Goal: Task Accomplishment & Management: Complete application form

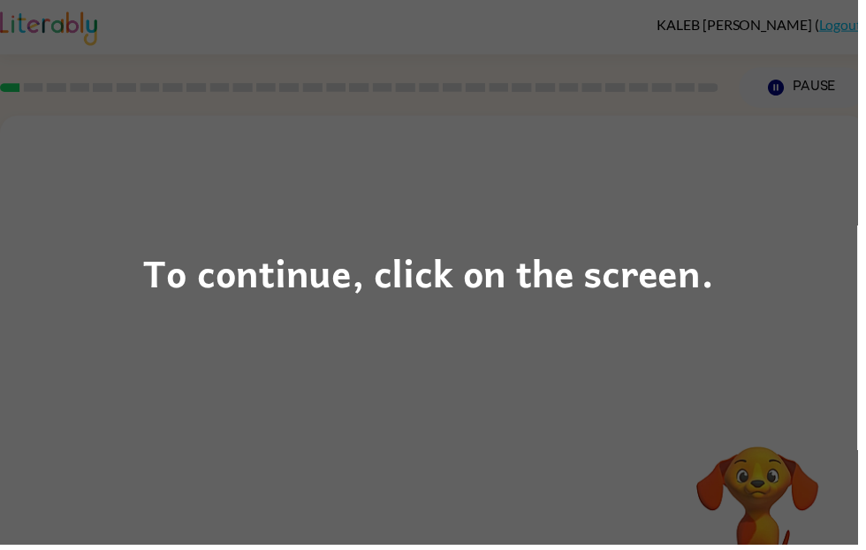
click at [602, 375] on div "To continue, click on the screen." at bounding box center [433, 275] width 866 height 550
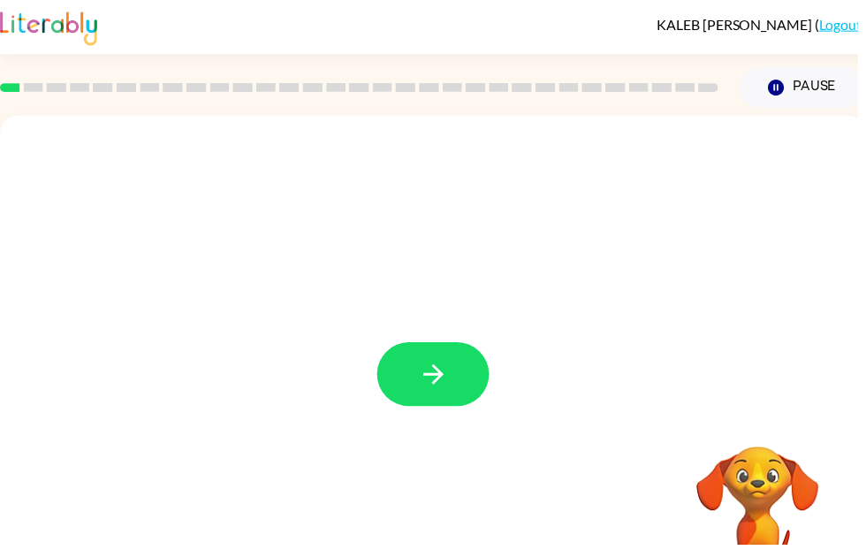
click at [461, 395] on button "button" at bounding box center [437, 378] width 113 height 65
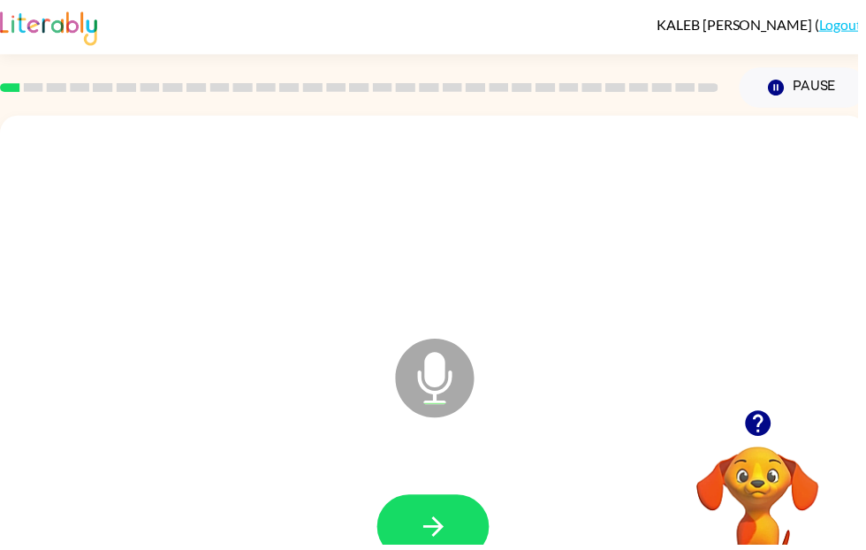
click at [437, 538] on icon "button" at bounding box center [437, 531] width 31 height 31
click at [443, 539] on icon "button" at bounding box center [437, 531] width 31 height 31
click at [765, 426] on icon "button" at bounding box center [765, 428] width 26 height 26
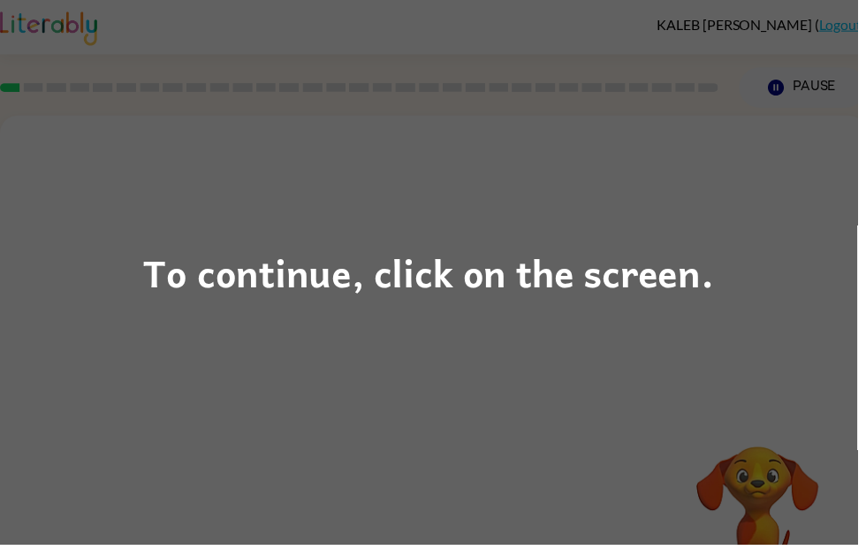
click at [476, 381] on div "To continue, click on the screen." at bounding box center [433, 275] width 866 height 550
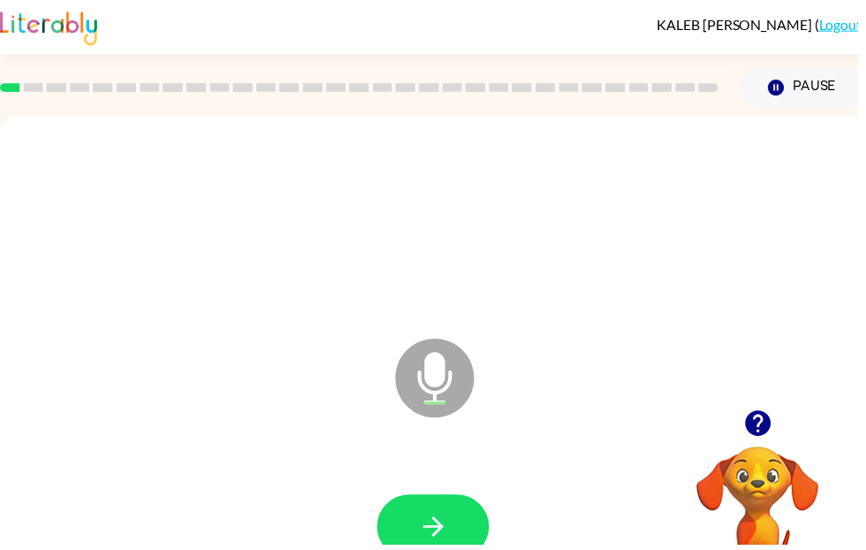
click at [431, 549] on button "button" at bounding box center [437, 531] width 113 height 65
click at [465, 538] on button "button" at bounding box center [437, 531] width 113 height 65
click at [443, 529] on icon "button" at bounding box center [437, 531] width 20 height 20
click at [437, 523] on icon "button" at bounding box center [437, 531] width 20 height 20
click at [431, 538] on icon "button" at bounding box center [437, 531] width 31 height 31
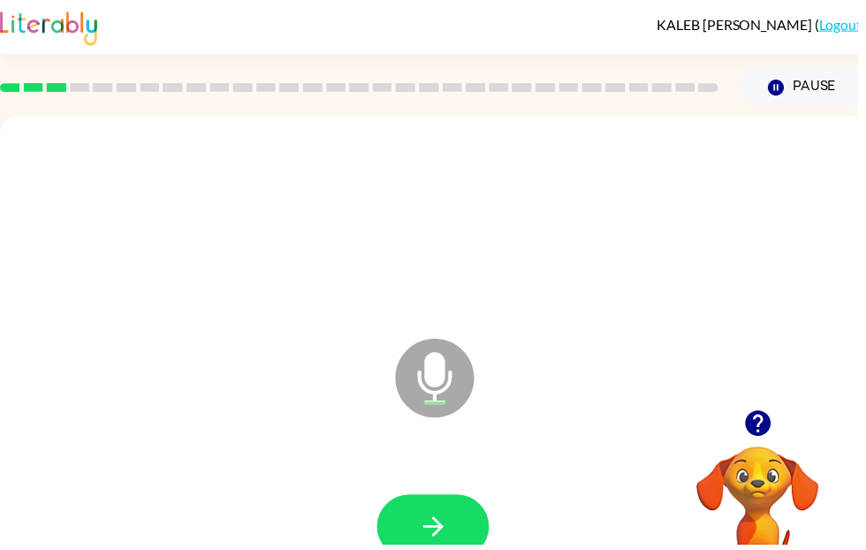
click at [488, 522] on button "button" at bounding box center [437, 531] width 113 height 65
click at [447, 547] on icon "button" at bounding box center [437, 531] width 31 height 31
click at [448, 549] on button "button" at bounding box center [437, 531] width 113 height 65
click at [438, 517] on icon "button" at bounding box center [437, 531] width 31 height 31
click at [440, 549] on button "button" at bounding box center [437, 531] width 113 height 65
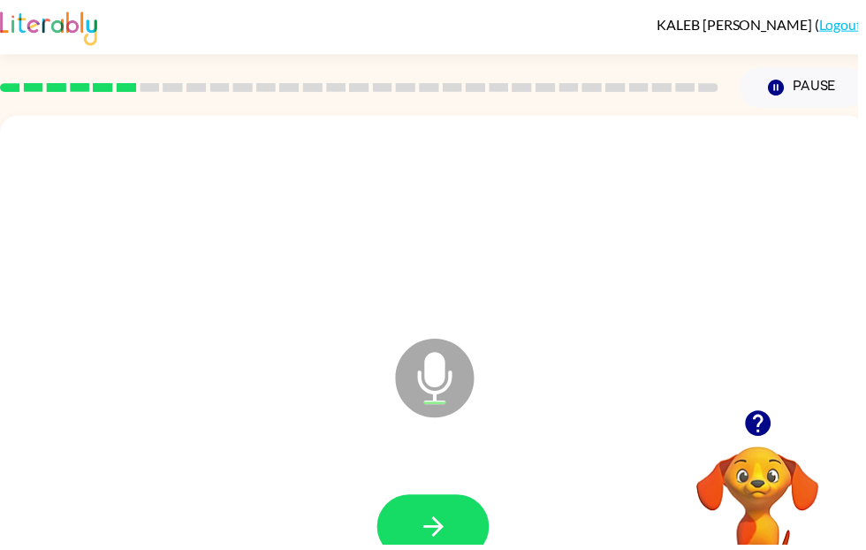
click at [451, 542] on icon "button" at bounding box center [437, 531] width 31 height 31
click at [435, 527] on icon "button" at bounding box center [437, 531] width 31 height 31
click at [435, 525] on icon "button" at bounding box center [437, 531] width 31 height 31
click at [445, 516] on icon "button" at bounding box center [437, 531] width 31 height 31
click at [453, 549] on button "button" at bounding box center [437, 531] width 113 height 65
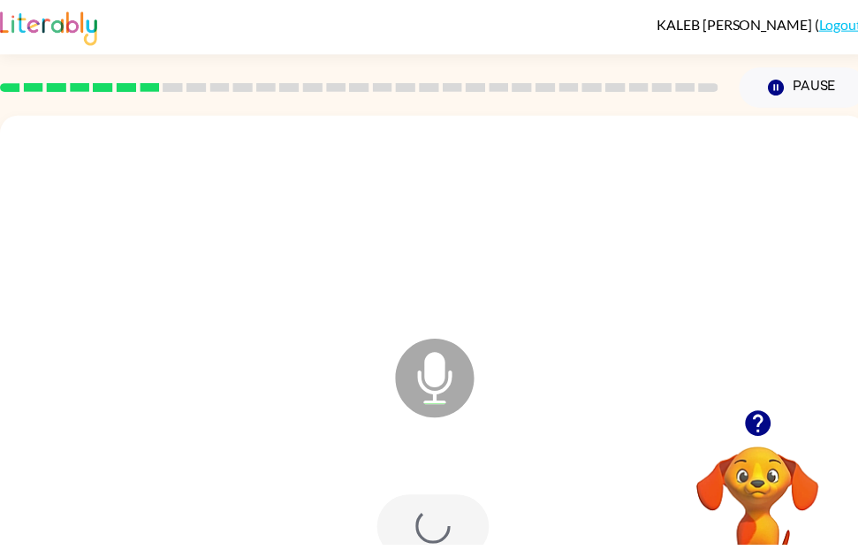
click at [451, 549] on div at bounding box center [437, 531] width 113 height 65
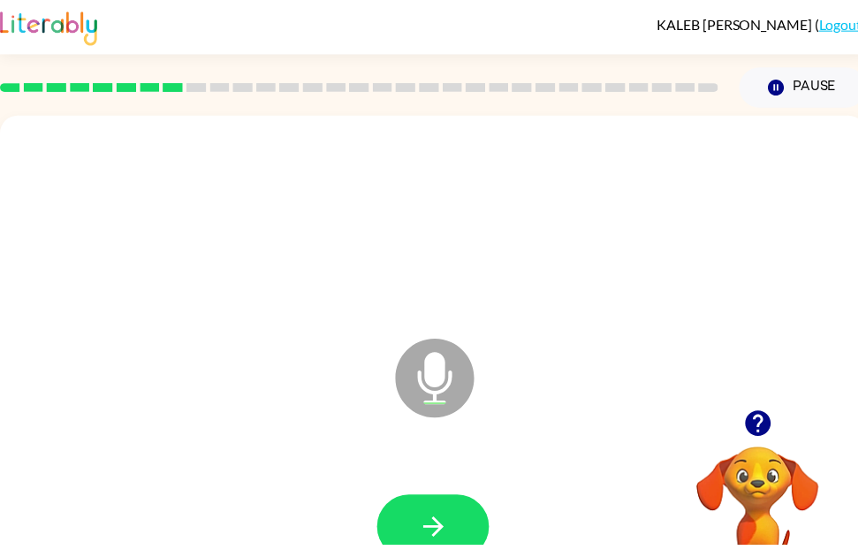
click at [464, 549] on button "button" at bounding box center [437, 531] width 113 height 65
click at [425, 520] on icon "button" at bounding box center [437, 531] width 31 height 31
click at [758, 427] on icon "button" at bounding box center [765, 428] width 26 height 26
click at [426, 549] on button "button" at bounding box center [437, 531] width 113 height 65
click at [442, 511] on button "button" at bounding box center [437, 531] width 113 height 65
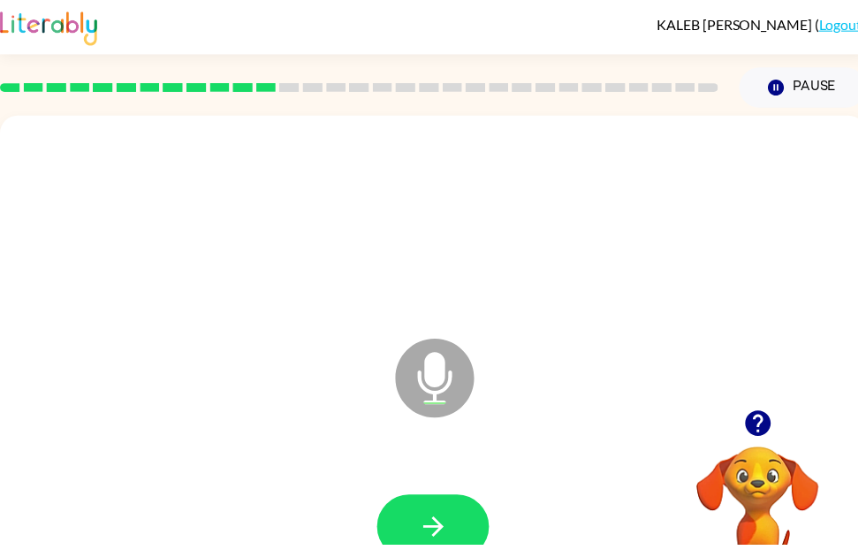
click at [422, 549] on button "button" at bounding box center [437, 531] width 113 height 65
click at [441, 547] on icon "button" at bounding box center [437, 531] width 31 height 31
click at [445, 533] on icon "button" at bounding box center [437, 531] width 20 height 20
click at [422, 522] on icon "button" at bounding box center [437, 531] width 31 height 31
click at [440, 544] on icon "button" at bounding box center [437, 531] width 31 height 31
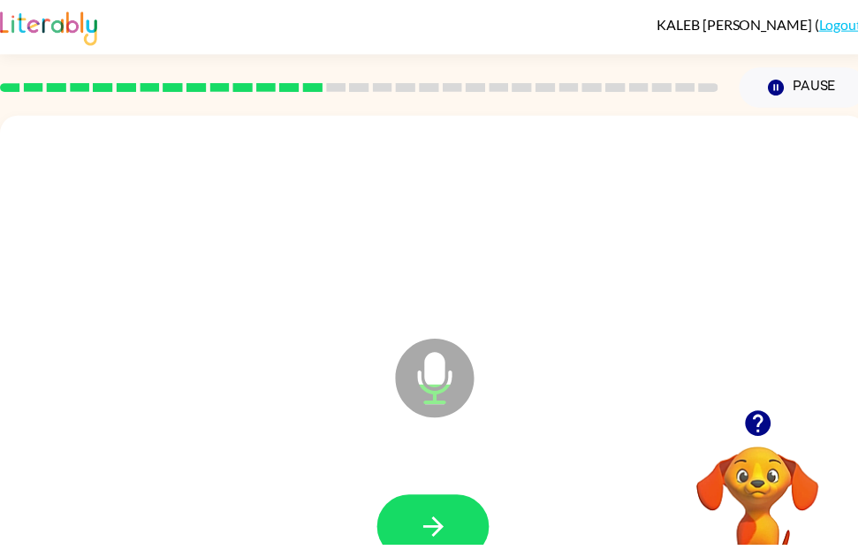
click at [431, 532] on icon "button" at bounding box center [437, 531] width 20 height 20
click at [766, 419] on icon "button" at bounding box center [765, 428] width 26 height 26
click at [767, 428] on video "Your browser must support playing .mp4 files to use Literably. Please try using…" at bounding box center [765, 511] width 177 height 177
click at [428, 515] on button "button" at bounding box center [437, 531] width 113 height 65
click at [761, 427] on icon "button" at bounding box center [765, 428] width 26 height 26
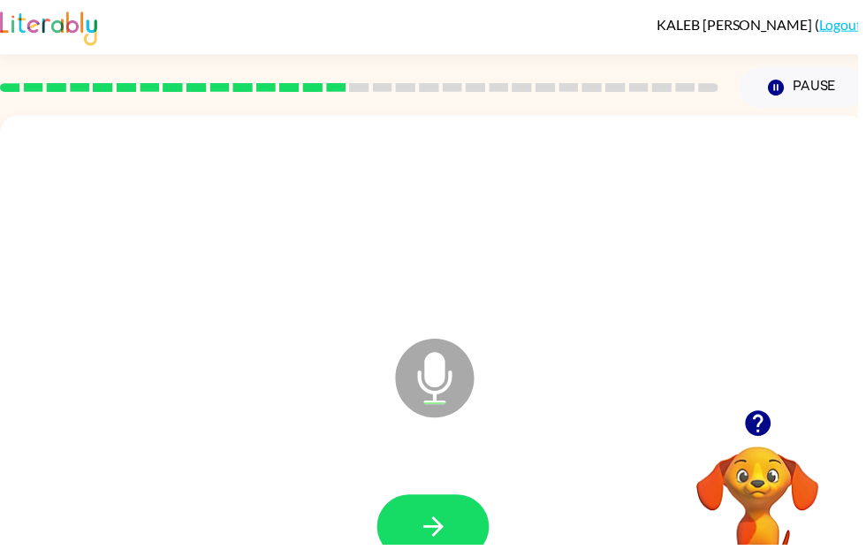
click at [425, 536] on icon "button" at bounding box center [437, 531] width 31 height 31
click at [446, 549] on button "button" at bounding box center [437, 531] width 113 height 65
click at [437, 549] on button "button" at bounding box center [437, 531] width 113 height 65
click at [437, 533] on icon "button" at bounding box center [437, 531] width 20 height 20
click at [433, 526] on icon "button" at bounding box center [437, 531] width 31 height 31
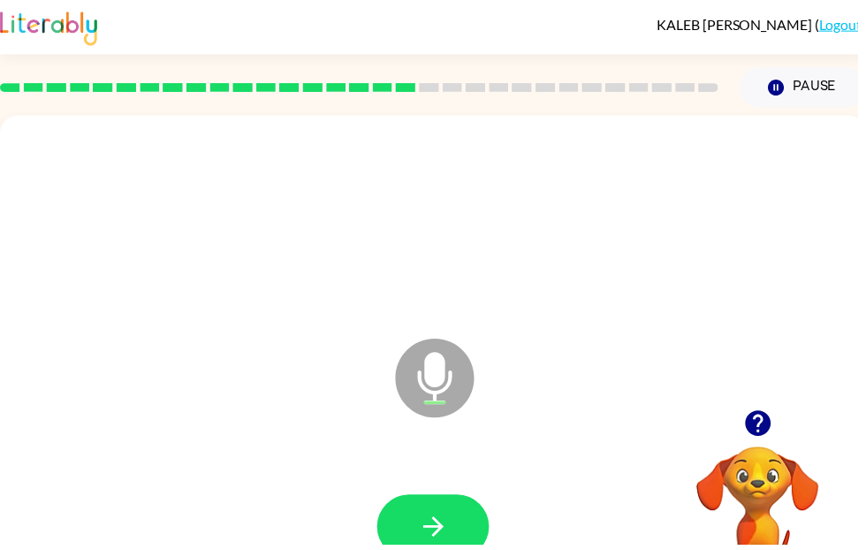
click at [440, 509] on button "button" at bounding box center [437, 531] width 113 height 65
click at [453, 508] on button "button" at bounding box center [437, 531] width 113 height 65
click at [464, 532] on button "button" at bounding box center [437, 531] width 113 height 65
click at [447, 527] on icon "button" at bounding box center [437, 531] width 31 height 31
click at [458, 517] on button "button" at bounding box center [437, 531] width 113 height 65
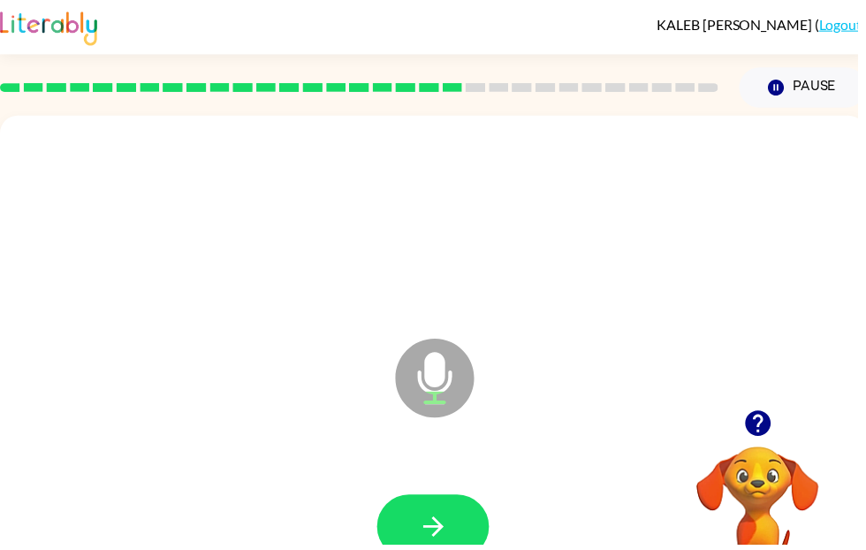
click at [428, 502] on button "button" at bounding box center [437, 531] width 113 height 65
click at [761, 434] on icon "button" at bounding box center [765, 428] width 26 height 26
click at [775, 419] on div "Microphone The Microphone is here when it is your turn to talk" at bounding box center [437, 369] width 875 height 505
click at [440, 549] on button "button" at bounding box center [437, 531] width 113 height 65
click at [433, 530] on icon "button" at bounding box center [437, 531] width 31 height 31
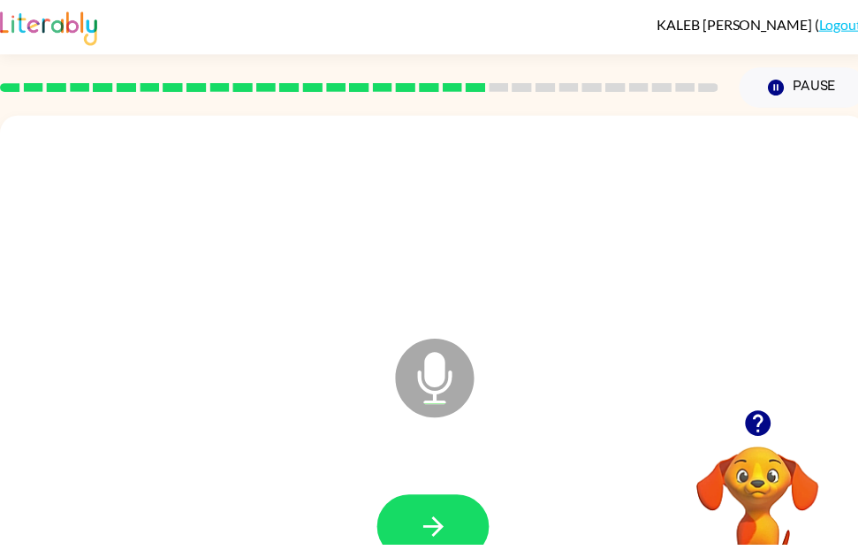
click at [425, 549] on button "button" at bounding box center [437, 531] width 113 height 65
click at [426, 520] on icon "button" at bounding box center [437, 531] width 31 height 31
click at [441, 549] on button "button" at bounding box center [437, 531] width 113 height 65
click at [442, 521] on icon "button" at bounding box center [437, 531] width 31 height 31
click at [421, 549] on button "button" at bounding box center [437, 531] width 113 height 65
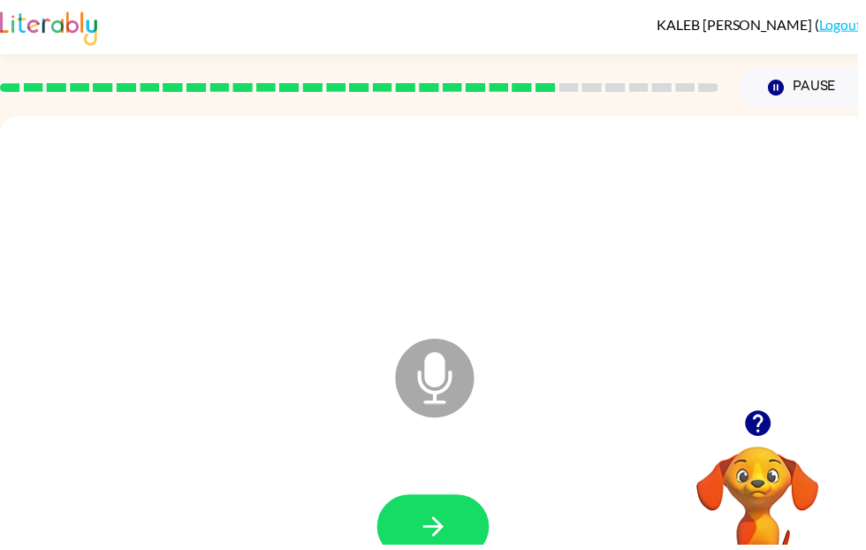
click at [443, 544] on icon "button" at bounding box center [437, 531] width 31 height 31
click at [417, 531] on button "button" at bounding box center [437, 531] width 113 height 65
click at [757, 425] on icon "button" at bounding box center [765, 428] width 26 height 26
click at [773, 423] on div "Microphone The Microphone is here when it is your turn to talk" at bounding box center [437, 369] width 875 height 505
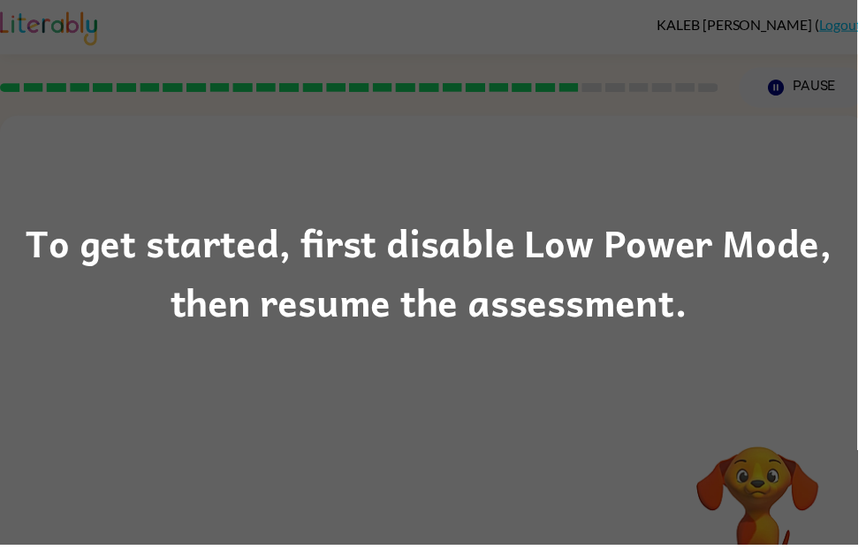
click at [681, 399] on div "To get started, first disable Low Power Mode, then resume the assessment." at bounding box center [433, 275] width 866 height 550
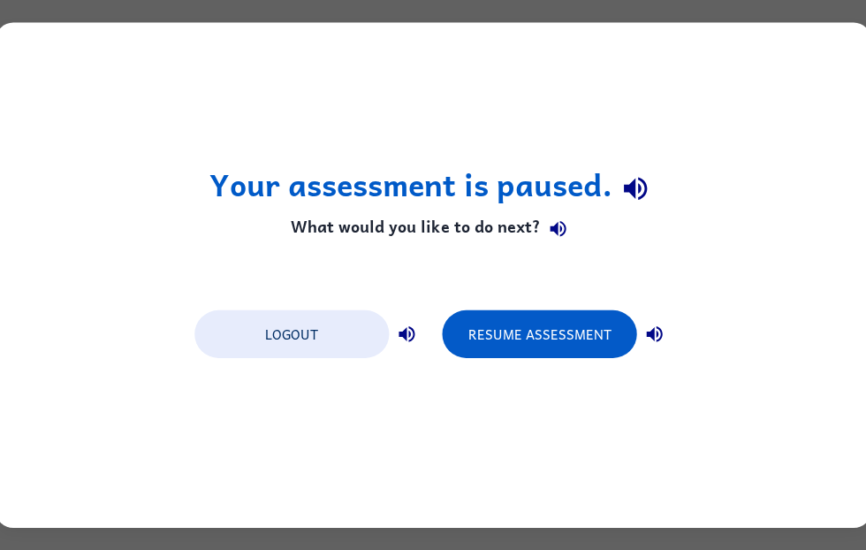
click at [545, 336] on button "Resume Assessment" at bounding box center [539, 334] width 194 height 48
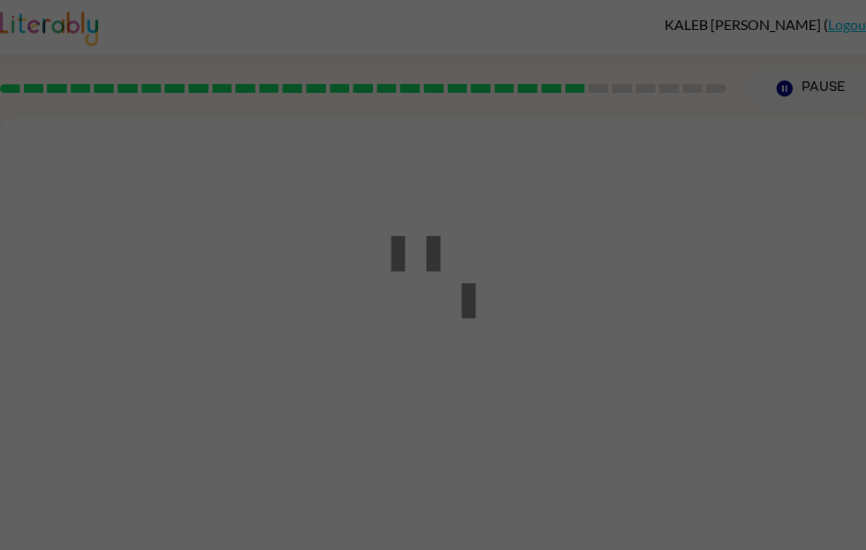
scroll to position [1, 0]
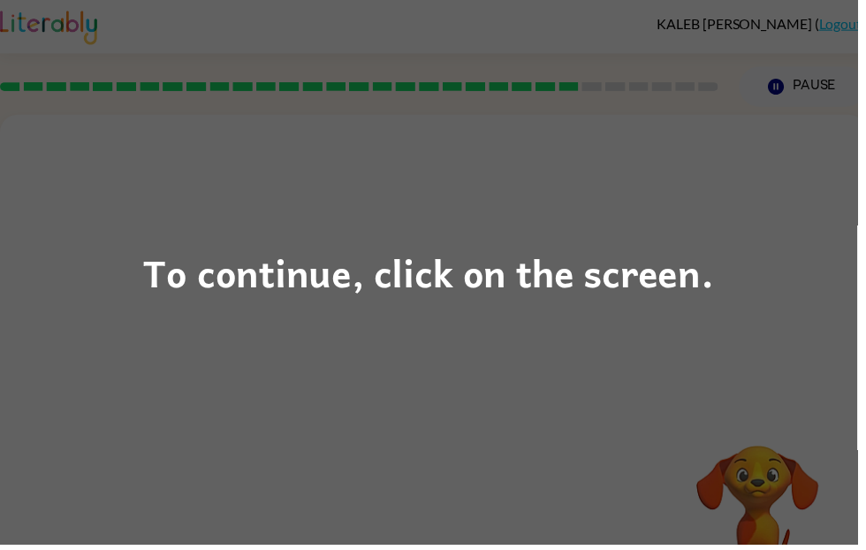
click at [517, 328] on div "To continue, click on the screen." at bounding box center [433, 275] width 866 height 550
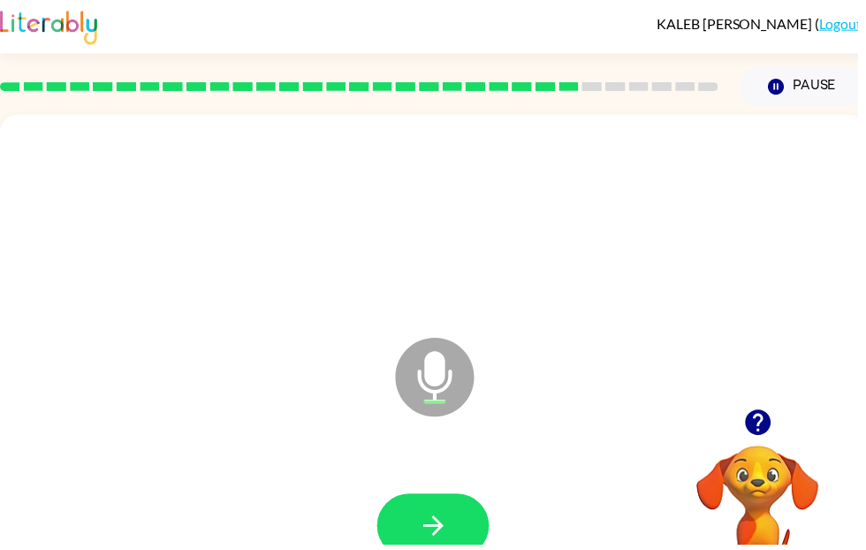
click at [465, 517] on button "button" at bounding box center [437, 531] width 113 height 65
click at [472, 519] on button "button" at bounding box center [437, 531] width 113 height 65
click at [769, 428] on icon "button" at bounding box center [765, 427] width 26 height 26
click at [769, 431] on video "Your browser must support playing .mp4 files to use Literably. Please try using…" at bounding box center [765, 510] width 177 height 177
click at [837, 436] on video "Your browser must support playing .mp4 files to use Literably. Please try using…" at bounding box center [765, 510] width 177 height 177
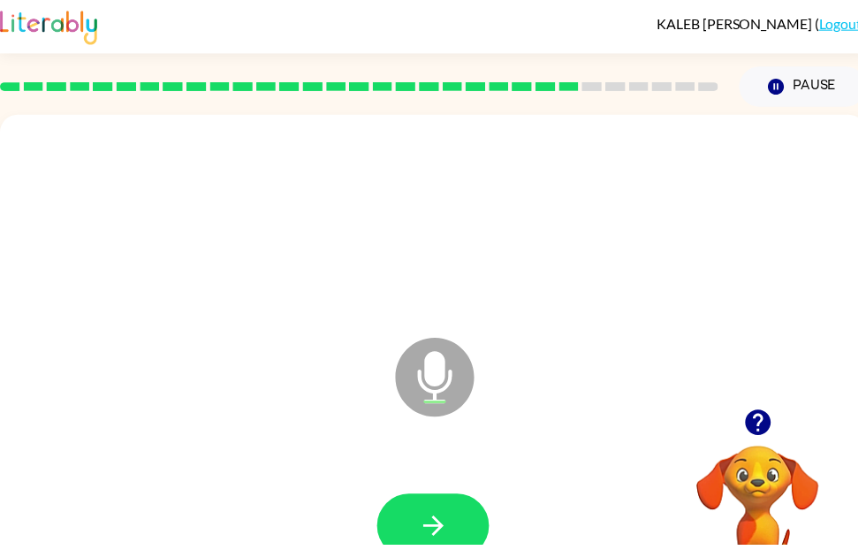
click at [462, 525] on button "button" at bounding box center [437, 531] width 113 height 65
click at [453, 541] on icon "button" at bounding box center [437, 530] width 31 height 31
click at [769, 429] on icon "button" at bounding box center [765, 427] width 26 height 26
click at [773, 425] on video "Your browser must support playing .mp4 files to use Literably. Please try using…" at bounding box center [765, 510] width 177 height 177
click at [763, 422] on icon "button" at bounding box center [765, 426] width 31 height 31
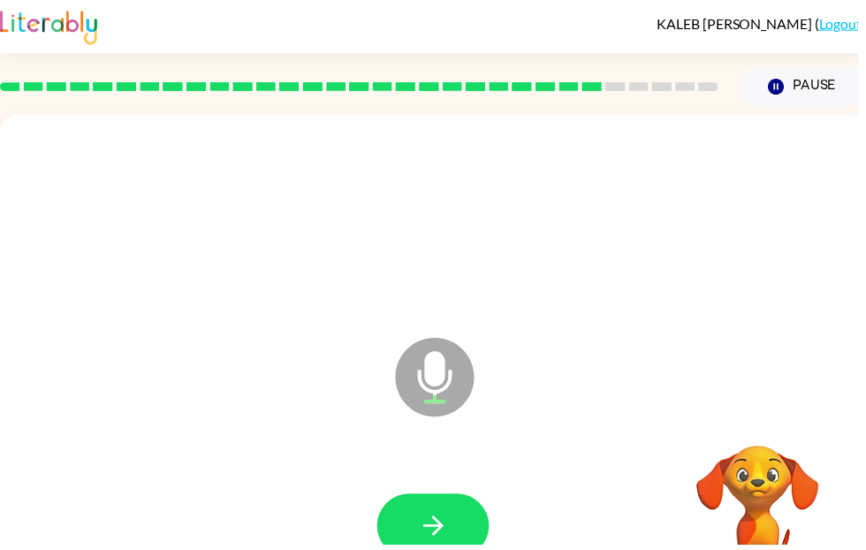
click at [773, 429] on video "Your browser must support playing .mp4 files to use Literably. Please try using…" at bounding box center [765, 510] width 177 height 177
click at [832, 443] on div at bounding box center [765, 426] width 177 height 45
click at [467, 519] on button "button" at bounding box center [437, 531] width 113 height 65
click at [767, 422] on icon "button" at bounding box center [765, 427] width 26 height 26
click at [450, 518] on icon "button" at bounding box center [437, 530] width 31 height 31
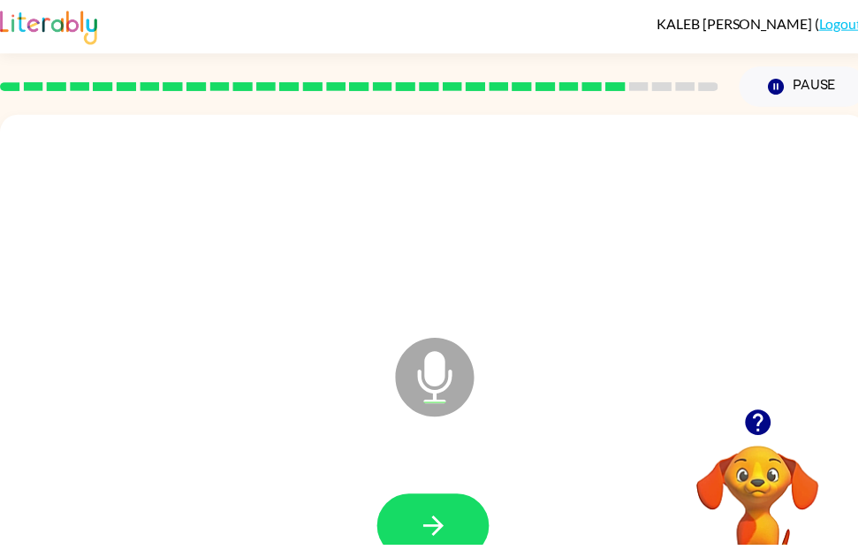
click at [411, 540] on button "button" at bounding box center [437, 531] width 113 height 65
click at [771, 428] on icon "button" at bounding box center [765, 427] width 26 height 26
click at [449, 521] on icon "button" at bounding box center [437, 530] width 31 height 31
click at [767, 425] on icon "button" at bounding box center [765, 427] width 26 height 26
click at [758, 429] on video "Your browser must support playing .mp4 files to use Literably. Please try using…" at bounding box center [765, 510] width 177 height 177
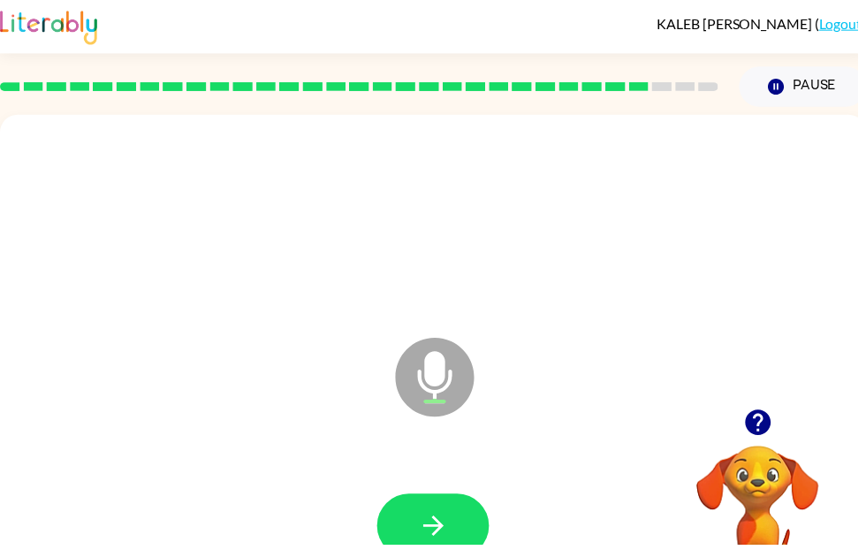
click at [460, 549] on button "button" at bounding box center [437, 531] width 113 height 65
click at [770, 415] on icon "button" at bounding box center [765, 426] width 31 height 31
click at [767, 431] on video "Your browser must support playing .mp4 files to use Literably. Please try using…" at bounding box center [765, 510] width 177 height 177
click at [453, 526] on icon "button" at bounding box center [437, 530] width 31 height 31
click at [770, 427] on icon "button" at bounding box center [765, 427] width 26 height 26
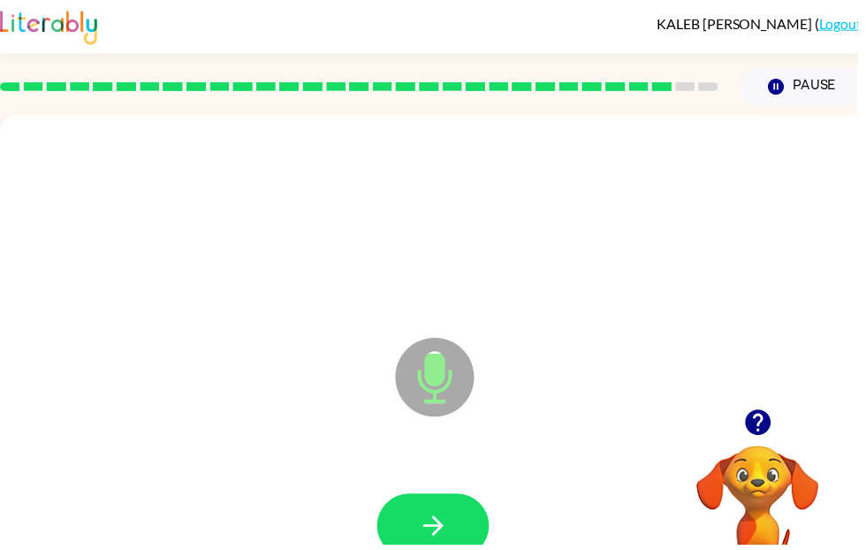
click at [439, 518] on icon "button" at bounding box center [437, 530] width 31 height 31
click at [439, 508] on button "button" at bounding box center [437, 531] width 113 height 65
click at [771, 424] on icon "button" at bounding box center [765, 427] width 26 height 26
click at [768, 427] on video "Your browser must support playing .mp4 files to use Literably. Please try using…" at bounding box center [765, 510] width 177 height 177
click at [439, 529] on icon "button" at bounding box center [437, 530] width 31 height 31
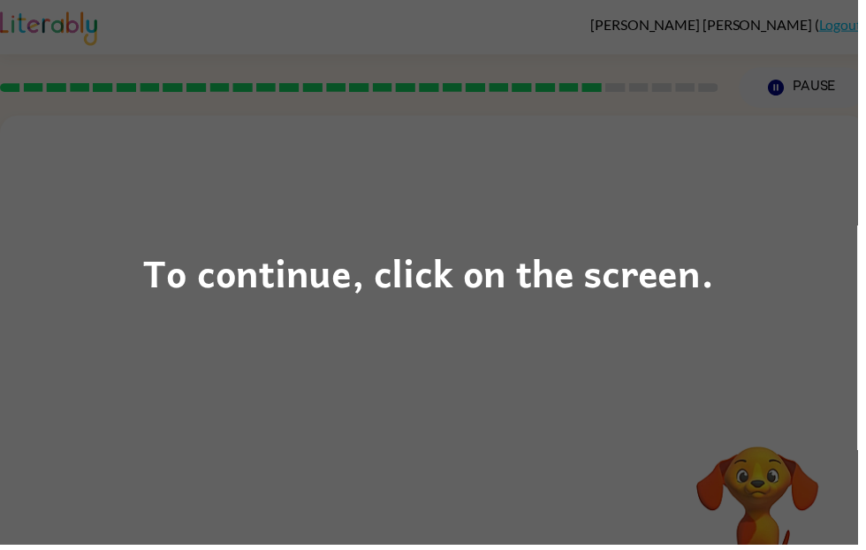
click at [447, 253] on div "To continue, click on the screen." at bounding box center [433, 275] width 576 height 60
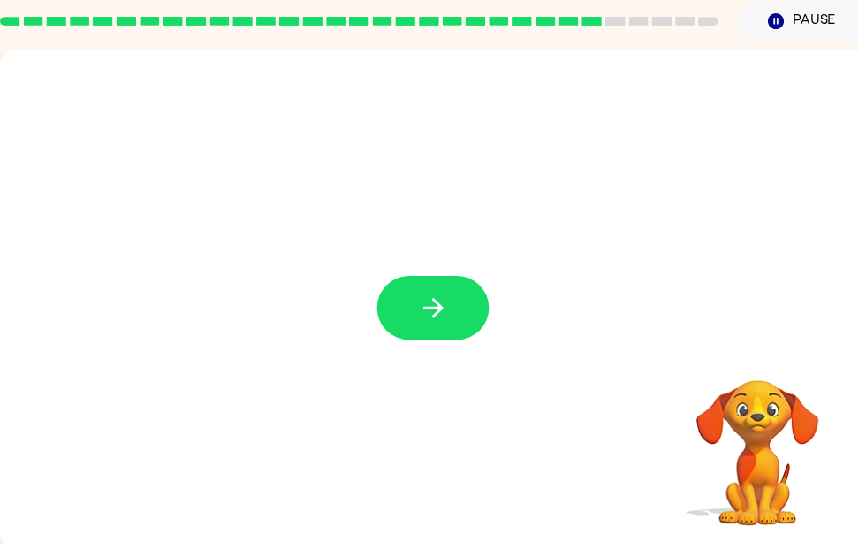
scroll to position [66, 0]
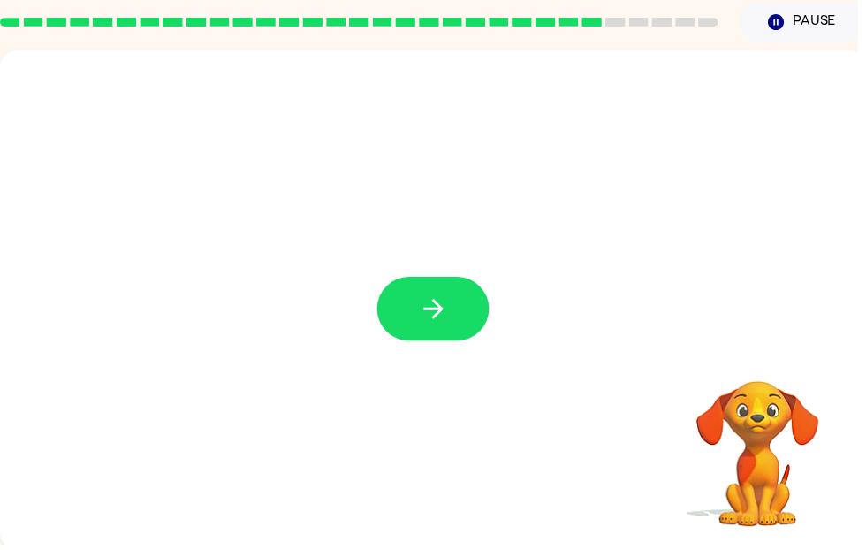
click at [441, 308] on icon "button" at bounding box center [437, 311] width 20 height 20
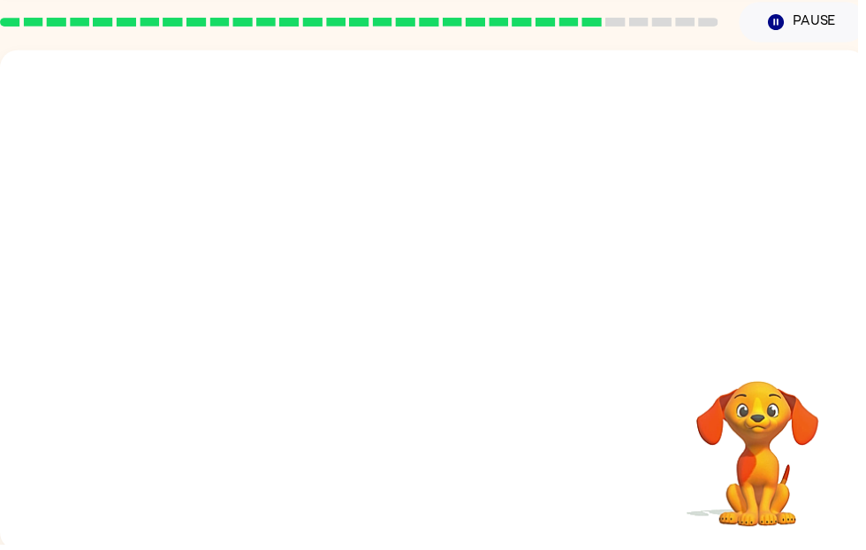
click at [414, 310] on div at bounding box center [437, 302] width 875 height 505
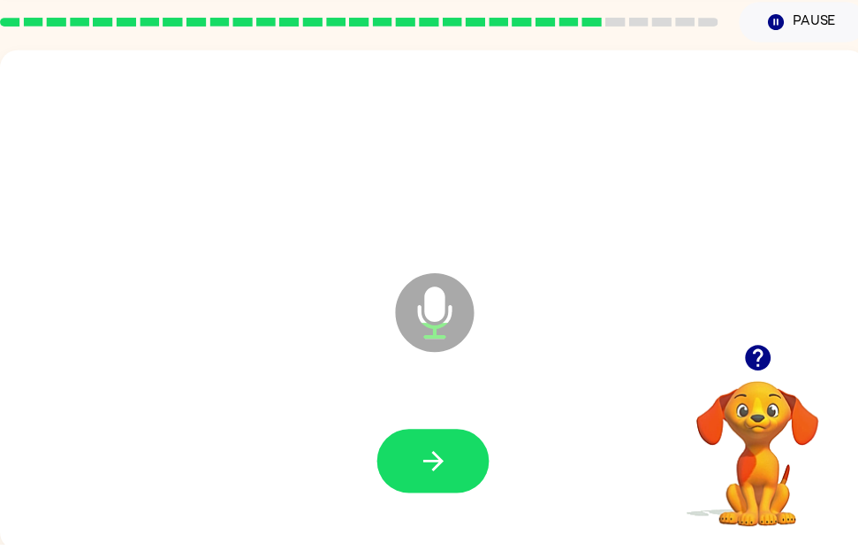
click at [422, 446] on button "button" at bounding box center [437, 465] width 113 height 65
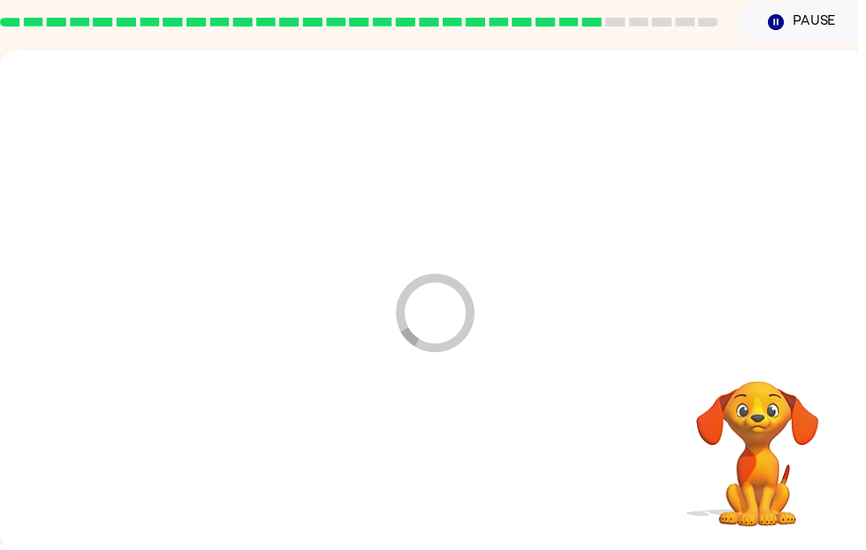
click at [417, 473] on div at bounding box center [438, 465] width 840 height 145
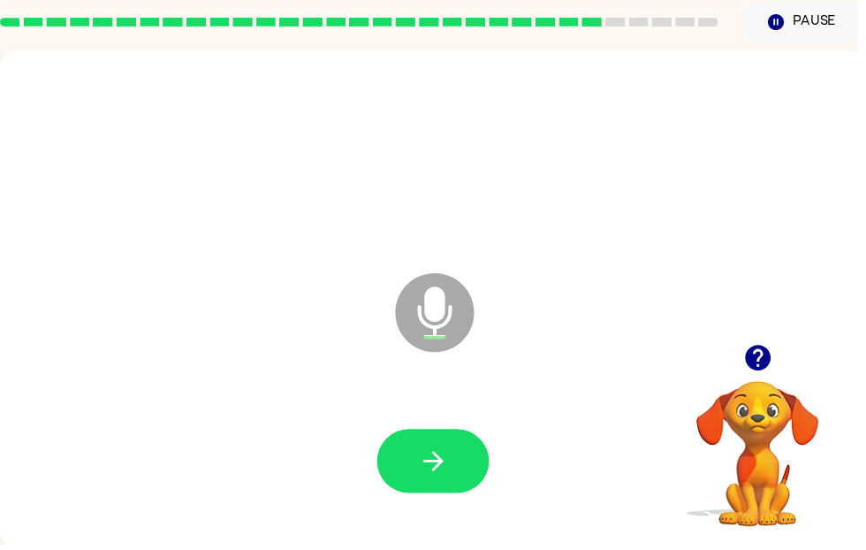
click at [771, 359] on icon "button" at bounding box center [765, 361] width 26 height 26
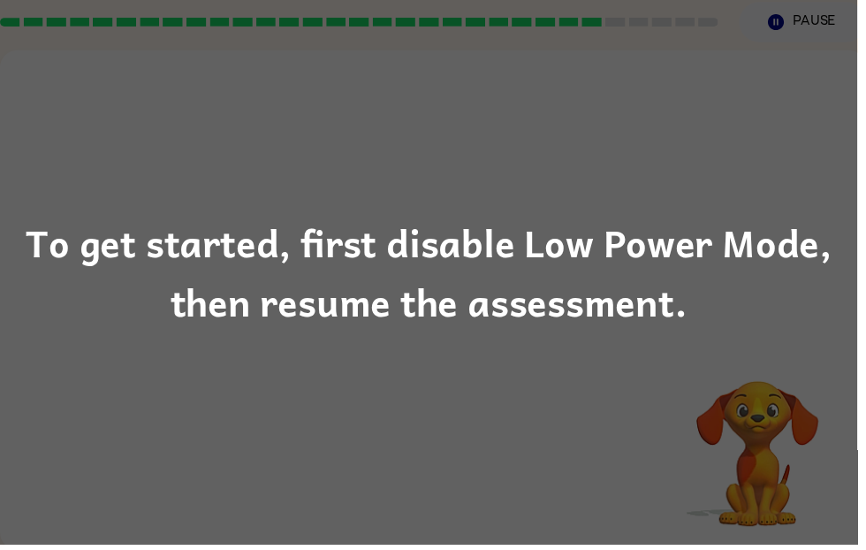
click at [252, 252] on div "To get started, first disable Low Power Mode, then resume the assessment." at bounding box center [433, 275] width 866 height 120
click at [301, 270] on div "To get started, first disable Low Power Mode, then resume the assessment." at bounding box center [433, 275] width 866 height 120
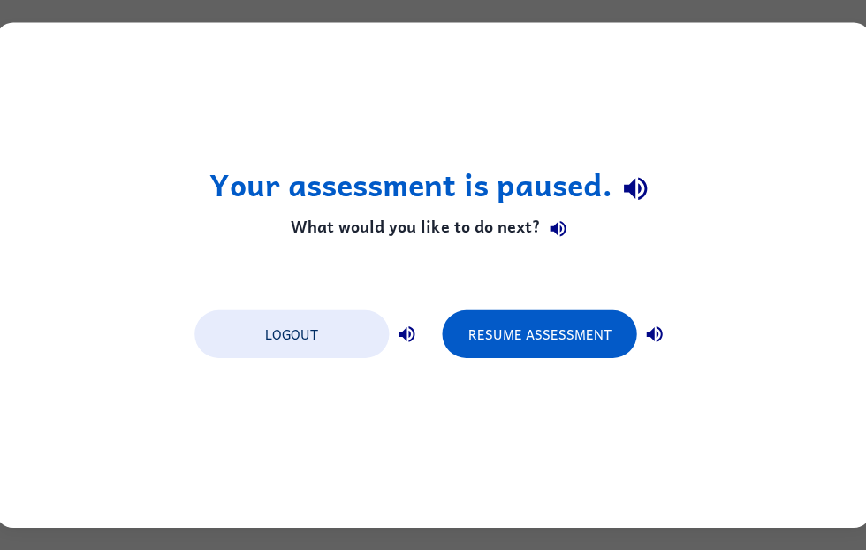
click at [541, 350] on button "Resume Assessment" at bounding box center [539, 334] width 194 height 48
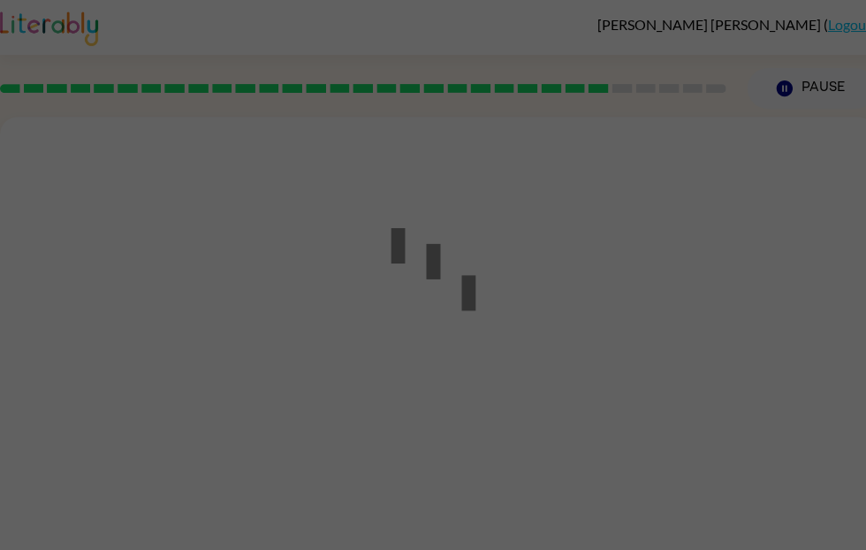
scroll to position [1, 0]
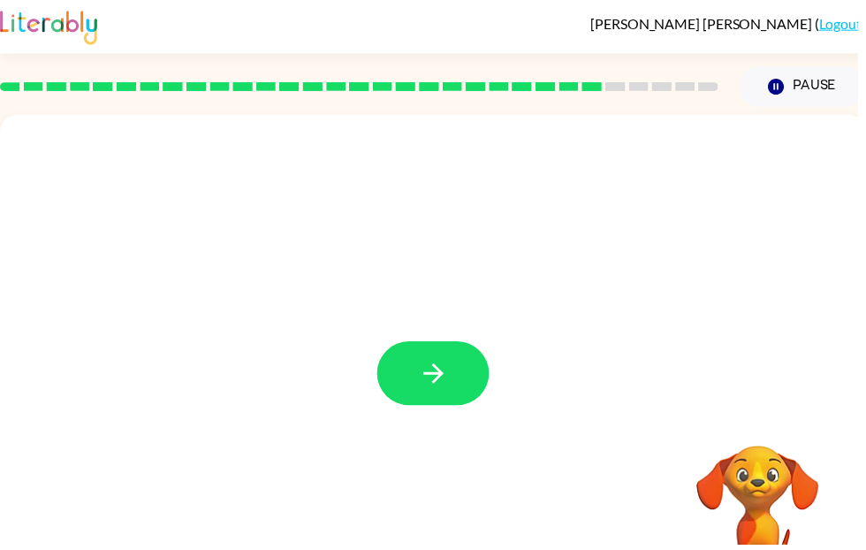
click at [453, 394] on button "button" at bounding box center [437, 377] width 113 height 65
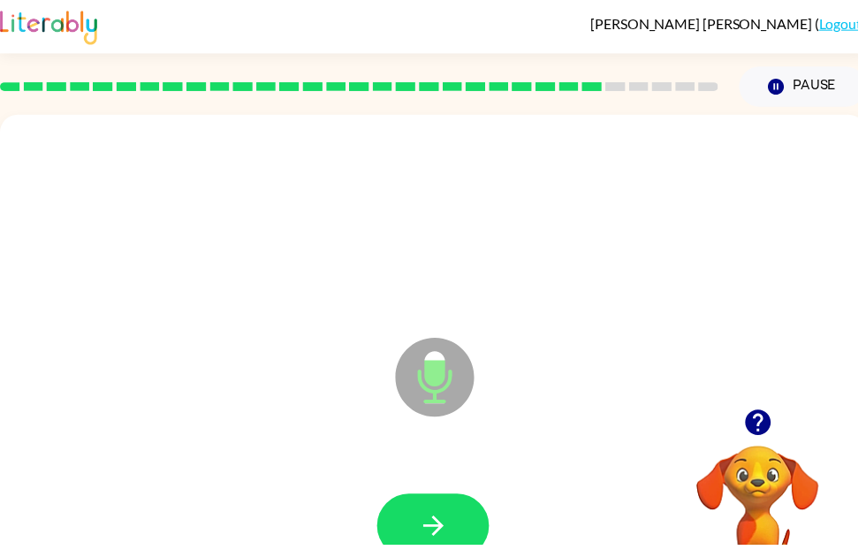
scroll to position [0, 0]
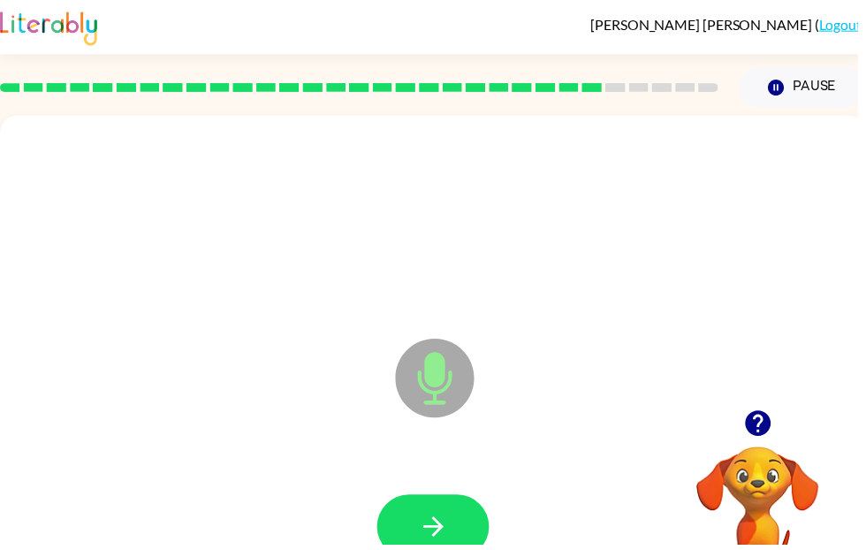
click at [468, 516] on button "button" at bounding box center [437, 531] width 113 height 65
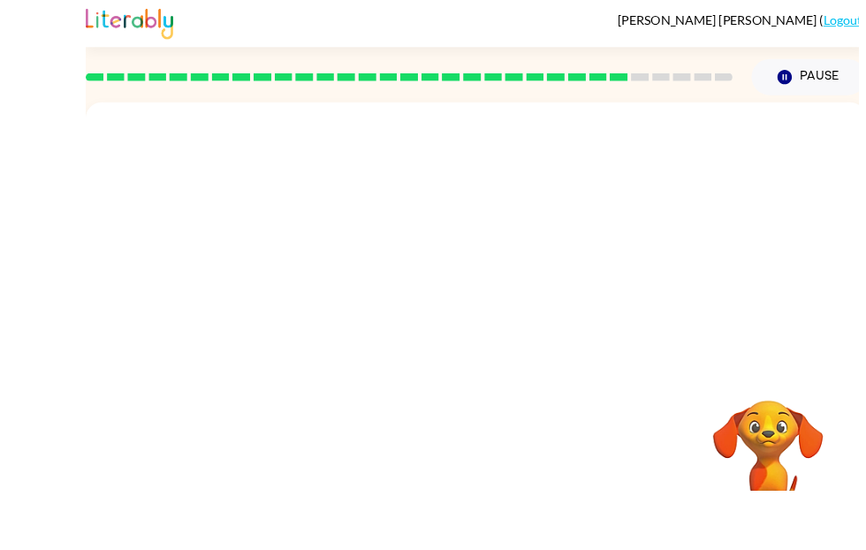
scroll to position [57, 0]
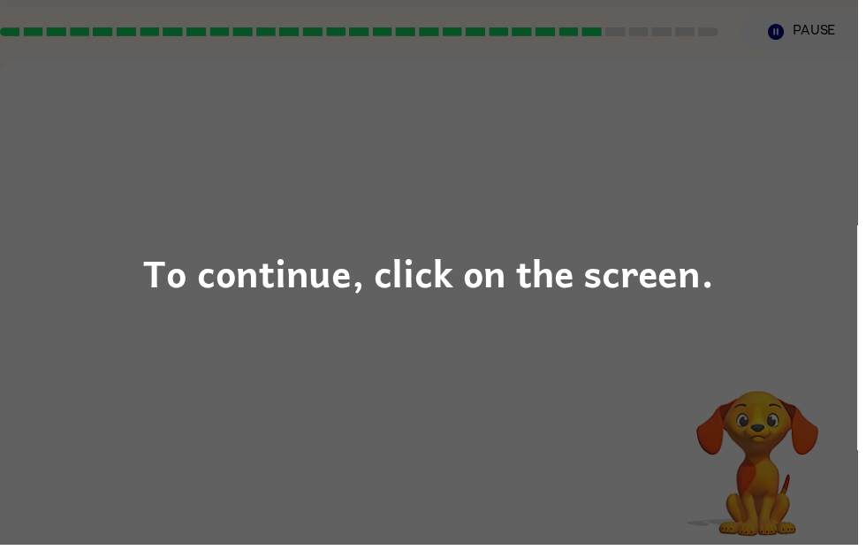
click at [620, 292] on div "To continue, click on the screen." at bounding box center [433, 275] width 576 height 60
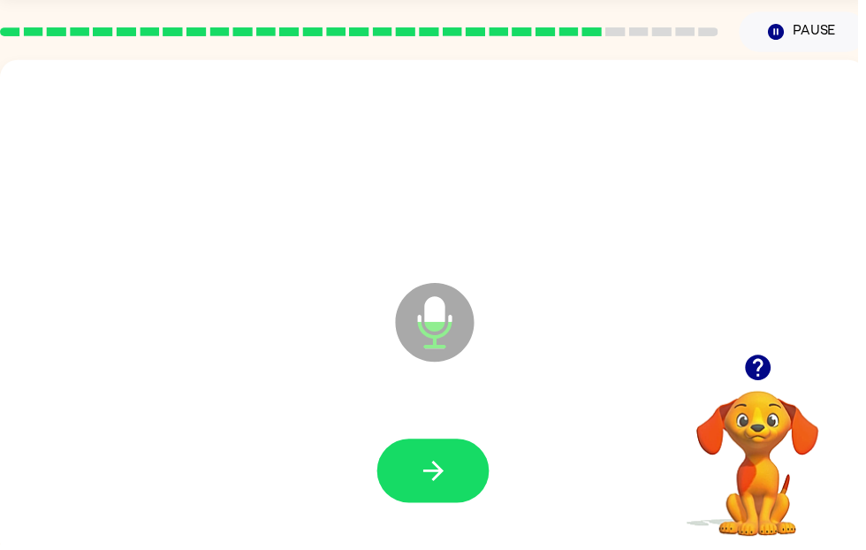
click at [436, 493] on button "button" at bounding box center [437, 475] width 113 height 65
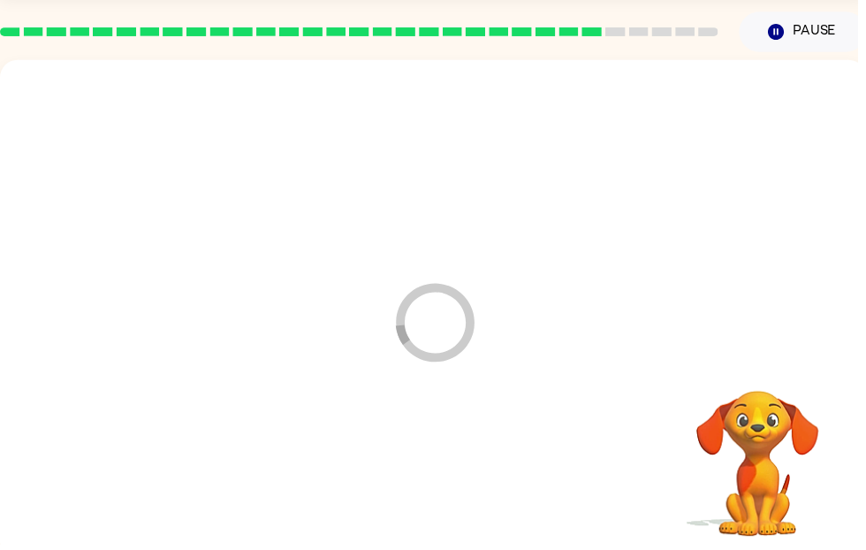
click at [429, 476] on div at bounding box center [438, 475] width 840 height 145
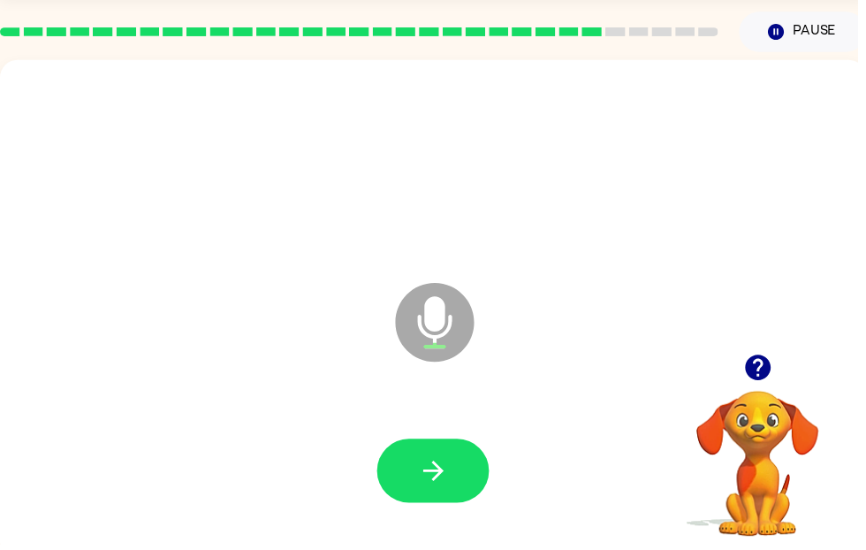
click at [438, 516] on div at bounding box center [438, 475] width 840 height 145
click at [443, 471] on icon "button" at bounding box center [437, 475] width 20 height 20
click at [472, 475] on button "button" at bounding box center [437, 475] width 113 height 65
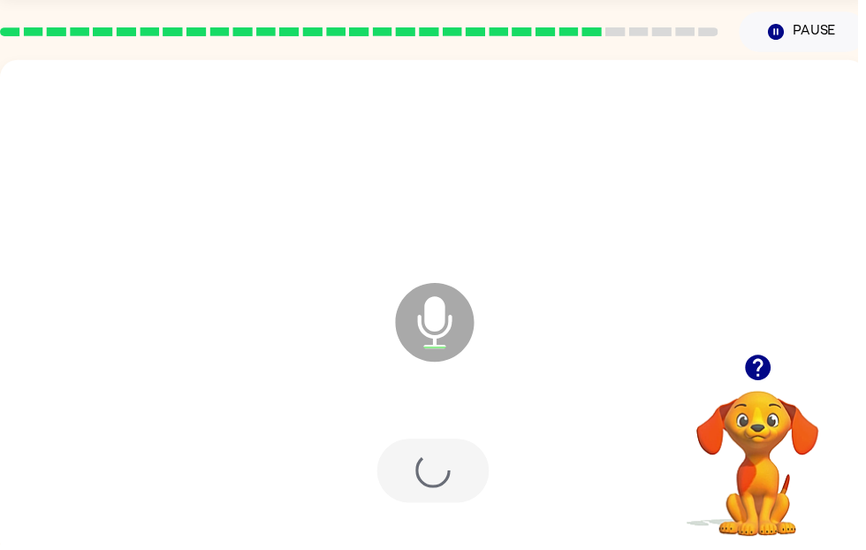
click at [421, 469] on div at bounding box center [437, 475] width 113 height 65
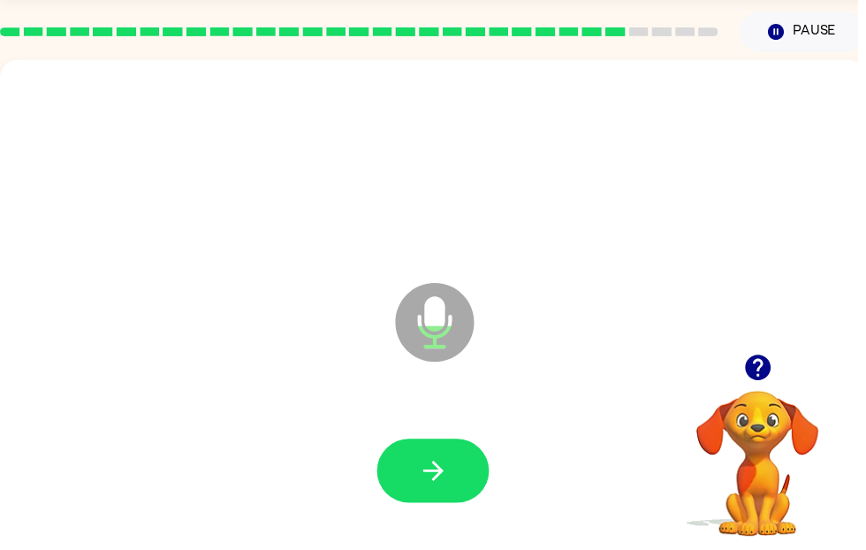
click at [418, 425] on div at bounding box center [438, 475] width 840 height 145
click at [454, 477] on button "button" at bounding box center [437, 475] width 113 height 65
click at [445, 480] on icon "button" at bounding box center [437, 475] width 31 height 31
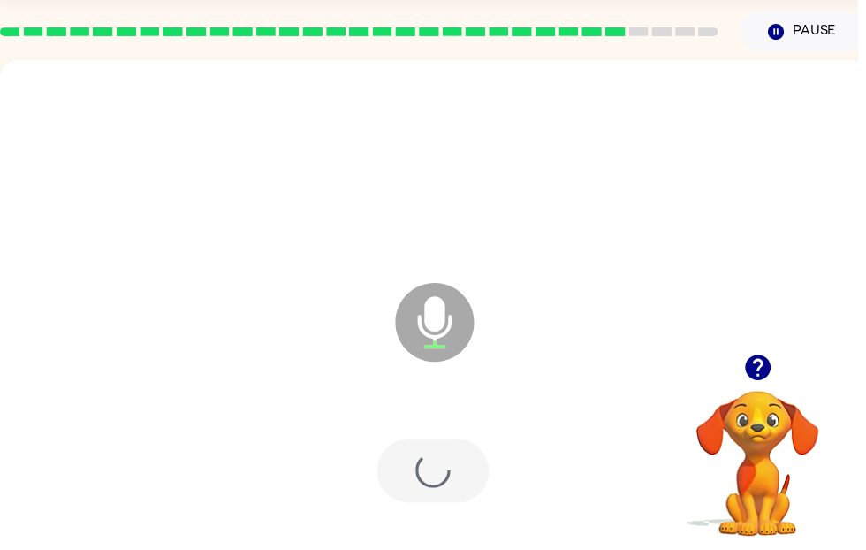
click at [453, 476] on div at bounding box center [437, 475] width 113 height 65
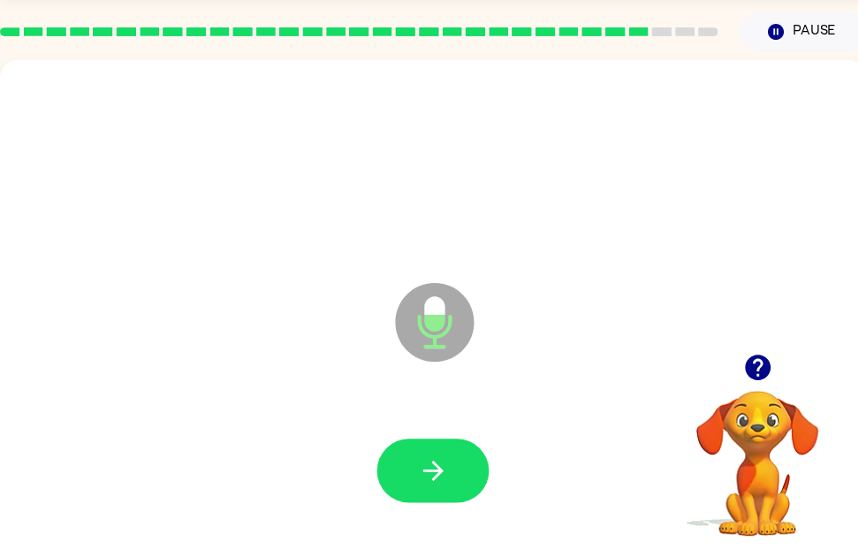
click at [443, 521] on div at bounding box center [438, 475] width 840 height 145
click at [442, 521] on div at bounding box center [438, 475] width 840 height 145
click at [785, 367] on button "button" at bounding box center [765, 370] width 45 height 45
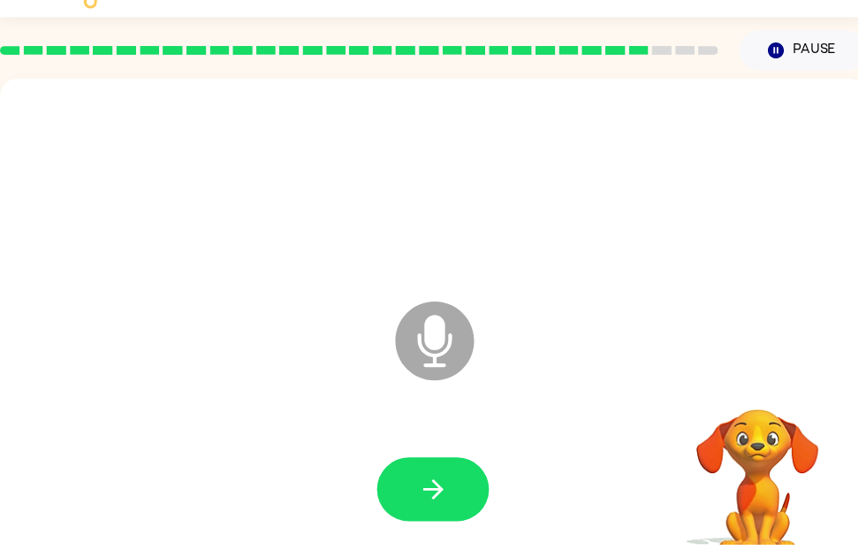
scroll to position [38, 0]
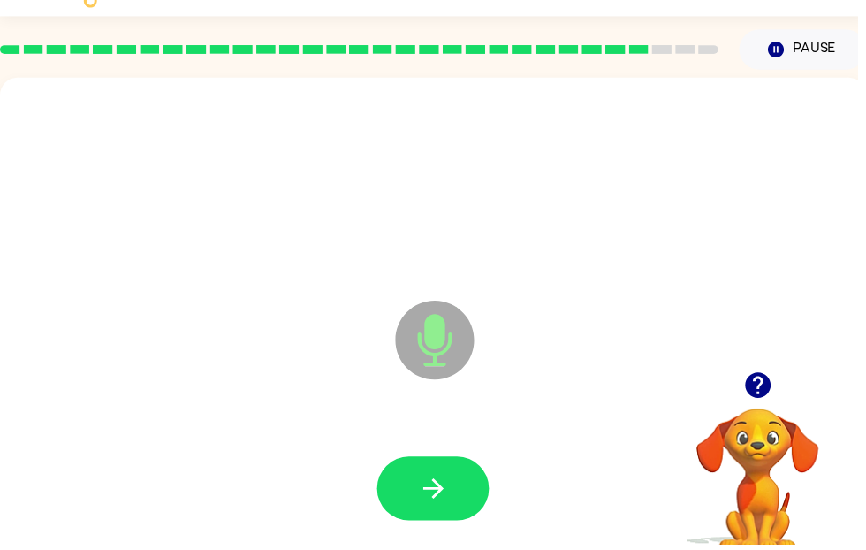
click at [433, 499] on icon "button" at bounding box center [437, 493] width 31 height 31
click at [424, 521] on button "button" at bounding box center [437, 493] width 113 height 65
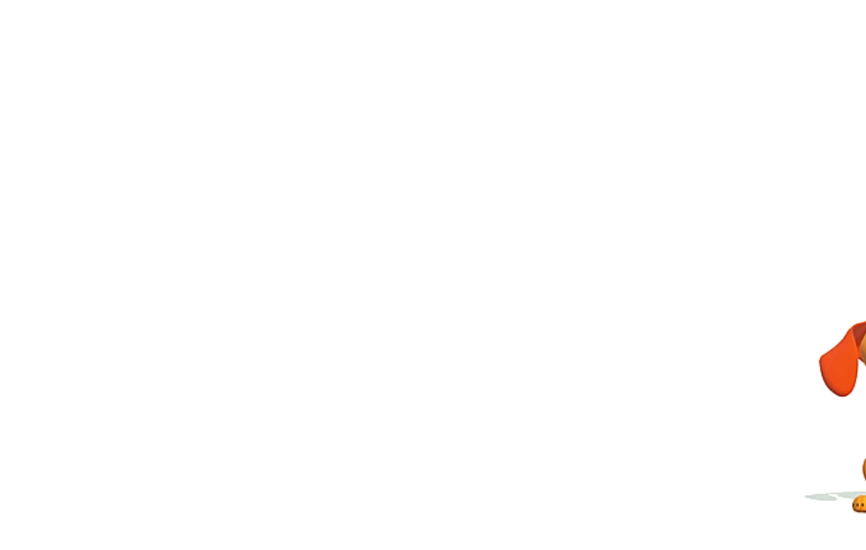
click at [315, 388] on div at bounding box center [438, 460] width 840 height 145
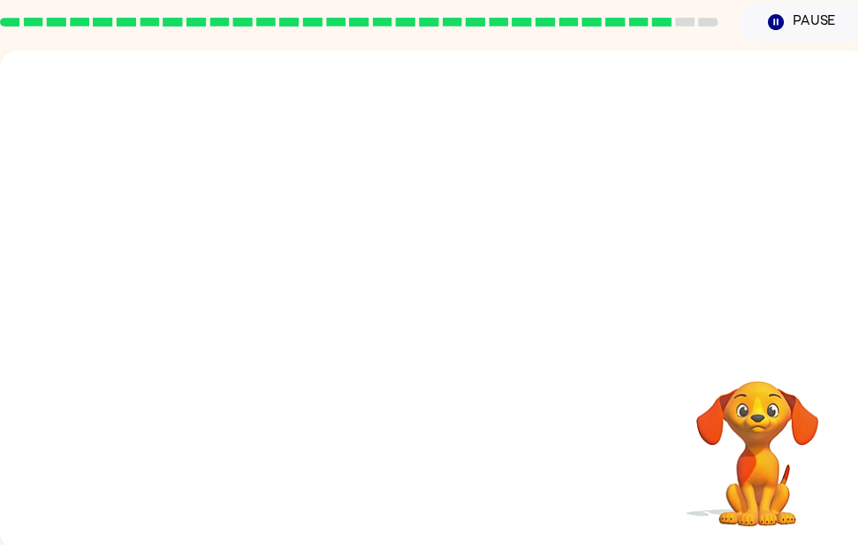
scroll to position [66, 0]
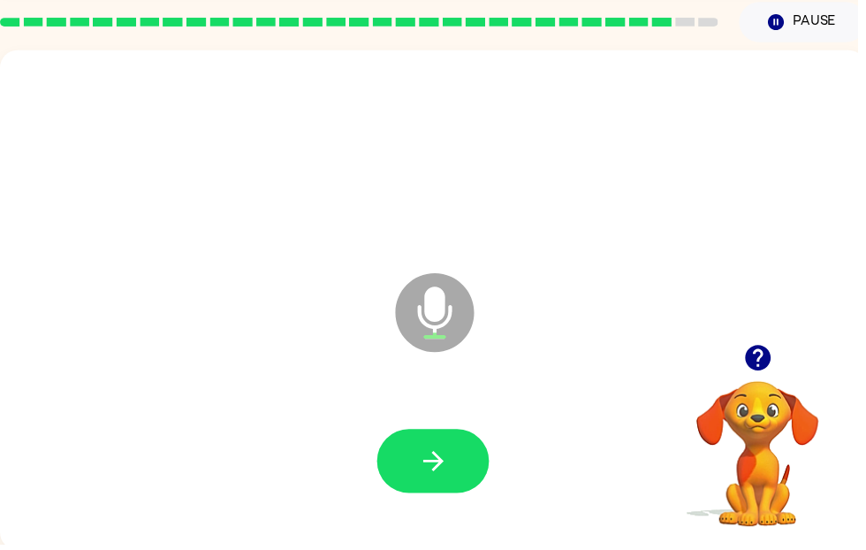
click at [453, 452] on icon "button" at bounding box center [437, 465] width 31 height 31
click at [447, 448] on button "button" at bounding box center [437, 465] width 113 height 65
click at [438, 463] on icon "button" at bounding box center [437, 465] width 31 height 31
click at [446, 452] on icon "button" at bounding box center [437, 465] width 31 height 31
click at [448, 475] on icon "button" at bounding box center [437, 465] width 31 height 31
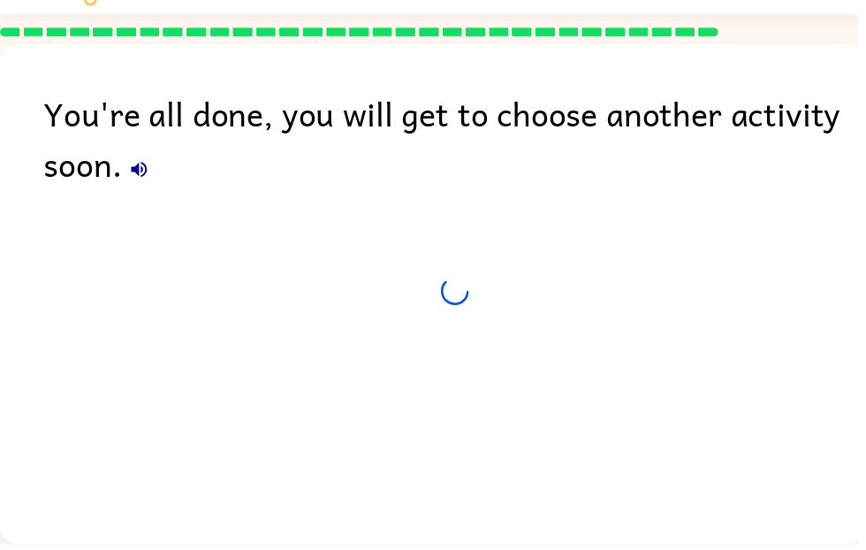
scroll to position [59, 0]
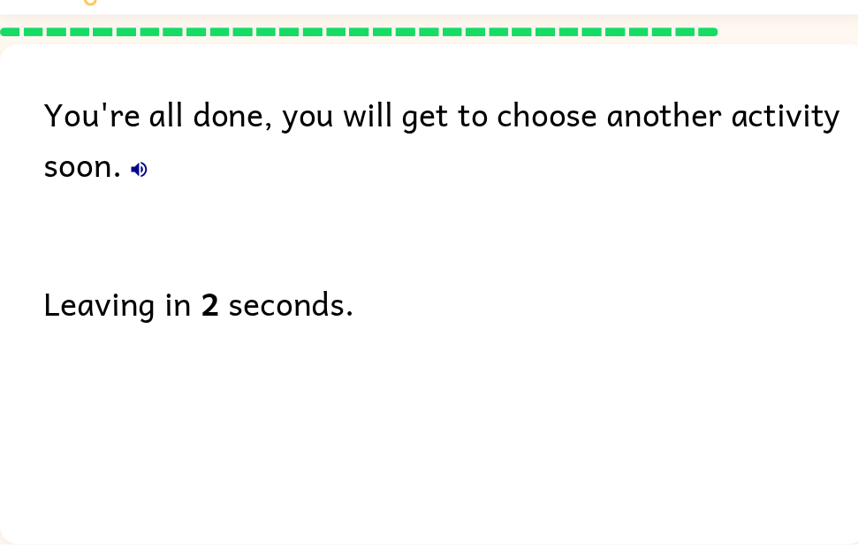
click at [808, 343] on div "You're all done, you will get to choose another activity soon. Leaving in 2 sec…" at bounding box center [437, 293] width 875 height 496
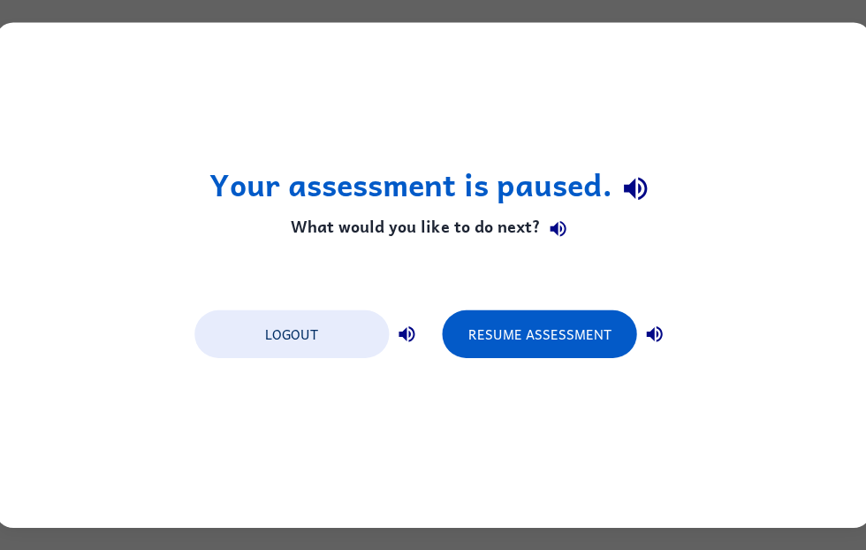
click at [540, 340] on button "Resume Assessment" at bounding box center [539, 334] width 194 height 48
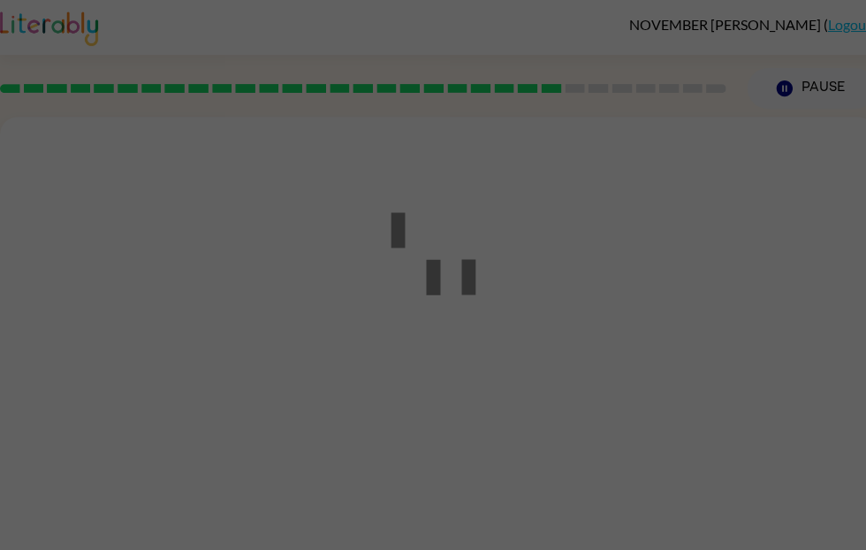
scroll to position [1, 0]
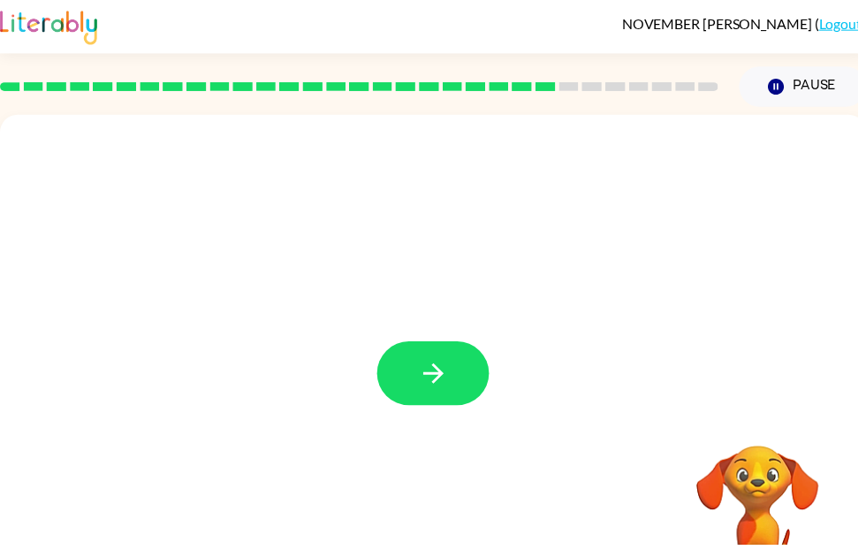
click at [454, 391] on button "button" at bounding box center [437, 377] width 113 height 65
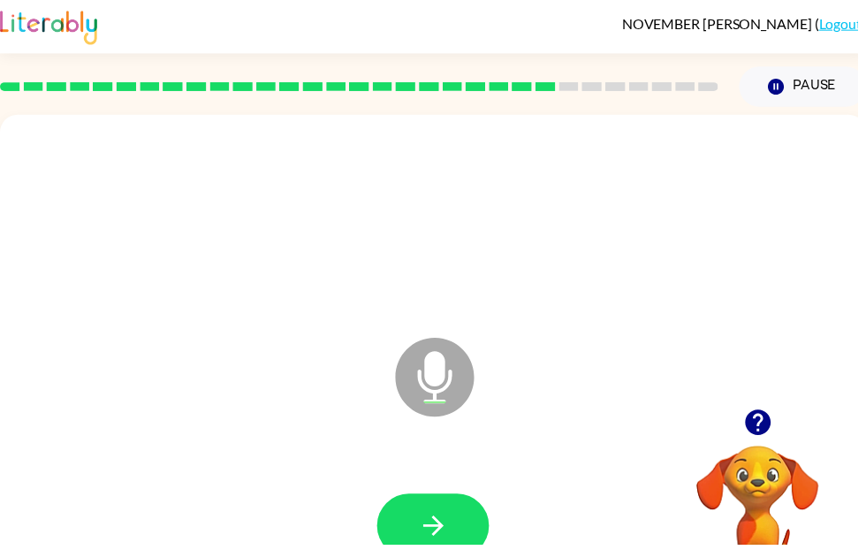
click at [438, 539] on icon "button" at bounding box center [437, 531] width 20 height 20
click at [467, 517] on button "button" at bounding box center [437, 531] width 113 height 65
click at [453, 540] on icon "button" at bounding box center [437, 530] width 31 height 31
click at [451, 544] on icon "button" at bounding box center [437, 530] width 31 height 31
click at [459, 529] on button "button" at bounding box center [437, 531] width 113 height 65
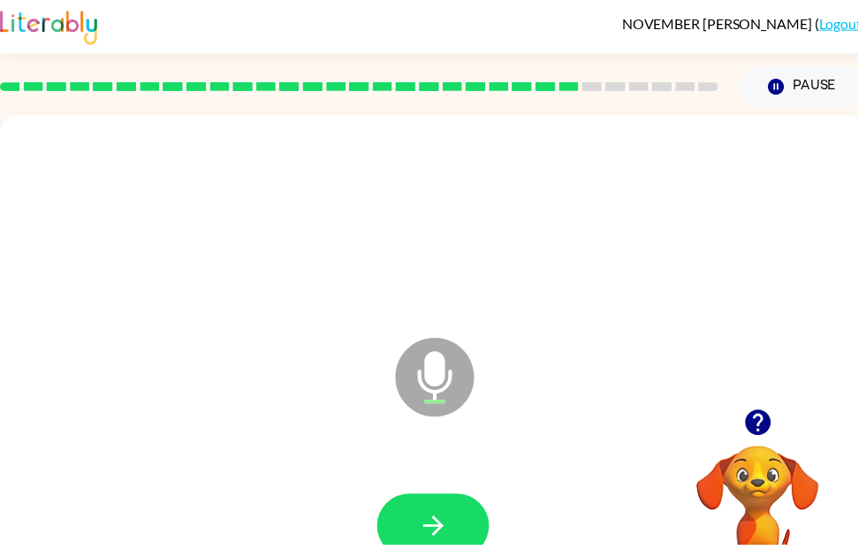
click at [447, 549] on button "button" at bounding box center [437, 531] width 113 height 65
click at [461, 520] on button "button" at bounding box center [437, 531] width 113 height 65
click at [451, 525] on icon "button" at bounding box center [437, 530] width 31 height 31
click at [467, 528] on button "button" at bounding box center [437, 531] width 113 height 65
click at [438, 544] on icon "button" at bounding box center [437, 530] width 31 height 31
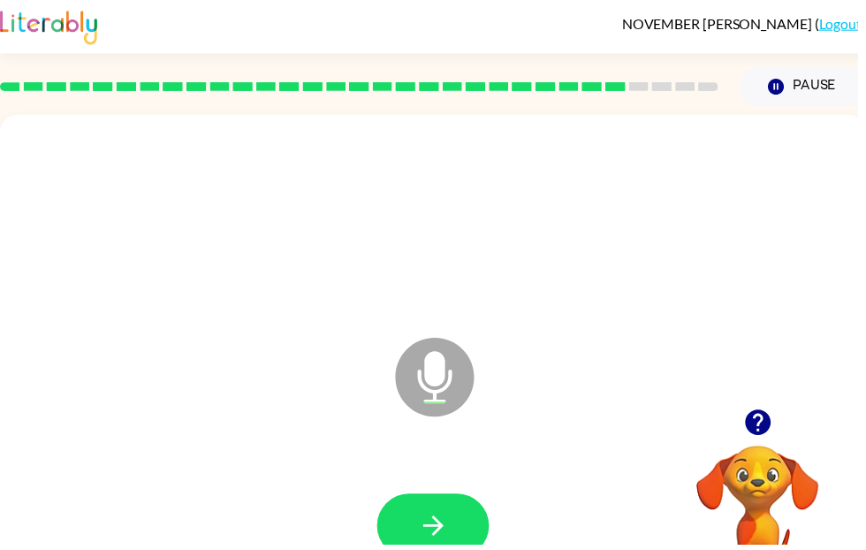
click at [454, 529] on button "button" at bounding box center [437, 531] width 113 height 65
click at [451, 549] on button "button" at bounding box center [437, 531] width 113 height 65
click at [455, 527] on button "button" at bounding box center [437, 531] width 113 height 65
click at [466, 514] on button "button" at bounding box center [437, 531] width 113 height 65
click at [450, 521] on icon "button" at bounding box center [437, 530] width 31 height 31
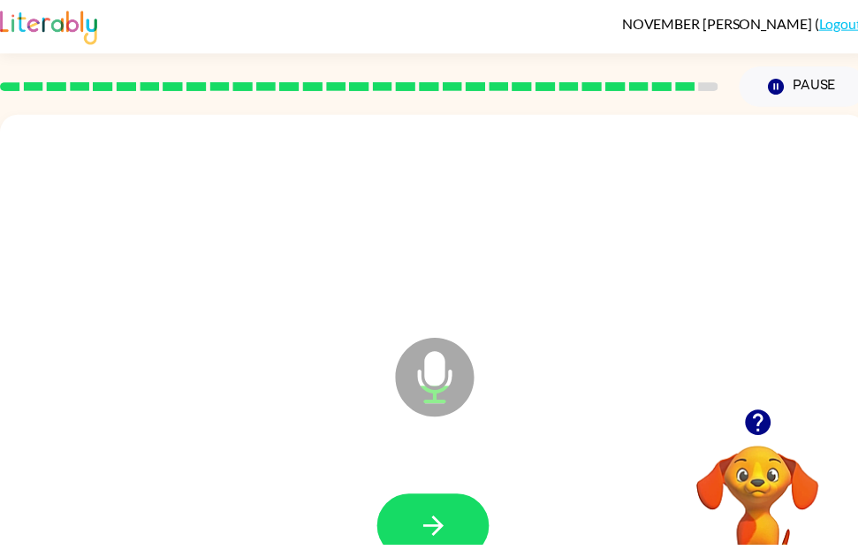
scroll to position [0, 0]
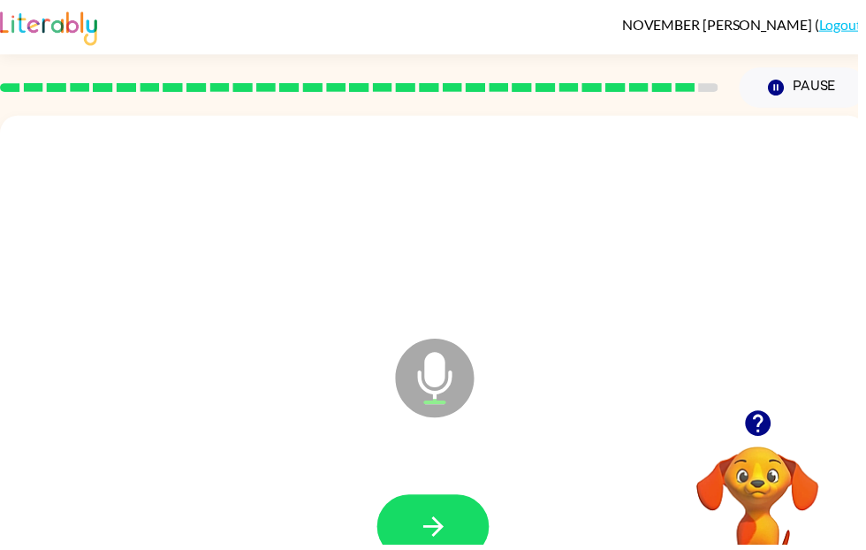
click at [471, 529] on button "button" at bounding box center [437, 531] width 113 height 65
click at [457, 512] on button "button" at bounding box center [437, 531] width 113 height 65
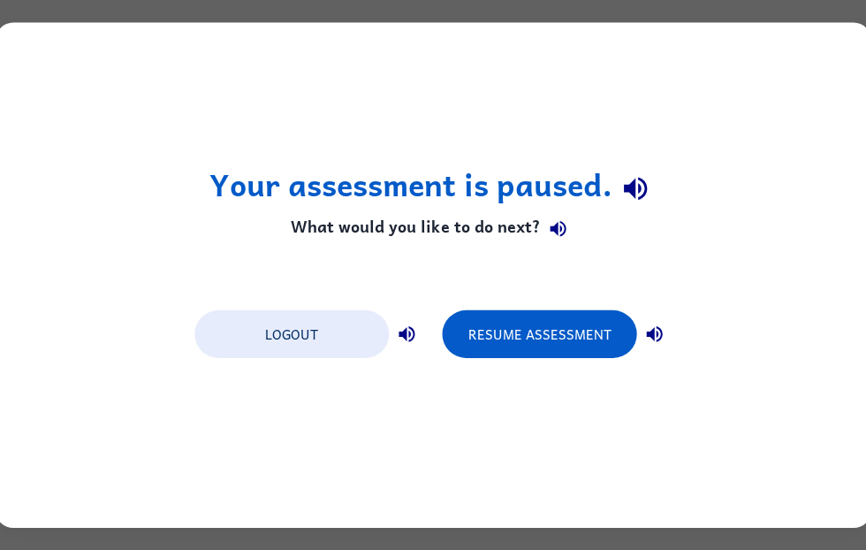
click at [542, 331] on button "Resume Assessment" at bounding box center [539, 334] width 194 height 48
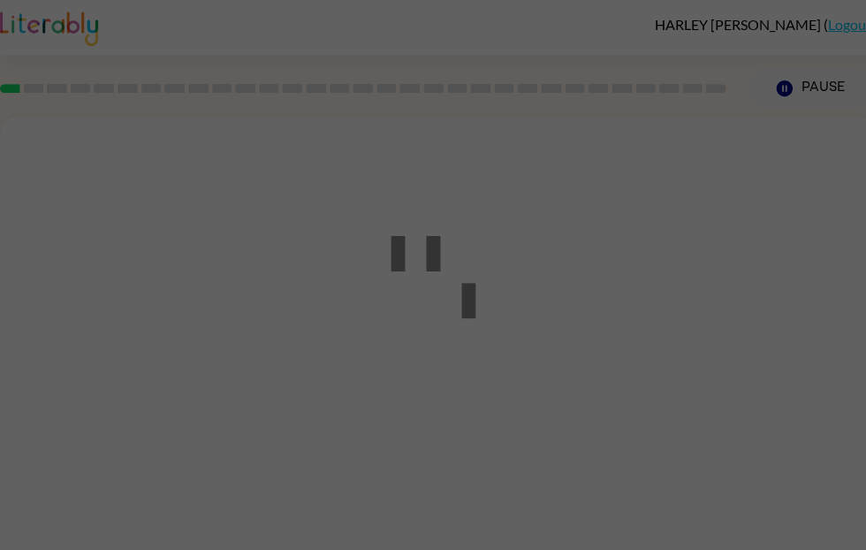
scroll to position [1, 0]
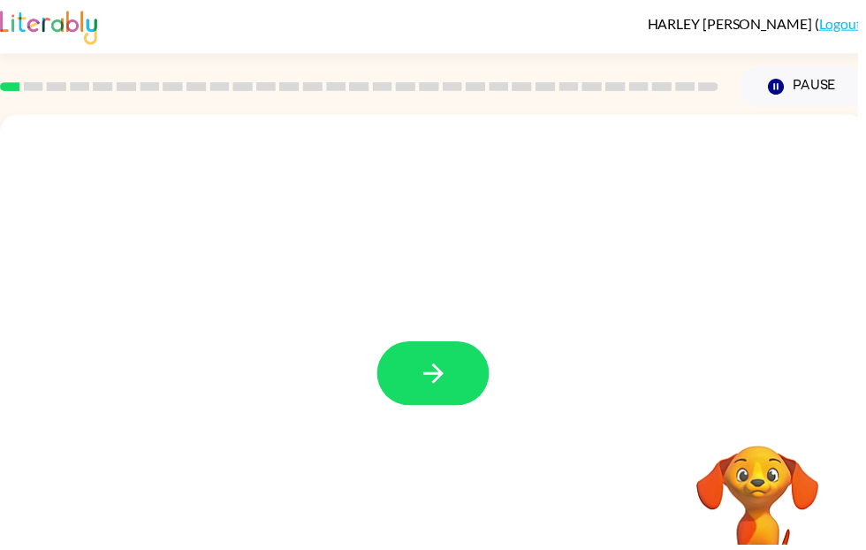
click at [488, 390] on button "button" at bounding box center [437, 377] width 113 height 65
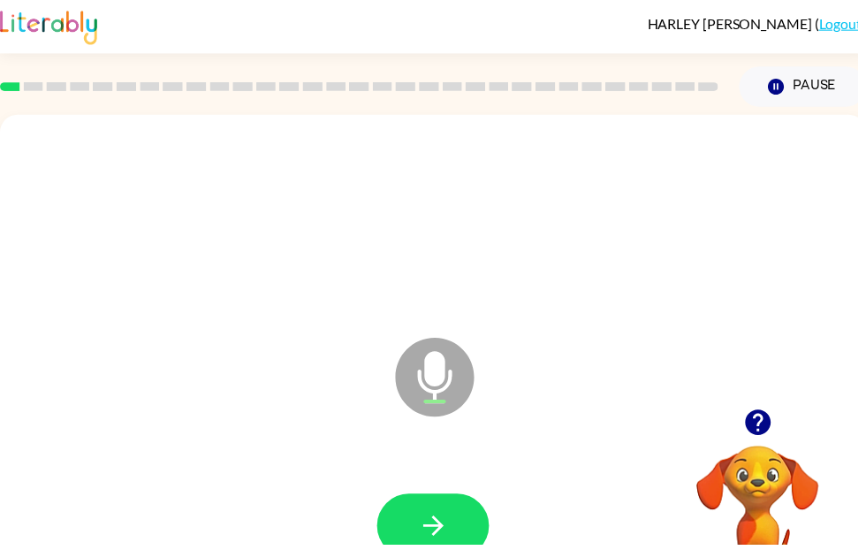
click at [444, 524] on icon "button" at bounding box center [437, 530] width 31 height 31
click at [429, 526] on icon "button" at bounding box center [437, 530] width 31 height 31
click at [437, 524] on icon "button" at bounding box center [437, 530] width 31 height 31
click at [761, 428] on icon "button" at bounding box center [765, 427] width 26 height 26
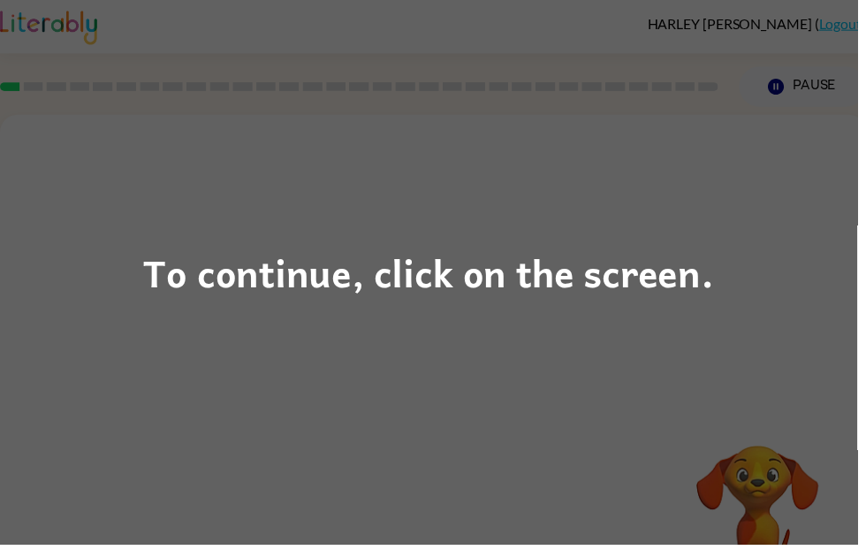
click at [509, 451] on div "To continue, click on the screen." at bounding box center [433, 275] width 866 height 550
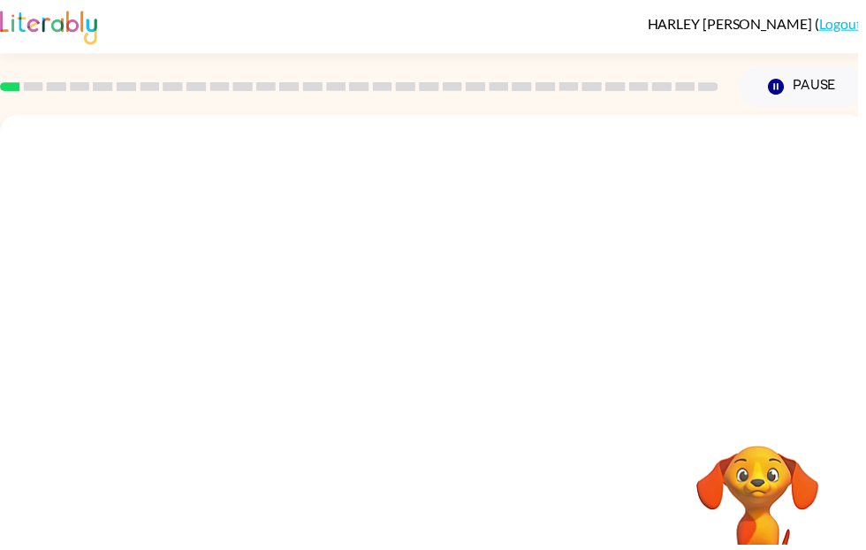
click at [591, 391] on div at bounding box center [437, 264] width 875 height 297
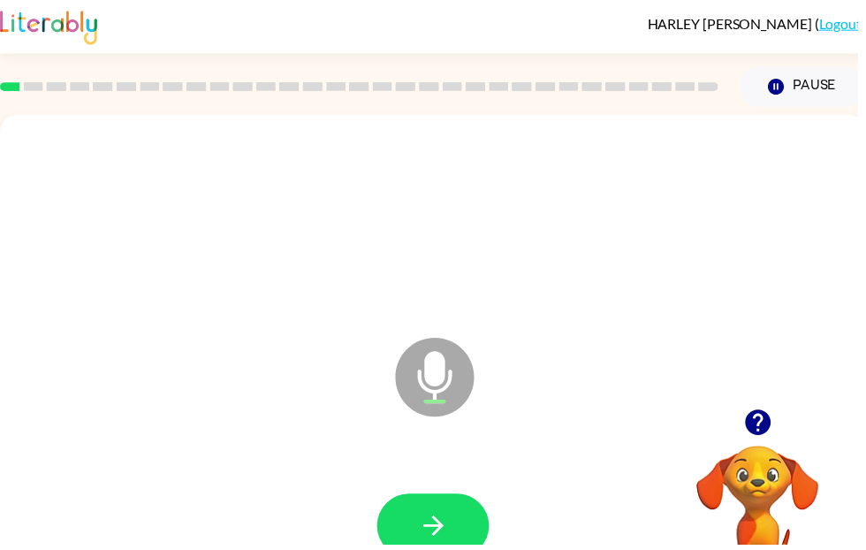
click at [756, 433] on icon "button" at bounding box center [765, 427] width 26 height 26
click at [442, 538] on icon "button" at bounding box center [437, 530] width 31 height 31
click at [788, 430] on button "button" at bounding box center [765, 426] width 45 height 45
click at [448, 521] on icon "button" at bounding box center [437, 530] width 31 height 31
click at [440, 549] on button "button" at bounding box center [437, 531] width 113 height 65
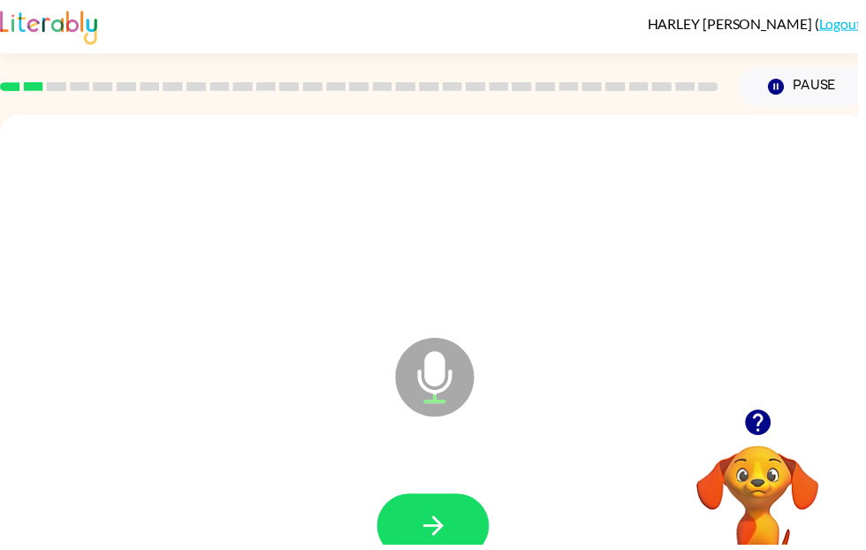
click at [438, 525] on icon "button" at bounding box center [437, 530] width 31 height 31
click at [445, 529] on icon "button" at bounding box center [437, 531] width 20 height 20
click at [441, 512] on button "button" at bounding box center [437, 531] width 113 height 65
click at [448, 527] on icon "button" at bounding box center [437, 530] width 31 height 31
click at [430, 522] on icon "button" at bounding box center [437, 530] width 31 height 31
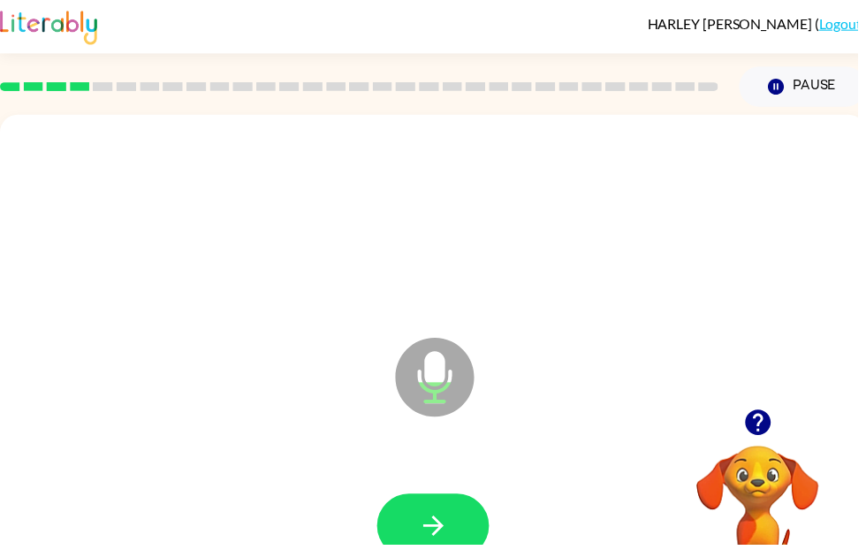
click at [445, 538] on icon "button" at bounding box center [437, 530] width 31 height 31
click at [430, 515] on icon "button" at bounding box center [437, 530] width 31 height 31
click at [425, 523] on icon "button" at bounding box center [437, 530] width 31 height 31
click at [443, 519] on icon "button" at bounding box center [437, 530] width 31 height 31
click at [429, 519] on icon "button" at bounding box center [437, 530] width 31 height 31
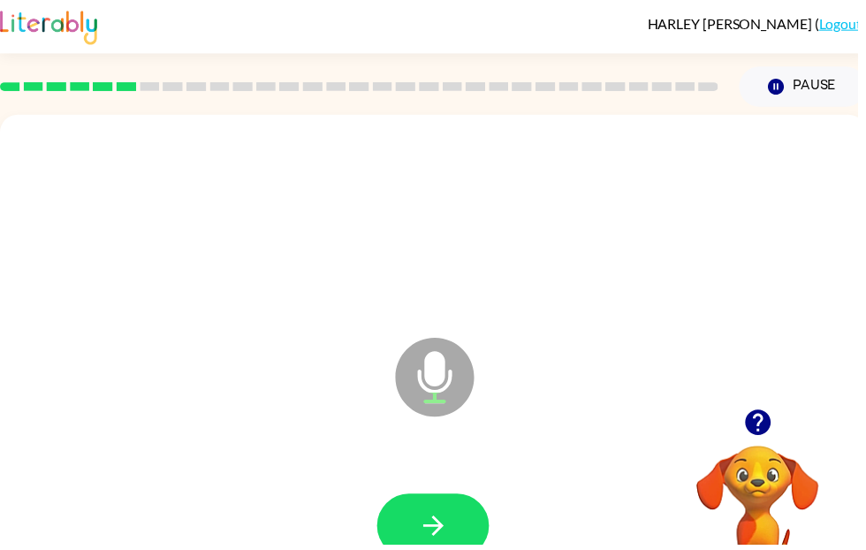
click at [446, 528] on icon "button" at bounding box center [437, 530] width 31 height 31
click at [433, 546] on icon "button" at bounding box center [437, 530] width 31 height 31
click at [431, 528] on icon "button" at bounding box center [437, 530] width 31 height 31
click at [761, 434] on icon "button" at bounding box center [765, 427] width 26 height 26
click at [754, 421] on div "Microphone The Microphone is here when it is your turn to talk" at bounding box center [437, 368] width 875 height 505
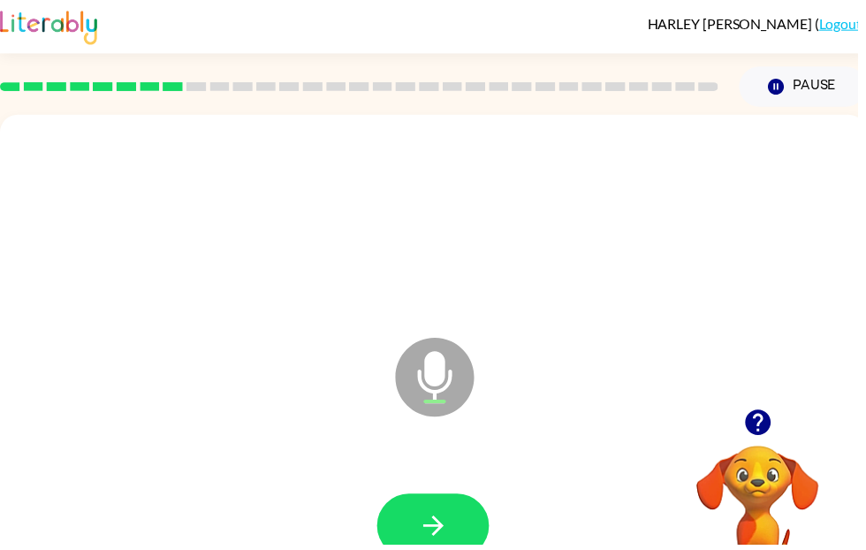
click at [454, 542] on button "button" at bounding box center [437, 531] width 113 height 65
click at [446, 504] on button "button" at bounding box center [437, 531] width 113 height 65
click at [775, 422] on icon "button" at bounding box center [765, 427] width 26 height 26
click at [764, 426] on icon "button" at bounding box center [765, 427] width 26 height 26
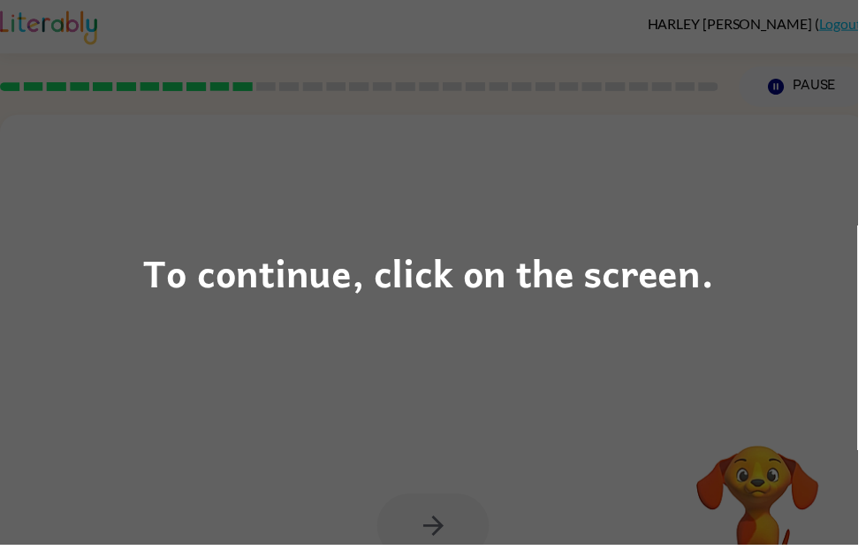
click at [766, 363] on div "To continue, click on the screen." at bounding box center [433, 275] width 866 height 550
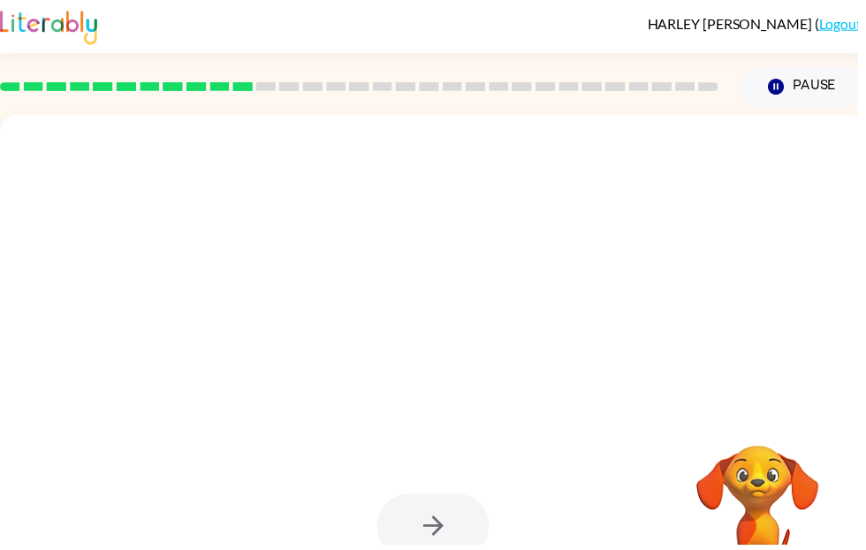
click at [731, 345] on div at bounding box center [395, 337] width 755 height 64
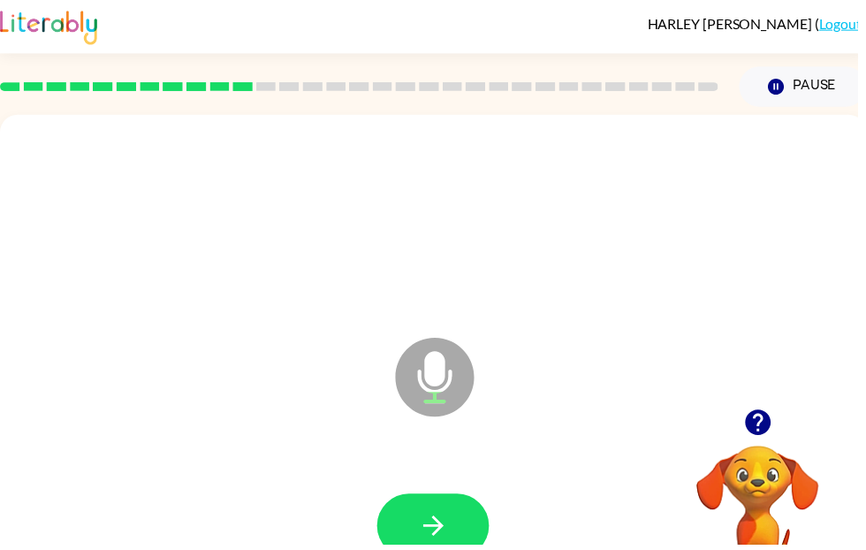
click at [449, 538] on icon "button" at bounding box center [437, 530] width 31 height 31
click at [755, 422] on icon "button" at bounding box center [765, 427] width 26 height 26
click at [756, 427] on video "Your browser must support playing .mp4 files to use Literably. Please try using…" at bounding box center [765, 510] width 177 height 177
click at [760, 424] on icon "button" at bounding box center [765, 427] width 26 height 26
click at [778, 419] on icon "button" at bounding box center [765, 426] width 31 height 31
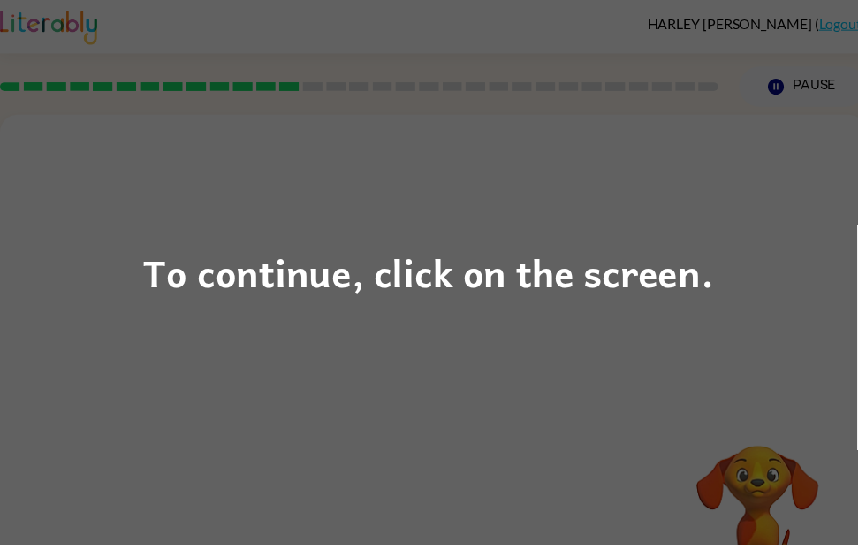
click at [778, 430] on div "To continue, click on the screen." at bounding box center [433, 275] width 866 height 550
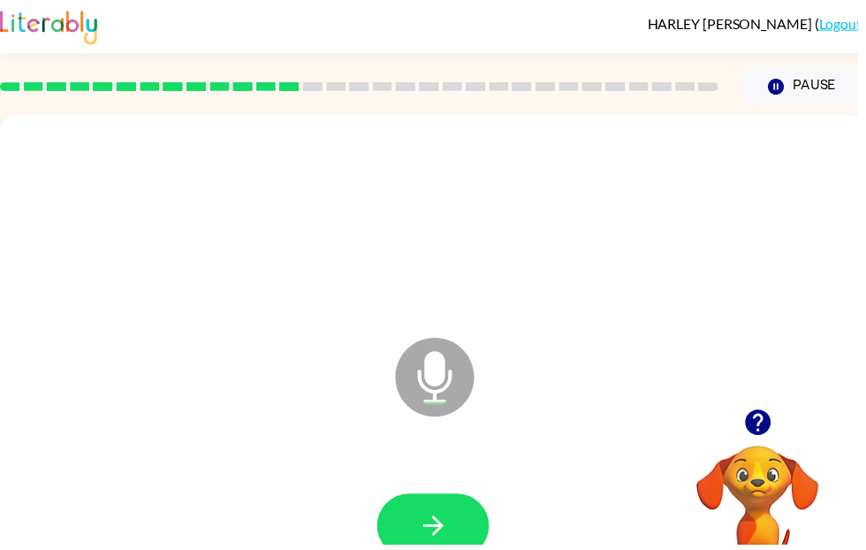
click at [454, 549] on button "button" at bounding box center [437, 531] width 113 height 65
click at [445, 528] on icon "button" at bounding box center [437, 530] width 31 height 31
click at [354, 549] on div at bounding box center [438, 531] width 840 height 145
click at [433, 527] on icon "button" at bounding box center [437, 530] width 31 height 31
click at [447, 549] on button "button" at bounding box center [437, 531] width 113 height 65
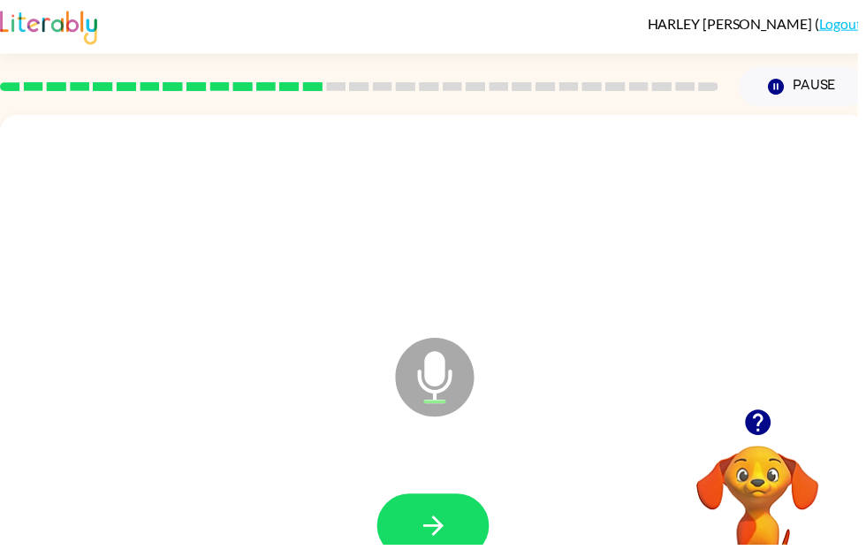
click at [442, 521] on icon "button" at bounding box center [437, 530] width 31 height 31
click at [450, 515] on icon "button" at bounding box center [437, 530] width 31 height 31
click at [439, 536] on icon "button" at bounding box center [437, 530] width 31 height 31
click at [440, 544] on icon "button" at bounding box center [437, 530] width 31 height 31
click at [438, 525] on icon "button" at bounding box center [437, 531] width 20 height 20
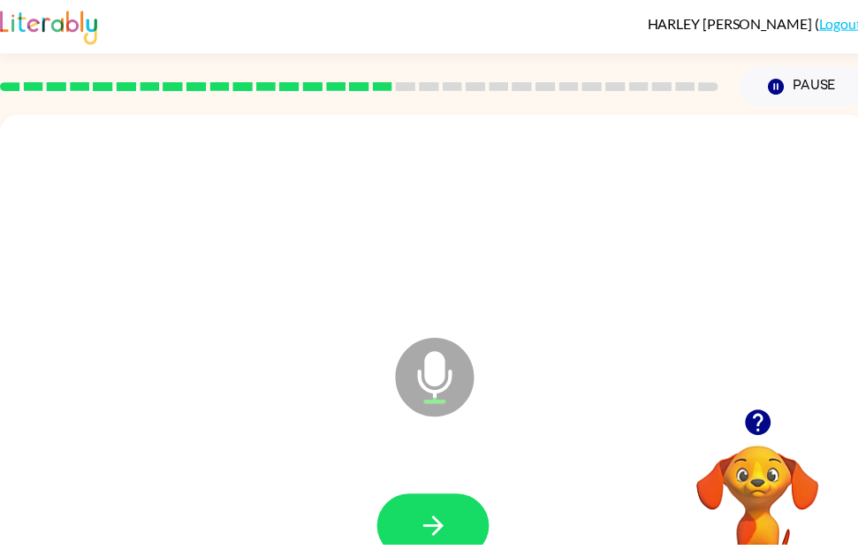
click at [433, 520] on icon "button" at bounding box center [437, 530] width 31 height 31
click at [459, 524] on button "button" at bounding box center [437, 531] width 113 height 65
click at [446, 538] on icon "button" at bounding box center [437, 530] width 31 height 31
click at [443, 516] on icon "button" at bounding box center [437, 530] width 31 height 31
click at [470, 509] on button "button" at bounding box center [437, 531] width 113 height 65
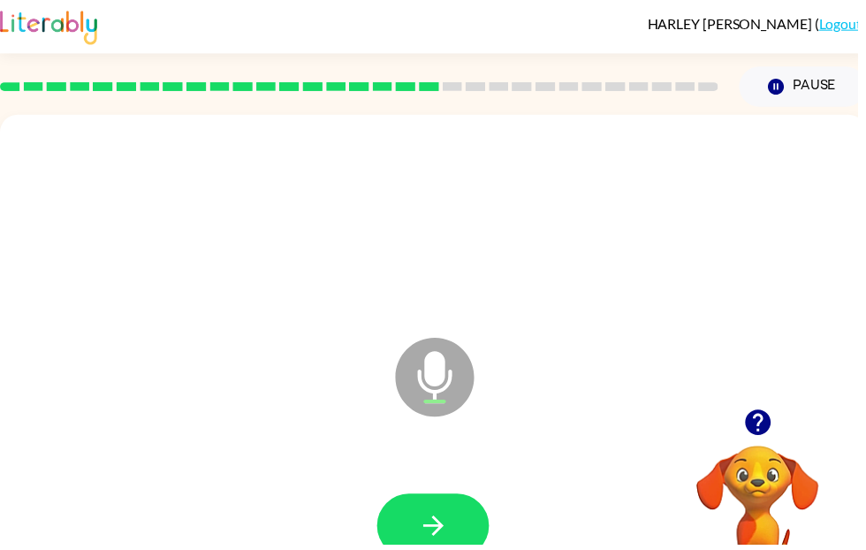
click at [762, 422] on icon "button" at bounding box center [765, 426] width 31 height 31
click at [758, 417] on icon "button" at bounding box center [765, 427] width 26 height 26
click at [770, 430] on video "Your browser must support playing .mp4 files to use Literably. Please try using…" at bounding box center [765, 510] width 177 height 177
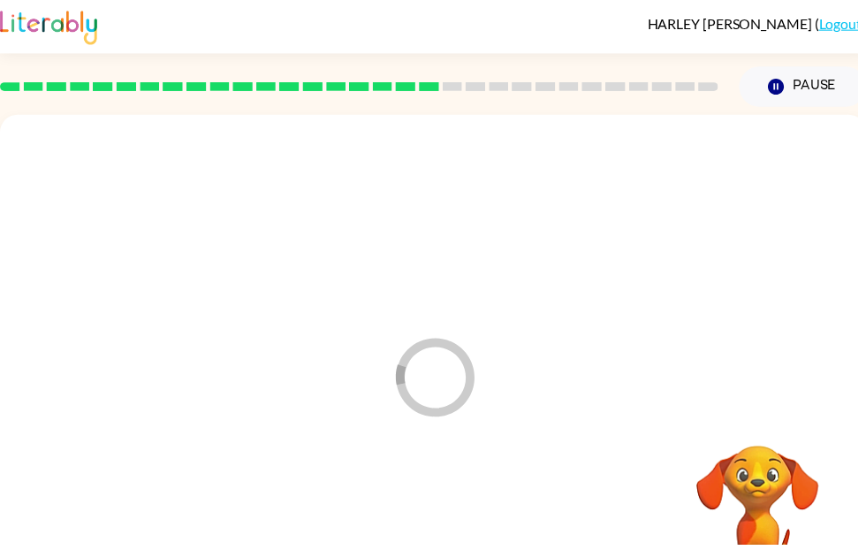
click at [453, 549] on div at bounding box center [438, 531] width 840 height 145
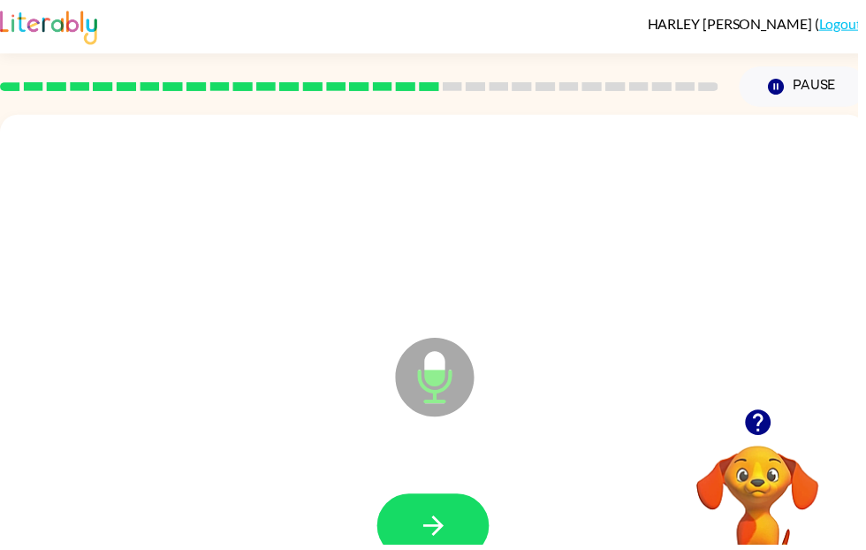
click at [422, 512] on button "button" at bounding box center [437, 531] width 113 height 65
click at [763, 460] on video "Your browser must support playing .mp4 files to use Literably. Please try using…" at bounding box center [765, 510] width 177 height 177
click at [769, 442] on icon "button" at bounding box center [765, 426] width 31 height 31
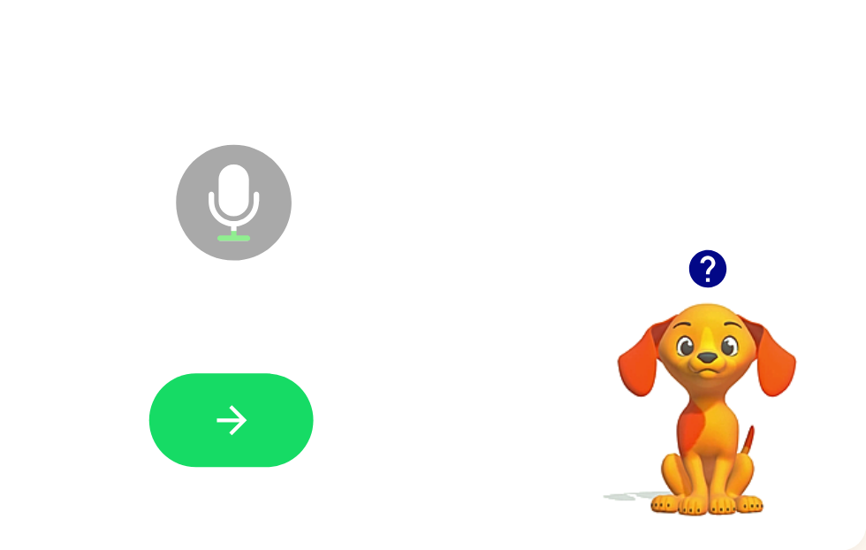
click at [372, 428] on button "button" at bounding box center [428, 460] width 113 height 65
click at [414, 445] on icon "button" at bounding box center [429, 460] width 31 height 31
click at [372, 428] on button "button" at bounding box center [428, 460] width 113 height 65
click at [414, 445] on icon "button" at bounding box center [429, 460] width 31 height 31
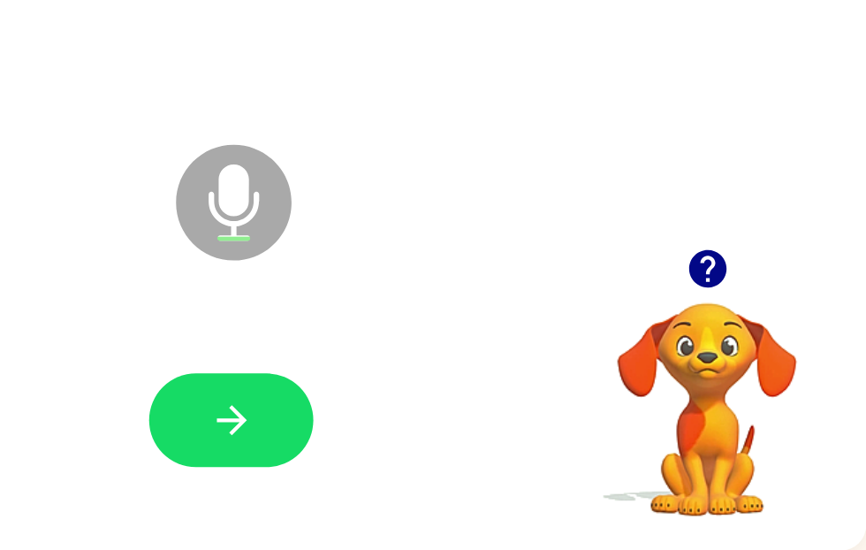
click at [372, 428] on button "button" at bounding box center [428, 460] width 113 height 65
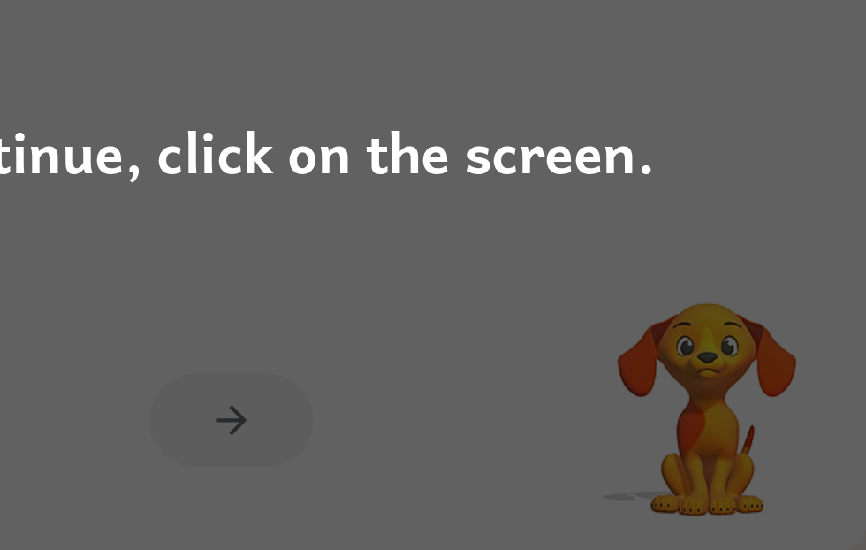
click at [500, 122] on div "To continue, click on the screen." at bounding box center [433, 275] width 866 height 550
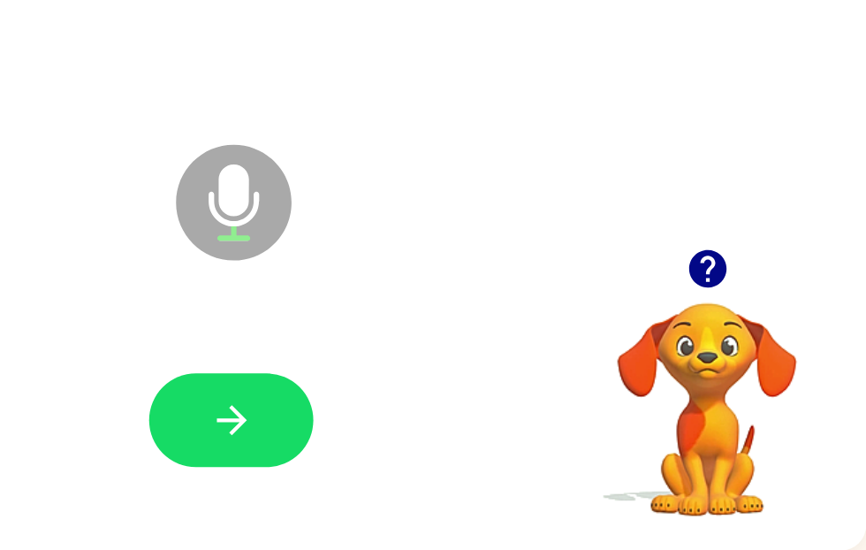
click at [414, 445] on icon "button" at bounding box center [429, 460] width 31 height 31
click at [743, 343] on icon "button" at bounding box center [756, 356] width 26 height 26
click at [668, 352] on video "Your browser must support playing .mp4 files to use Literably. Please try using…" at bounding box center [756, 440] width 177 height 177
click at [372, 428] on button "button" at bounding box center [428, 460] width 113 height 65
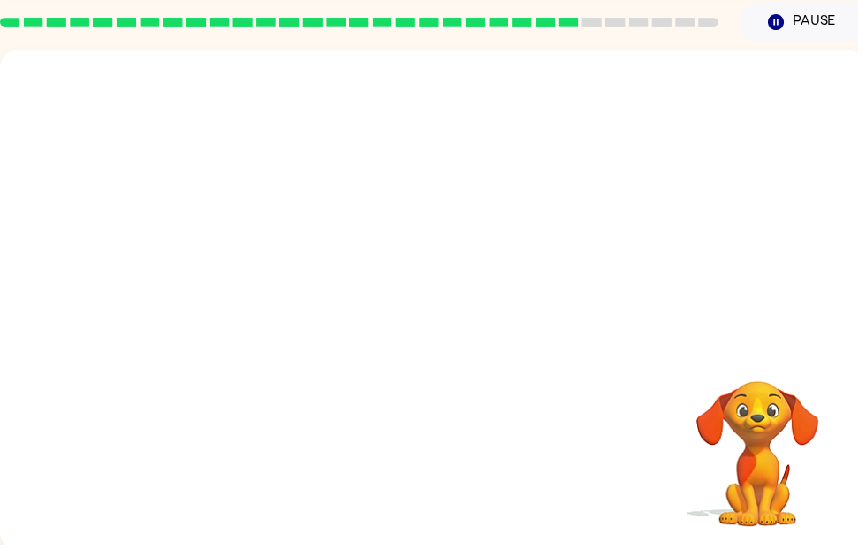
scroll to position [66, 0]
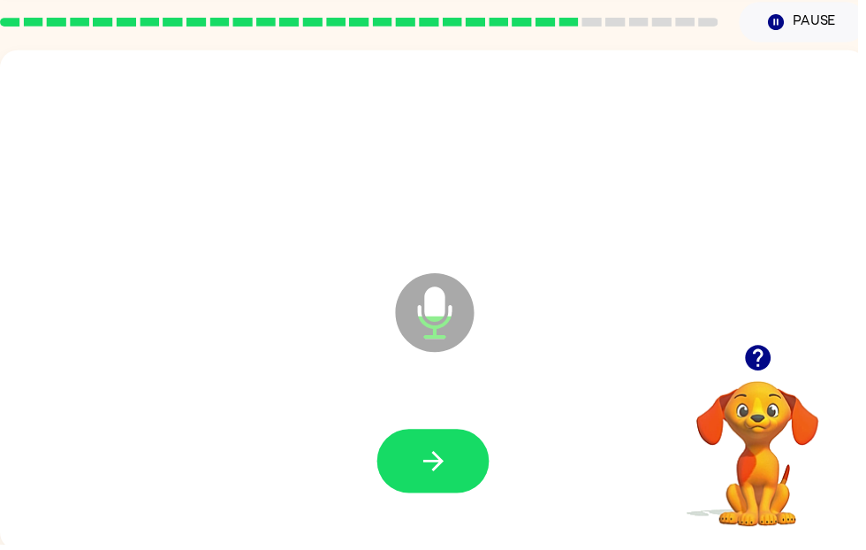
click at [418, 487] on button "button" at bounding box center [437, 465] width 113 height 65
click at [423, 466] on icon "button" at bounding box center [437, 465] width 31 height 31
click at [438, 460] on icon "button" at bounding box center [437, 465] width 31 height 31
click at [443, 457] on icon "button" at bounding box center [437, 465] width 31 height 31
click at [453, 477] on icon "button" at bounding box center [437, 465] width 31 height 31
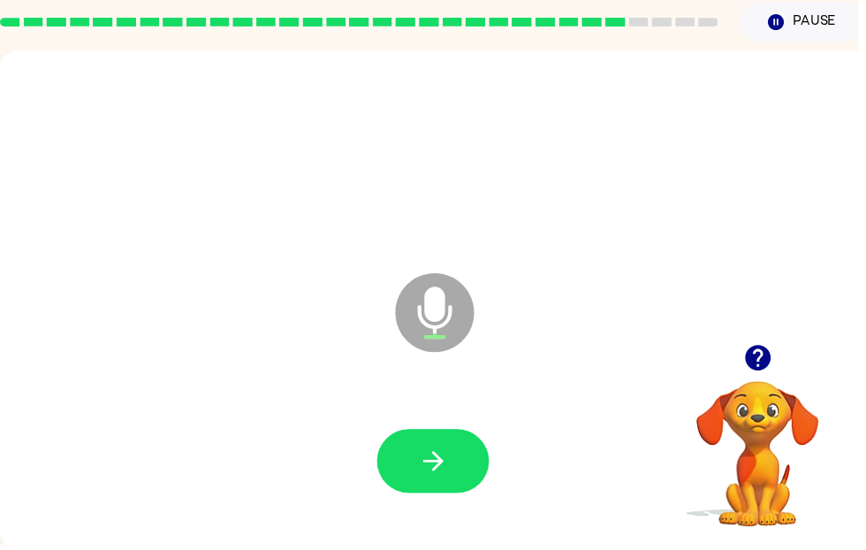
click at [415, 459] on button "button" at bounding box center [437, 465] width 113 height 65
click at [755, 356] on icon "button" at bounding box center [765, 361] width 26 height 26
click at [755, 362] on video "Your browser must support playing .mp4 files to use Literably. Please try using…" at bounding box center [765, 445] width 177 height 177
click at [759, 379] on button "button" at bounding box center [765, 361] width 45 height 45
click at [761, 369] on video "Your browser must support playing .mp4 files to use Literably. Please try using…" at bounding box center [765, 445] width 177 height 177
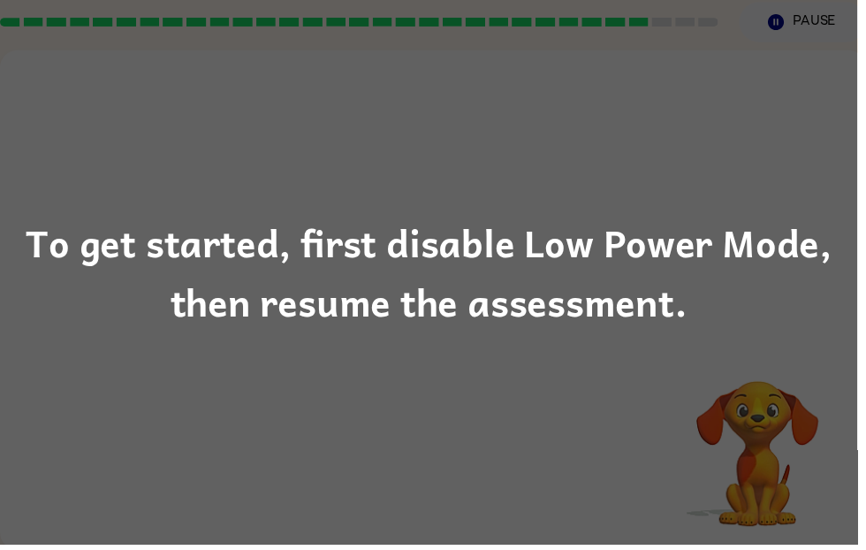
click at [686, 365] on div "To get started, first disable Low Power Mode, then resume the assessment." at bounding box center [433, 275] width 866 height 550
click at [735, 202] on div "To get started, first disable Low Power Mode, then resume the assessment." at bounding box center [433, 275] width 866 height 550
click at [761, 335] on div "To get started, first disable Low Power Mode, then resume the assessment." at bounding box center [433, 275] width 866 height 120
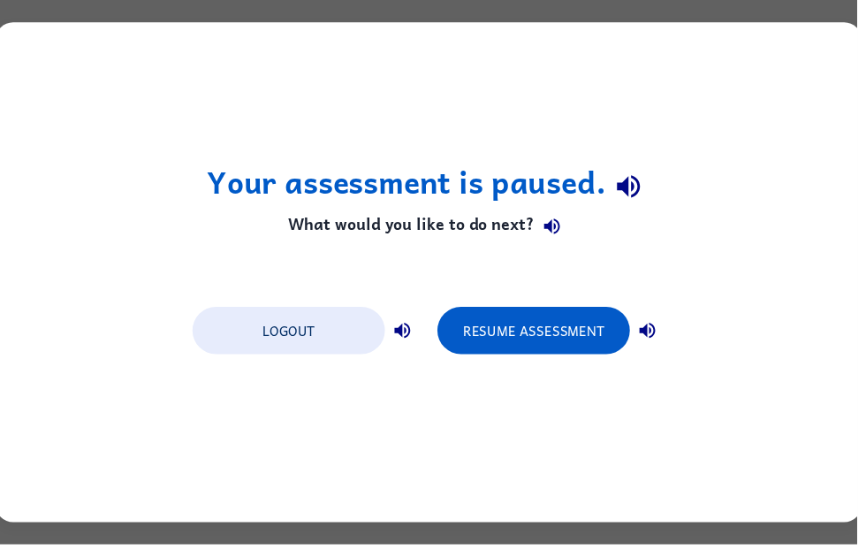
scroll to position [0, 0]
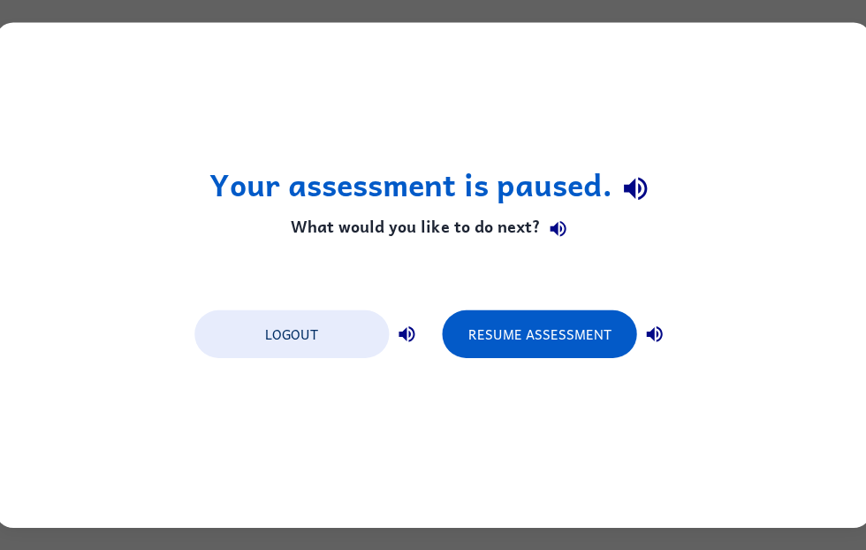
click at [548, 329] on button "Resume Assessment" at bounding box center [539, 334] width 194 height 48
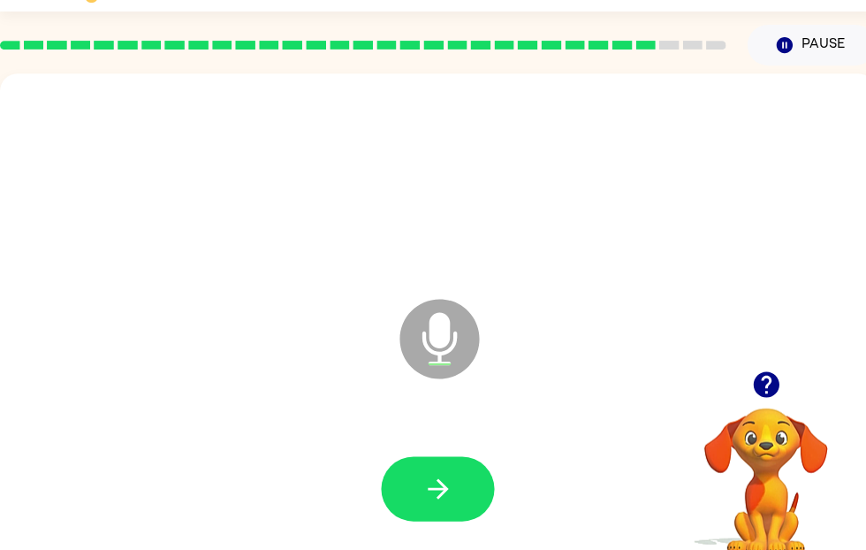
scroll to position [41, 0]
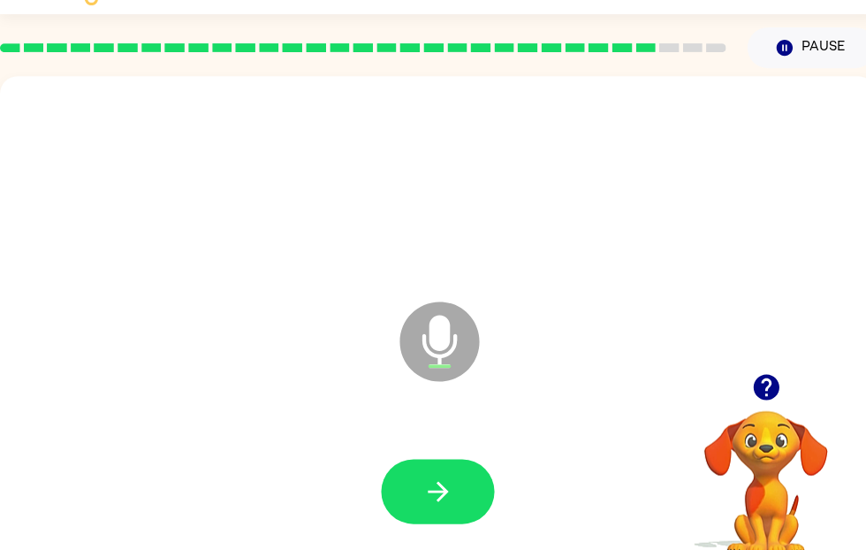
click at [434, 503] on icon "button" at bounding box center [437, 491] width 31 height 31
click at [418, 486] on button "button" at bounding box center [437, 491] width 113 height 65
click at [415, 493] on button "button" at bounding box center [437, 491] width 113 height 65
click at [418, 492] on button "button" at bounding box center [437, 491] width 113 height 65
click at [750, 387] on icon "button" at bounding box center [765, 386] width 31 height 31
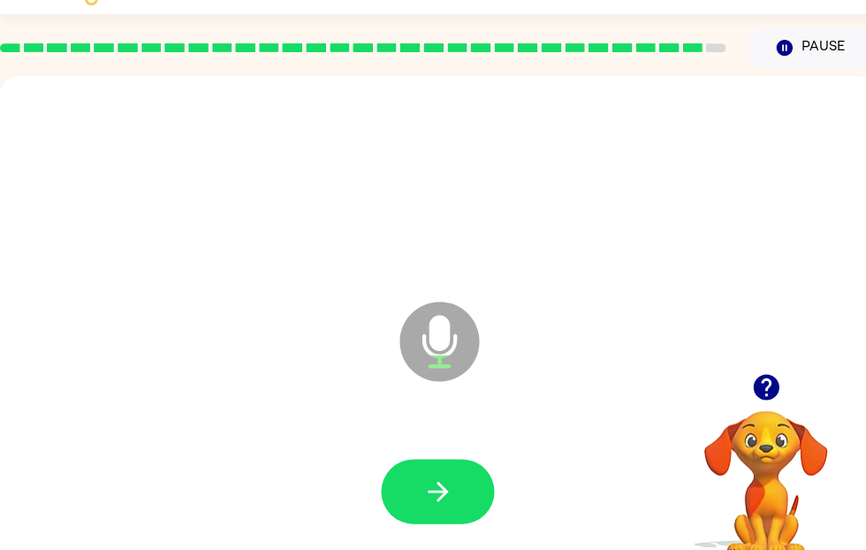
click at [430, 492] on icon "button" at bounding box center [437, 491] width 20 height 20
click at [438, 504] on icon "button" at bounding box center [437, 491] width 31 height 31
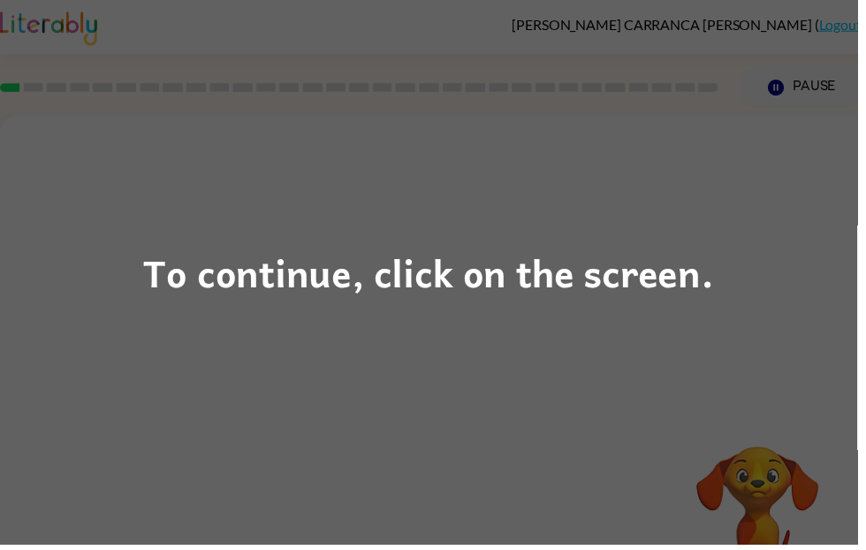
click at [466, 309] on div "To continue, click on the screen." at bounding box center [433, 275] width 866 height 550
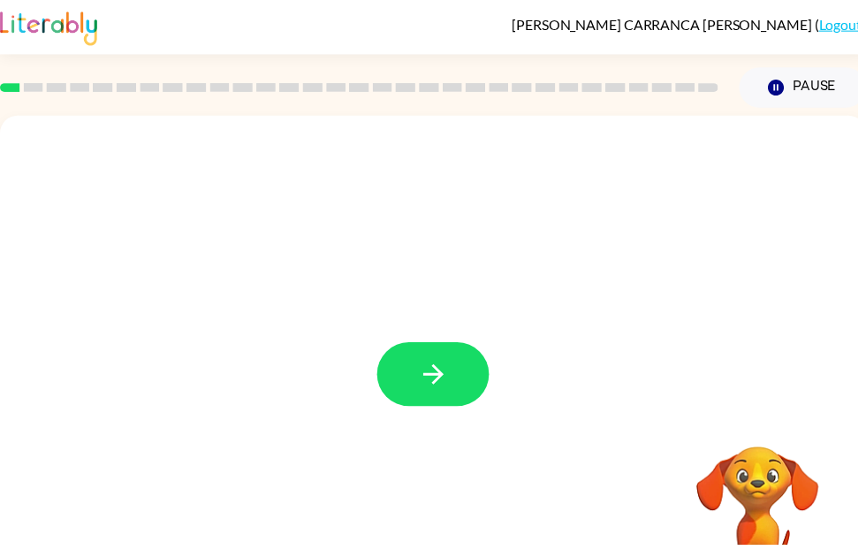
click at [438, 384] on icon "button" at bounding box center [437, 377] width 31 height 31
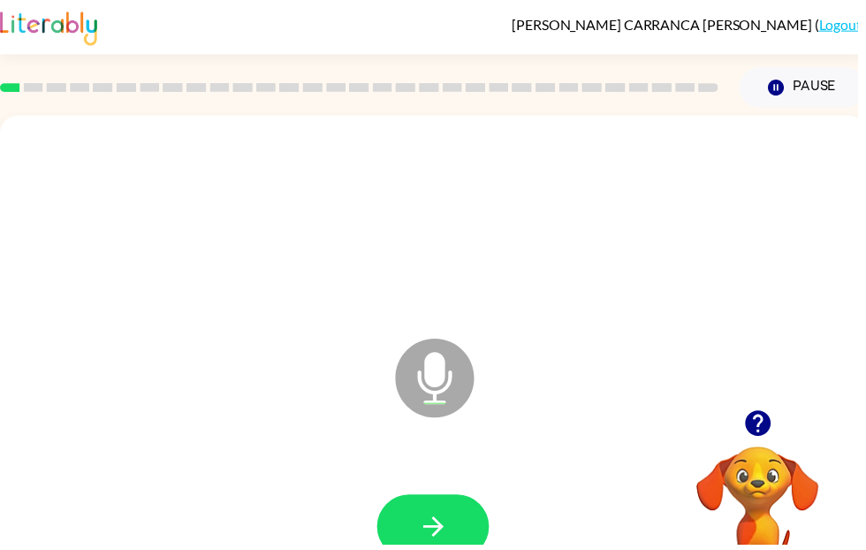
click at [434, 529] on icon "button" at bounding box center [437, 531] width 31 height 31
click at [419, 520] on button "button" at bounding box center [437, 531] width 113 height 65
click at [435, 532] on icon "button" at bounding box center [437, 531] width 20 height 20
click at [427, 549] on button "button" at bounding box center [437, 531] width 113 height 65
click at [785, 425] on button "button" at bounding box center [765, 427] width 45 height 45
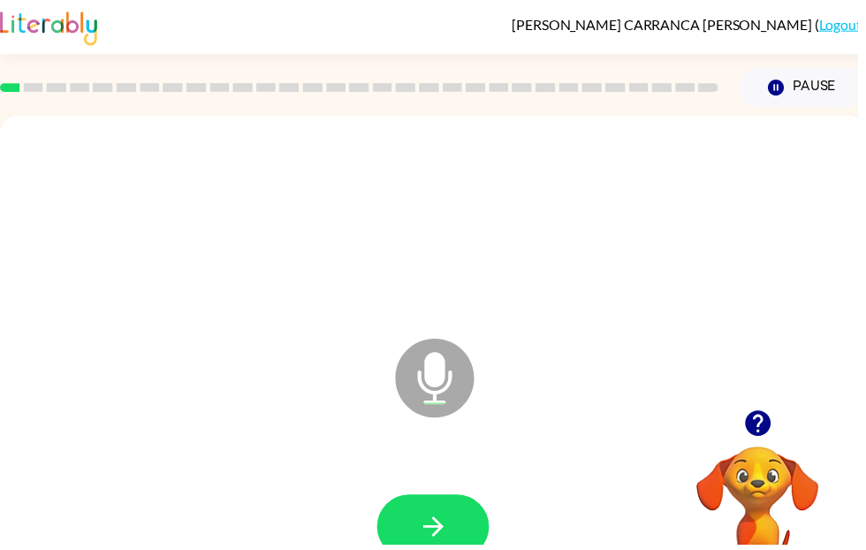
click at [434, 539] on icon "button" at bounding box center [437, 531] width 31 height 31
click at [756, 425] on icon "button" at bounding box center [765, 428] width 26 height 26
click at [440, 544] on icon "button" at bounding box center [437, 531] width 31 height 31
click at [778, 426] on icon "button" at bounding box center [765, 428] width 26 height 26
click at [441, 529] on icon "button" at bounding box center [437, 531] width 20 height 20
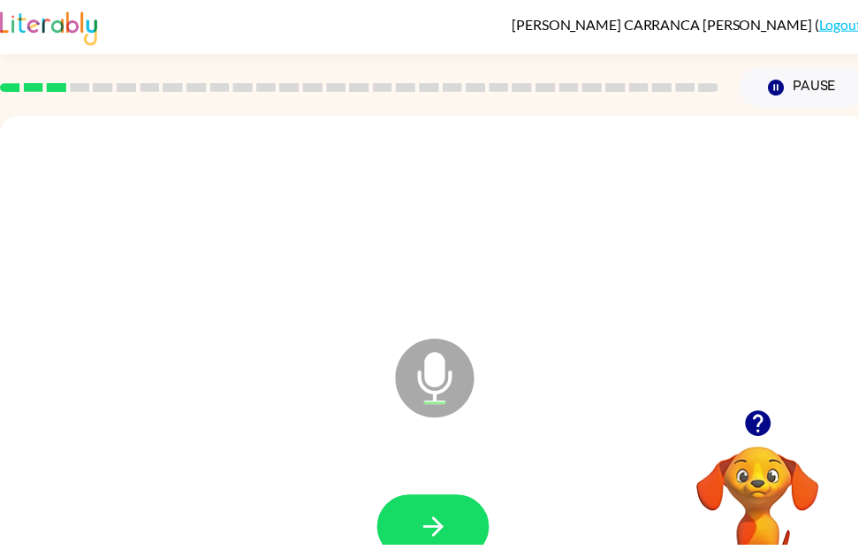
click at [458, 527] on button "button" at bounding box center [437, 531] width 113 height 65
click at [445, 544] on icon "button" at bounding box center [437, 531] width 31 height 31
click at [464, 497] on div at bounding box center [438, 532] width 840 height 145
click at [426, 549] on button "button" at bounding box center [437, 531] width 113 height 65
click at [430, 526] on icon "button" at bounding box center [437, 531] width 31 height 31
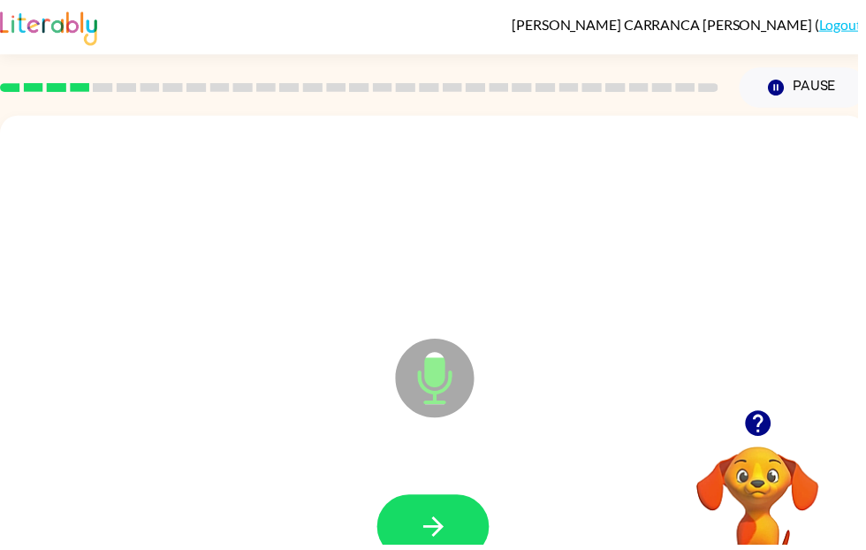
click at [776, 422] on icon "button" at bounding box center [765, 428] width 26 height 26
click at [428, 546] on icon "button" at bounding box center [437, 531] width 31 height 31
click at [433, 521] on icon "button" at bounding box center [437, 531] width 31 height 31
click at [429, 532] on icon "button" at bounding box center [437, 531] width 20 height 20
click at [433, 537] on icon "button" at bounding box center [437, 531] width 31 height 31
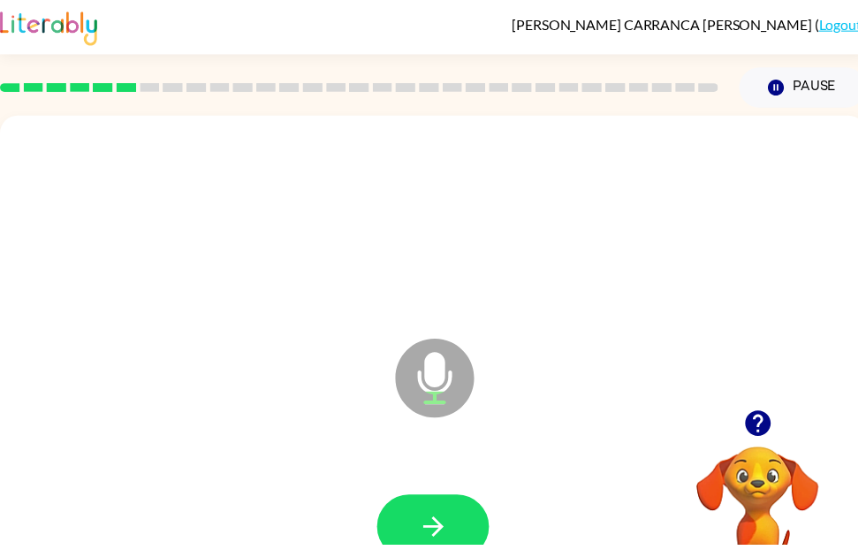
click at [435, 526] on icon "button" at bounding box center [437, 531] width 31 height 31
click at [438, 540] on icon "button" at bounding box center [437, 531] width 20 height 20
click at [775, 432] on icon "button" at bounding box center [765, 428] width 26 height 26
click at [438, 522] on icon "button" at bounding box center [437, 531] width 20 height 20
click at [780, 436] on icon "button" at bounding box center [765, 427] width 31 height 31
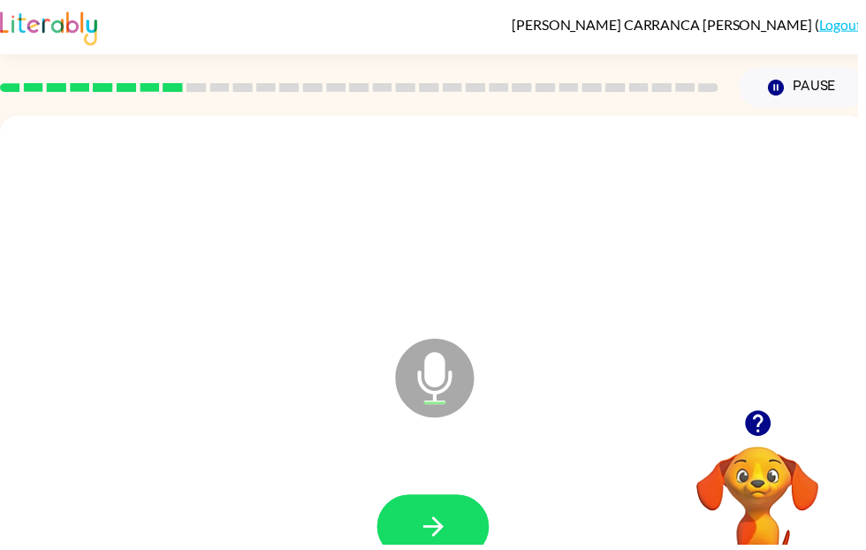
click at [447, 517] on icon "button" at bounding box center [437, 531] width 31 height 31
click at [419, 538] on button "button" at bounding box center [437, 531] width 113 height 65
click at [780, 428] on icon "button" at bounding box center [765, 427] width 31 height 31
click at [443, 521] on icon "button" at bounding box center [437, 531] width 31 height 31
click at [431, 526] on icon "button" at bounding box center [437, 531] width 31 height 31
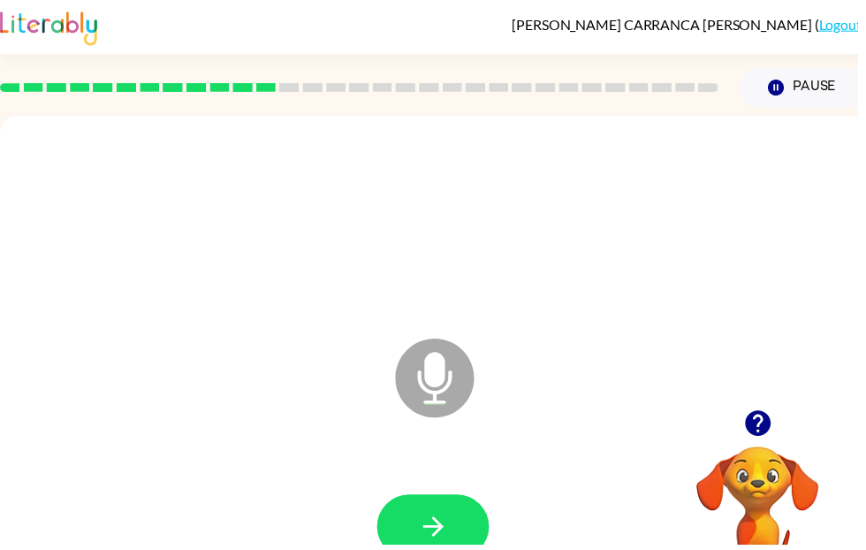
click at [437, 549] on button "button" at bounding box center [437, 531] width 113 height 65
click at [427, 529] on icon "button" at bounding box center [437, 531] width 31 height 31
click at [771, 431] on icon "button" at bounding box center [765, 428] width 26 height 26
click at [440, 516] on icon "button" at bounding box center [437, 531] width 31 height 31
click at [430, 524] on icon "button" at bounding box center [437, 531] width 31 height 31
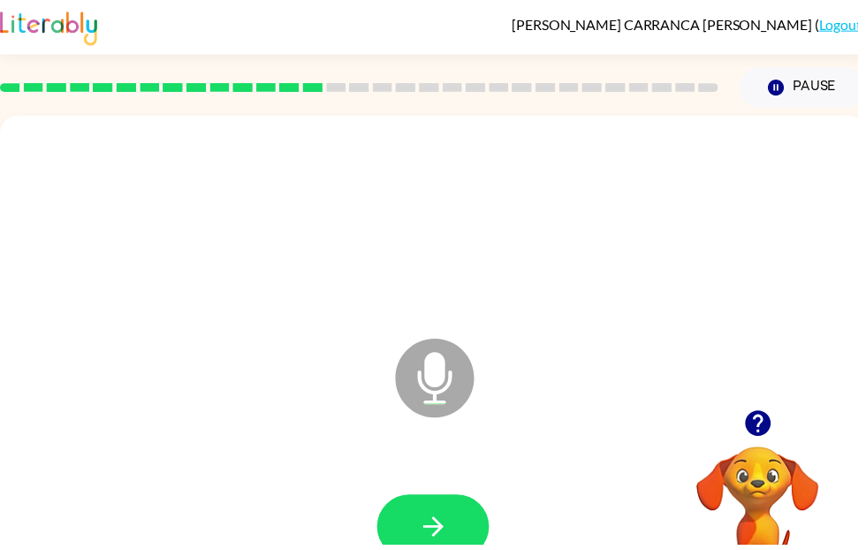
click at [438, 529] on icon "button" at bounding box center [437, 531] width 31 height 31
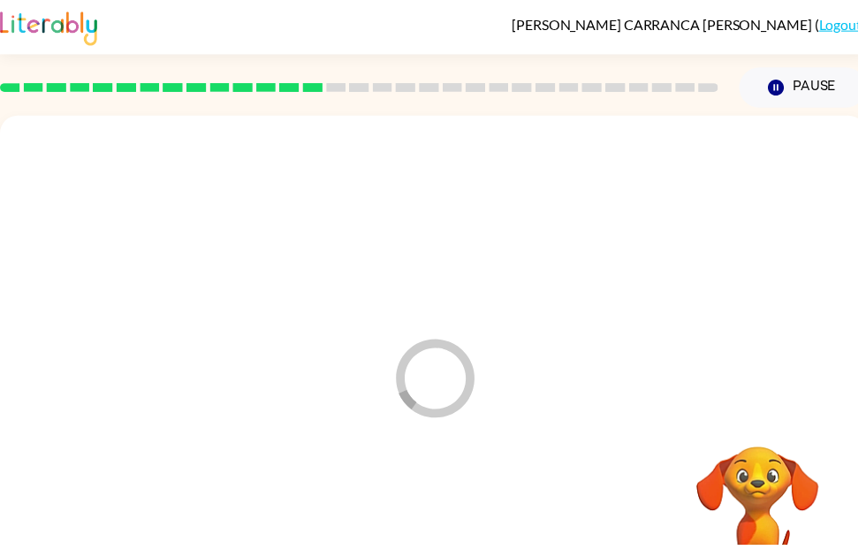
click at [437, 542] on div at bounding box center [438, 532] width 840 height 145
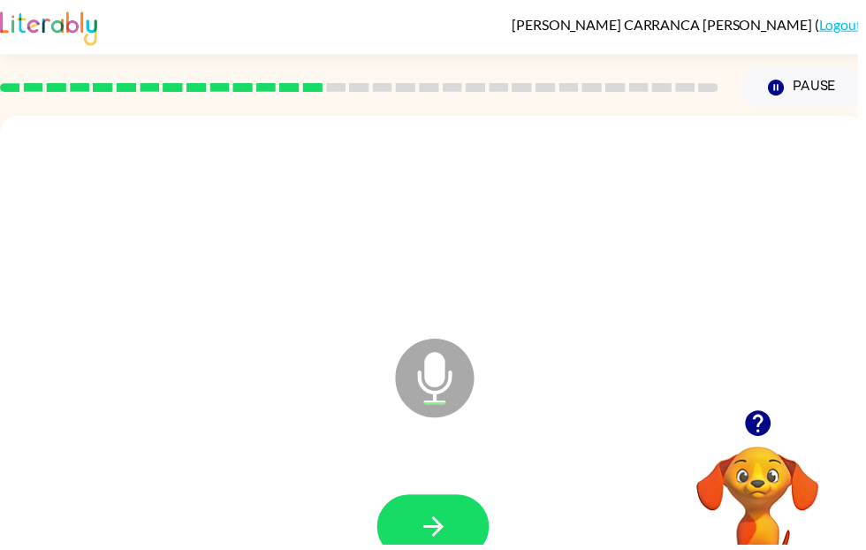
click at [422, 529] on icon "button" at bounding box center [437, 531] width 31 height 31
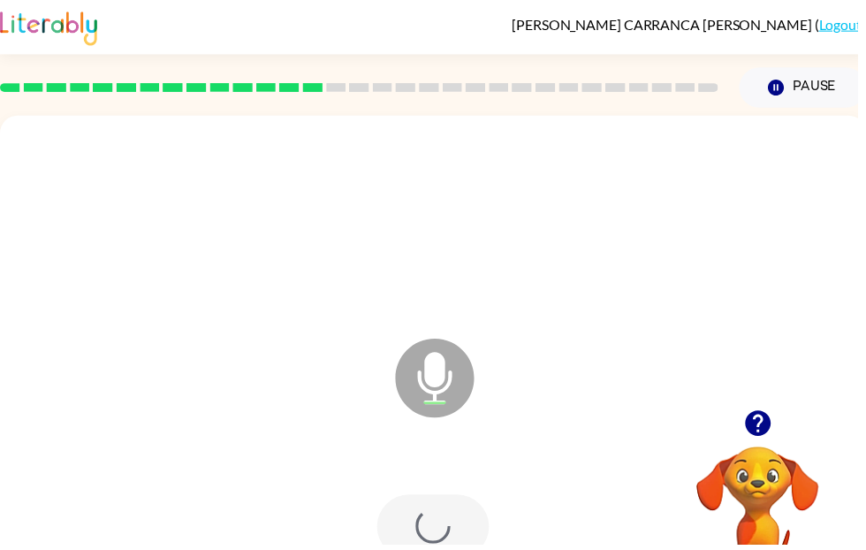
click at [418, 544] on div at bounding box center [437, 531] width 113 height 65
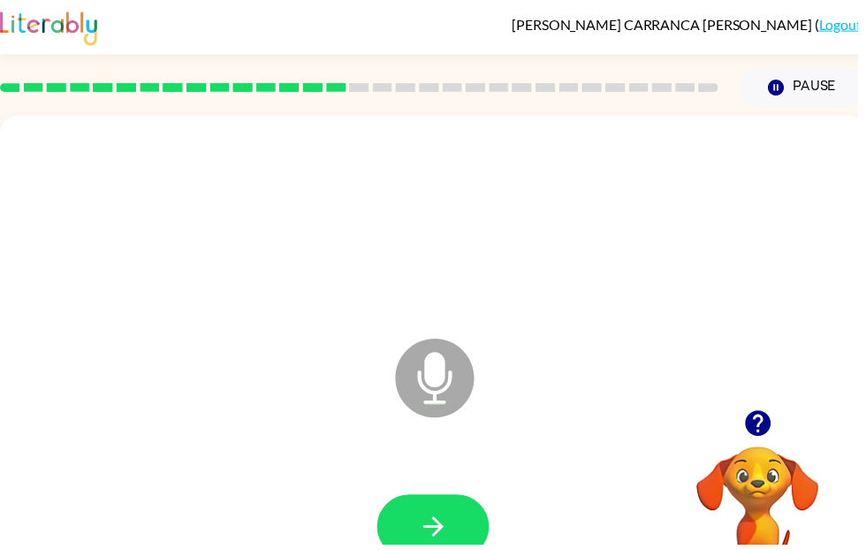
click at [427, 524] on icon "button" at bounding box center [437, 531] width 31 height 31
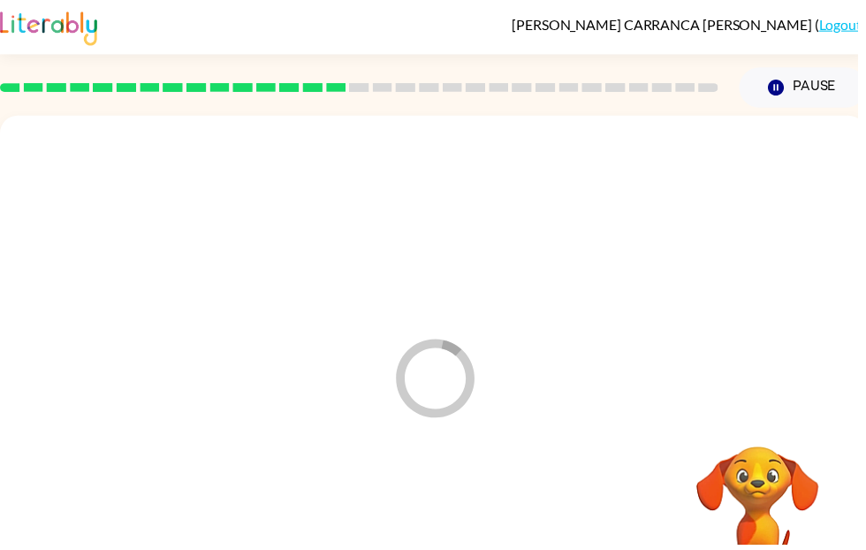
scroll to position [72, 0]
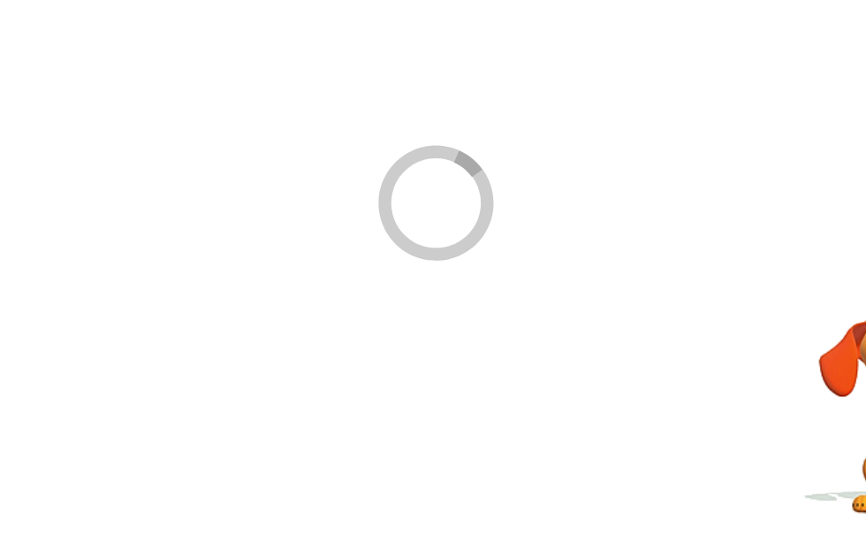
click at [298, 364] on div "Loader Your response is being sent to our graders" at bounding box center [437, 297] width 875 height 505
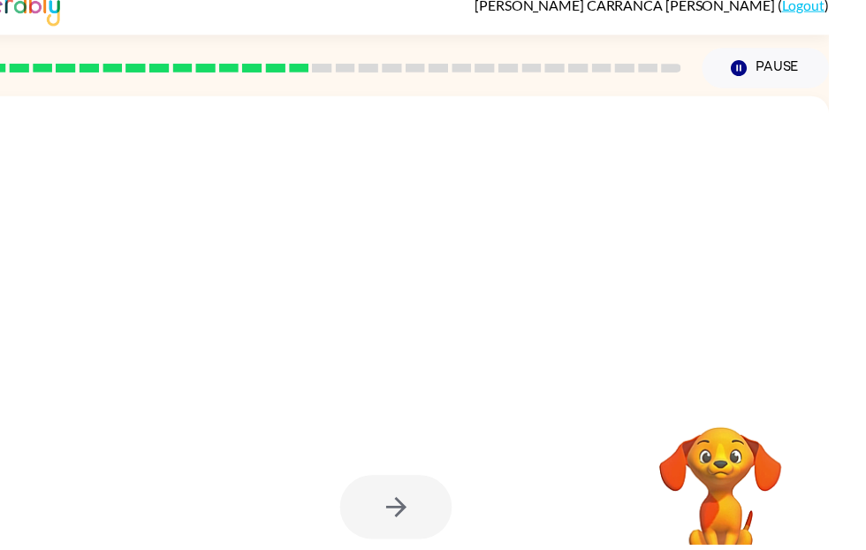
scroll to position [65, 9]
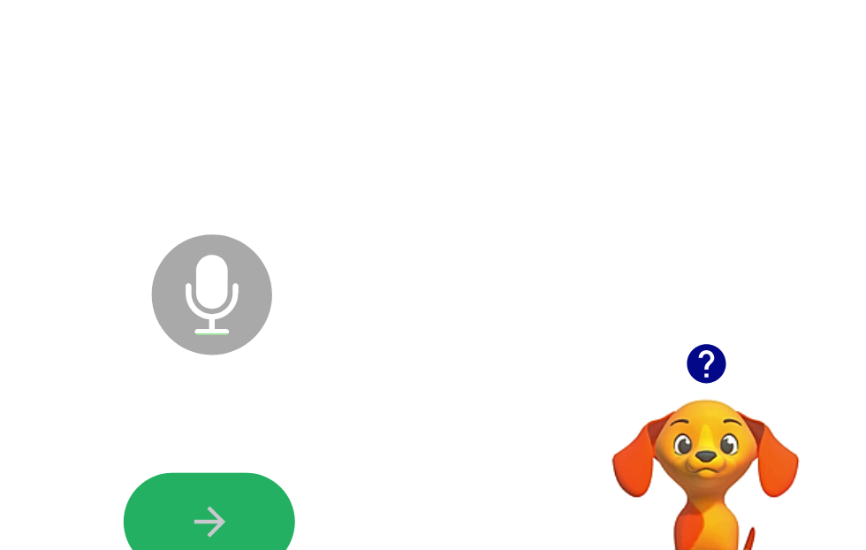
click at [414, 451] on icon "button" at bounding box center [429, 466] width 31 height 31
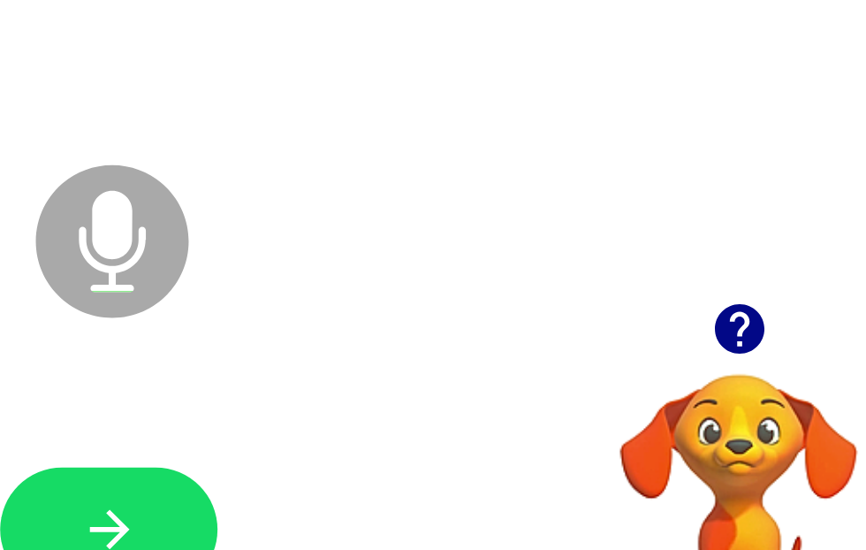
click at [418, 456] on icon "button" at bounding box center [428, 466] width 20 height 20
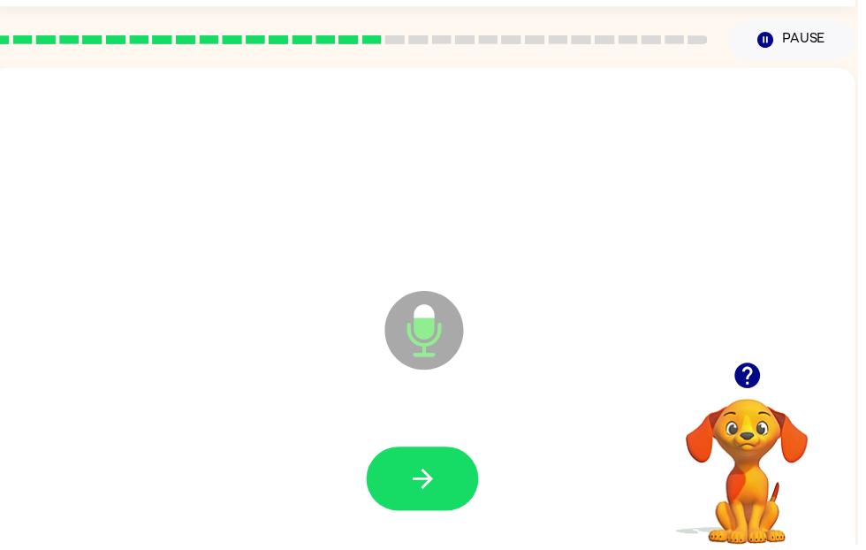
scroll to position [0, 11]
click at [742, 376] on icon "button" at bounding box center [755, 378] width 31 height 31
click at [443, 481] on button "button" at bounding box center [426, 483] width 113 height 65
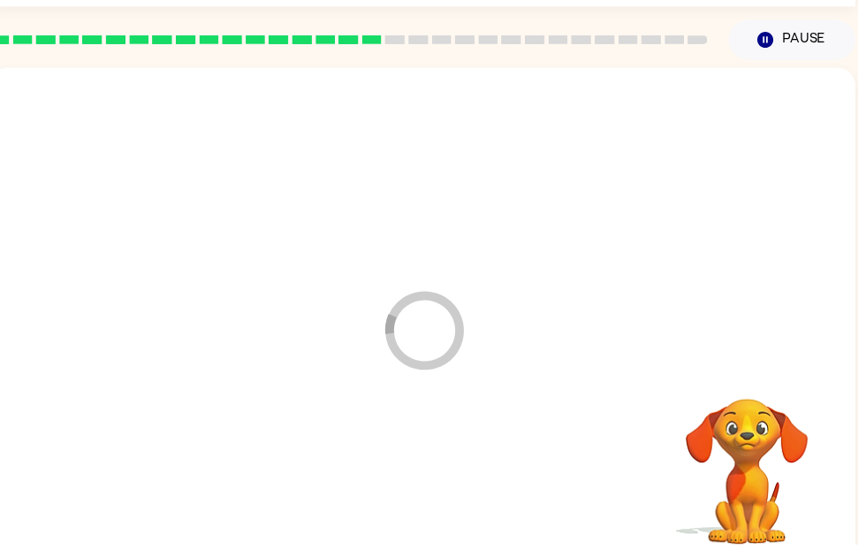
click at [421, 477] on div at bounding box center [427, 483] width 840 height 145
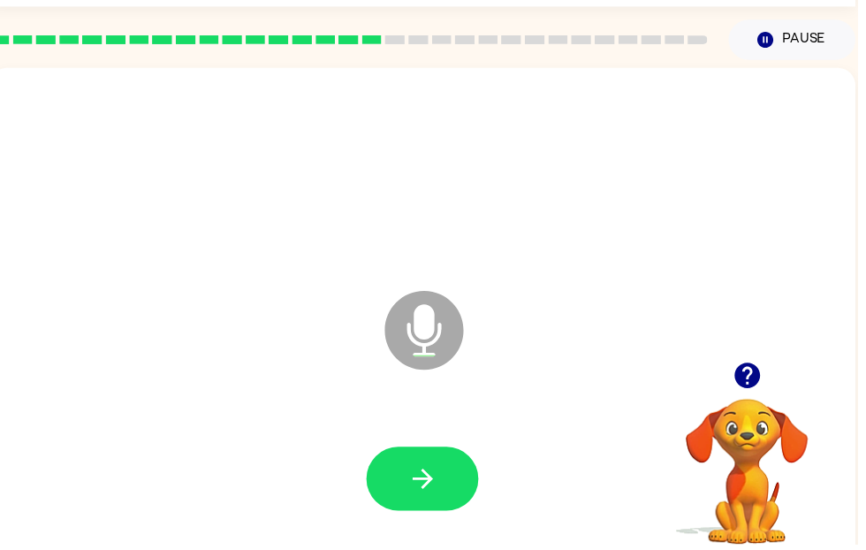
click at [438, 486] on icon "button" at bounding box center [427, 483] width 31 height 31
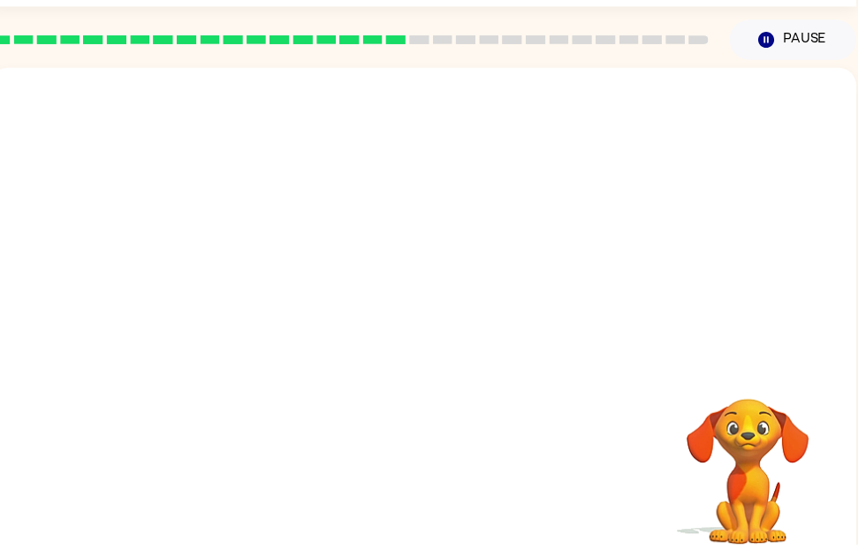
scroll to position [0, 9]
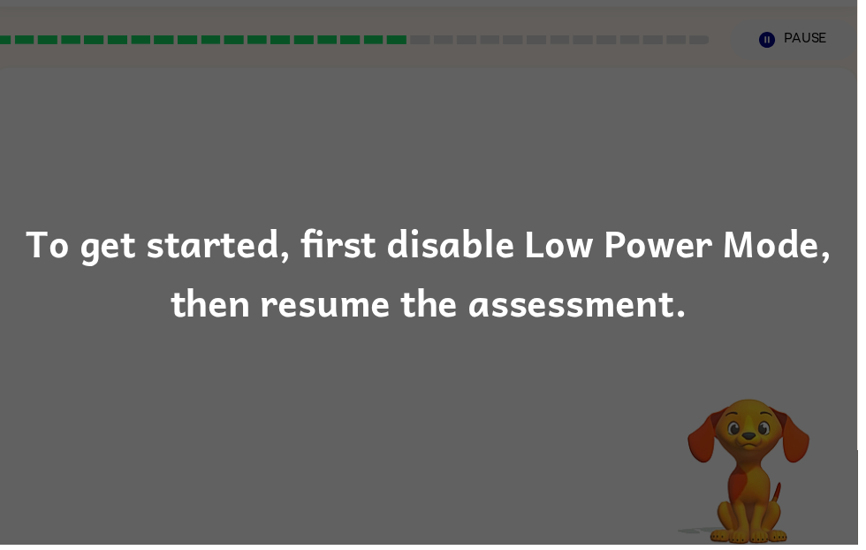
click at [504, 412] on div "To get started, first disable Low Power Mode, then resume the assessment." at bounding box center [433, 275] width 866 height 550
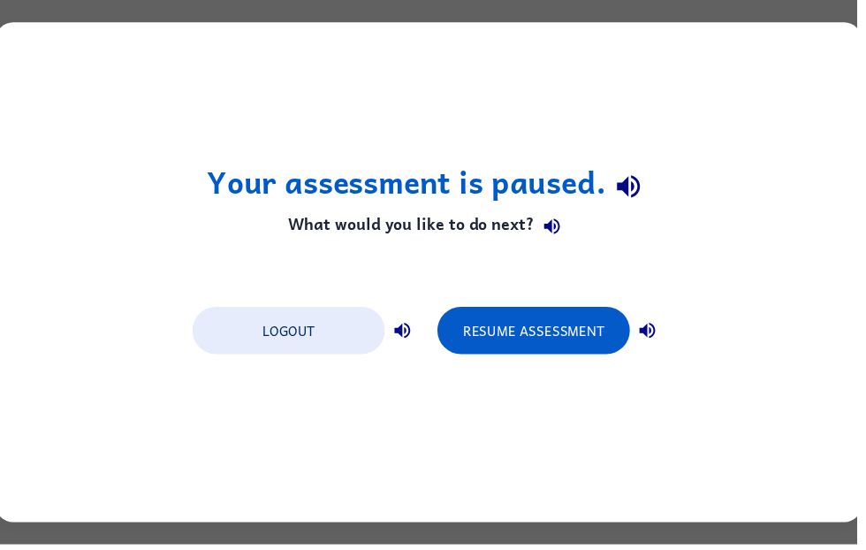
scroll to position [0, 0]
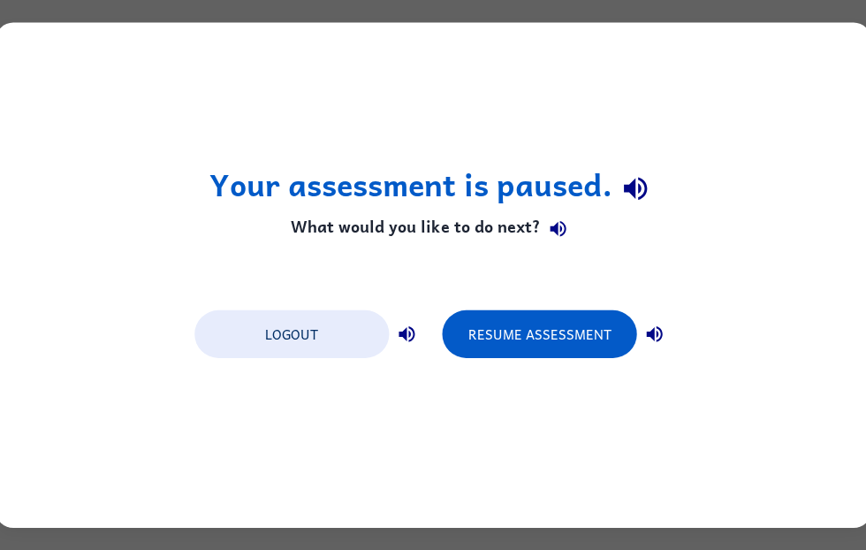
click at [576, 330] on button "Resume Assessment" at bounding box center [539, 334] width 194 height 48
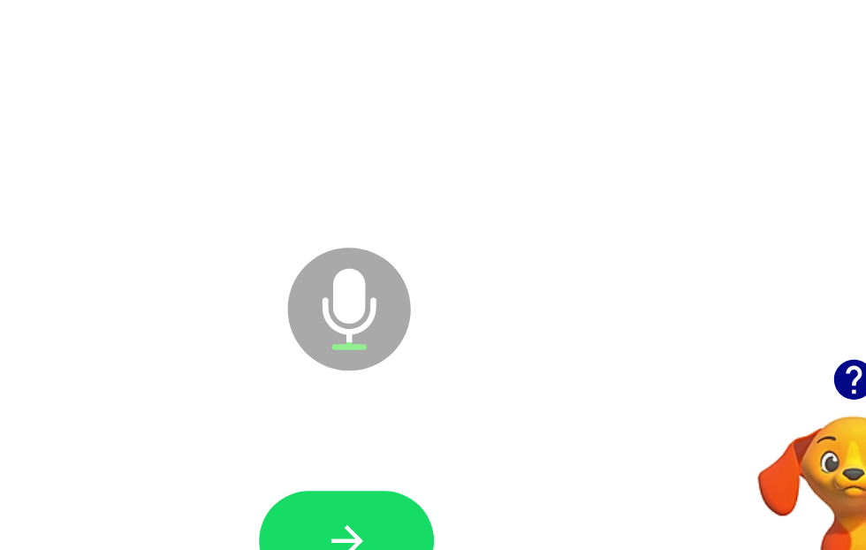
scroll to position [0, 11]
click at [416, 455] on icon "button" at bounding box center [426, 465] width 20 height 20
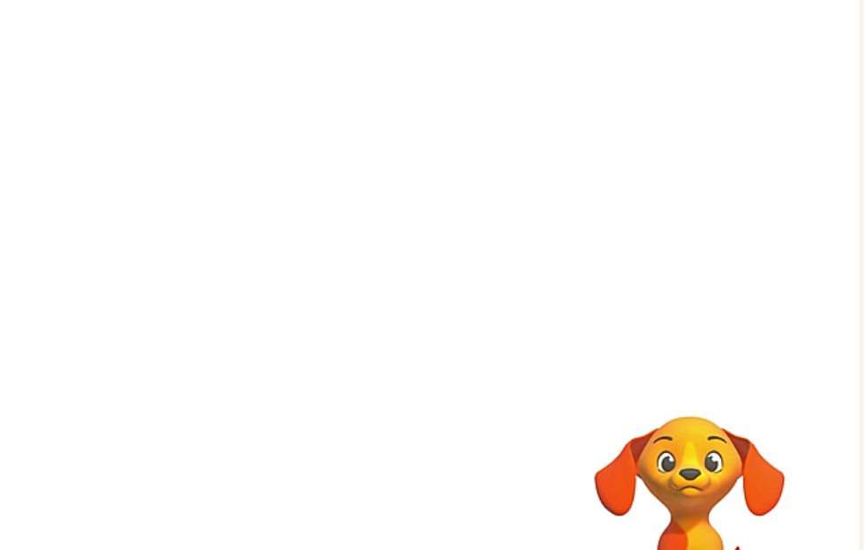
scroll to position [66, 9]
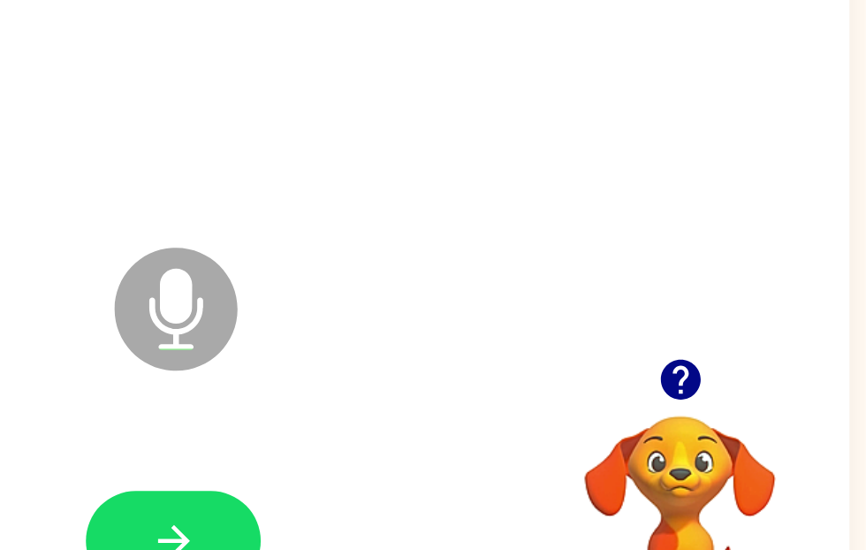
click at [403, 450] on icon "button" at bounding box center [418, 465] width 31 height 31
click at [731, 346] on icon "button" at bounding box center [746, 361] width 31 height 31
click at [407, 455] on icon "button" at bounding box center [417, 465] width 20 height 20
click at [731, 346] on icon "button" at bounding box center [746, 361] width 31 height 31
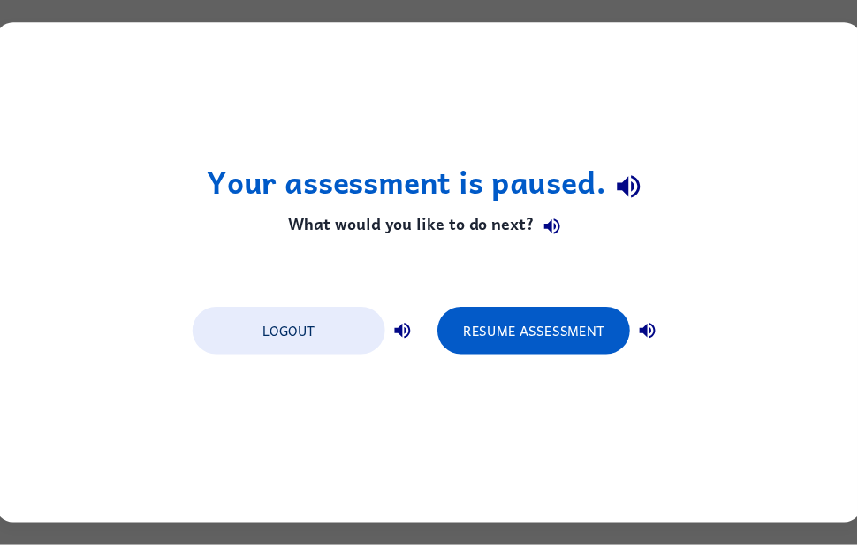
scroll to position [0, 0]
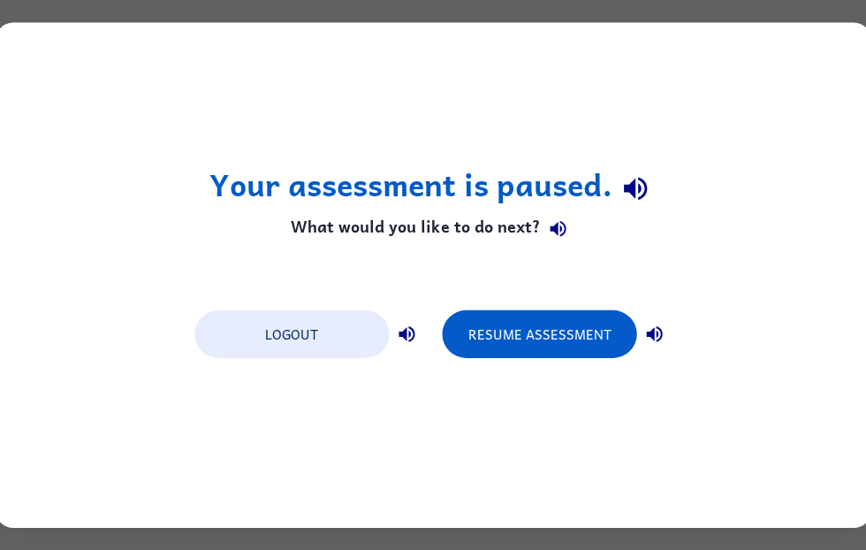
click at [557, 335] on button "Resume Assessment" at bounding box center [539, 334] width 194 height 48
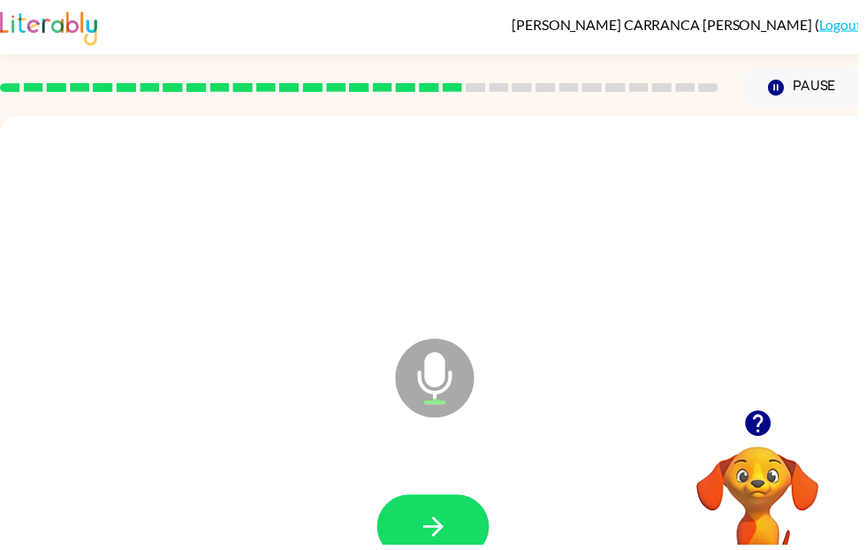
click at [448, 549] on button "button" at bounding box center [437, 531] width 113 height 65
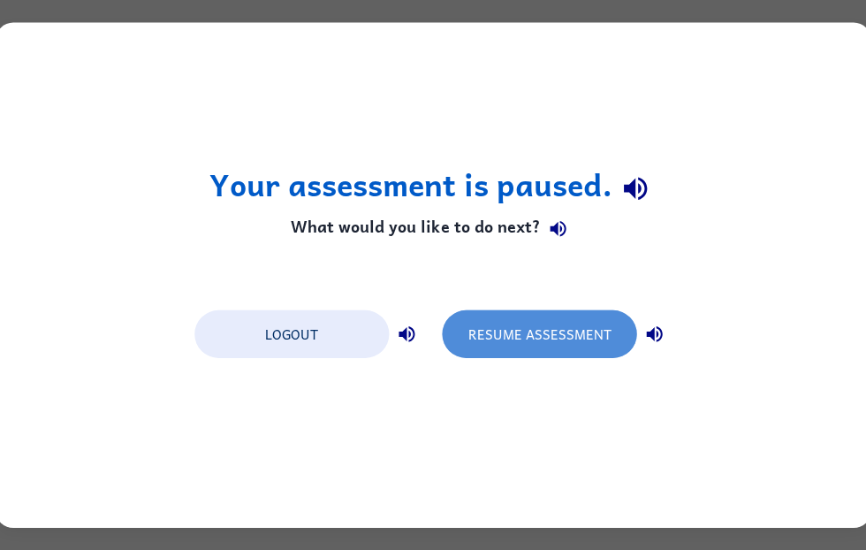
click at [600, 326] on button "Resume Assessment" at bounding box center [539, 334] width 194 height 48
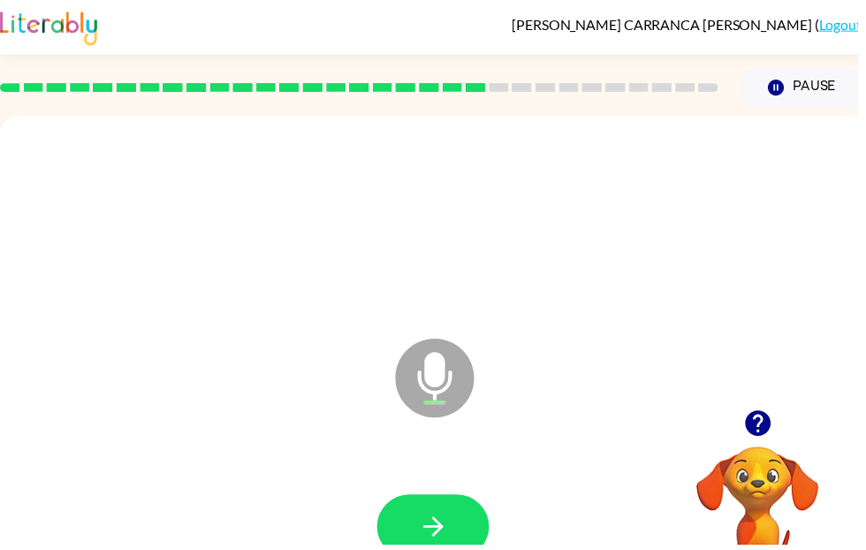
click at [461, 529] on button "button" at bounding box center [437, 531] width 113 height 65
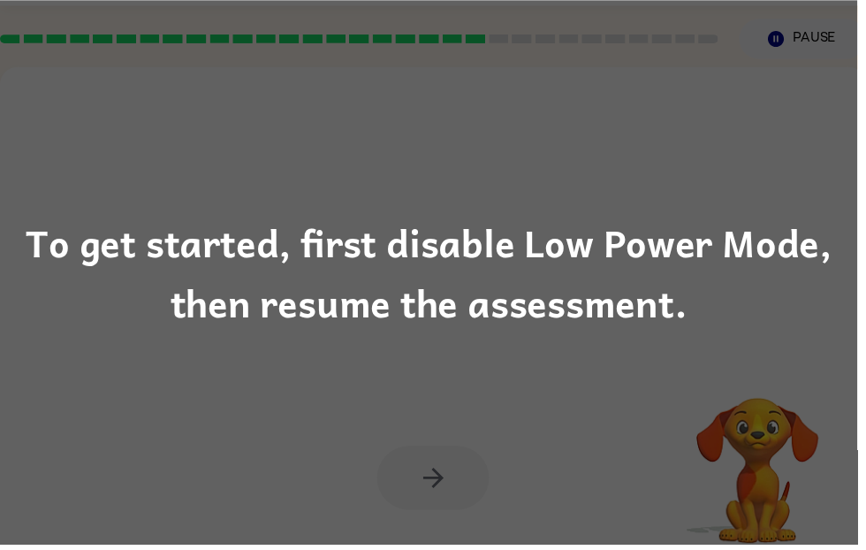
scroll to position [48, 0]
click at [585, 406] on div "To get started, first disable Low Power Mode, then resume the assessment." at bounding box center [433, 275] width 866 height 550
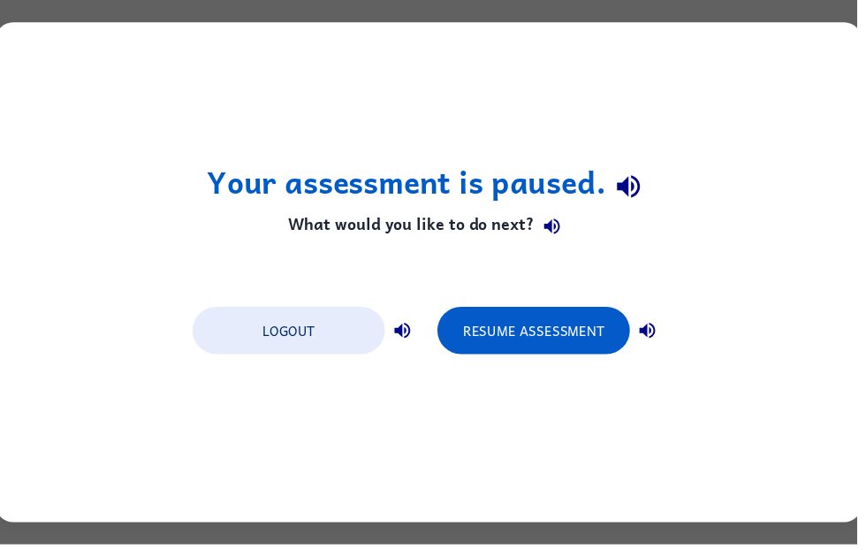
scroll to position [0, 0]
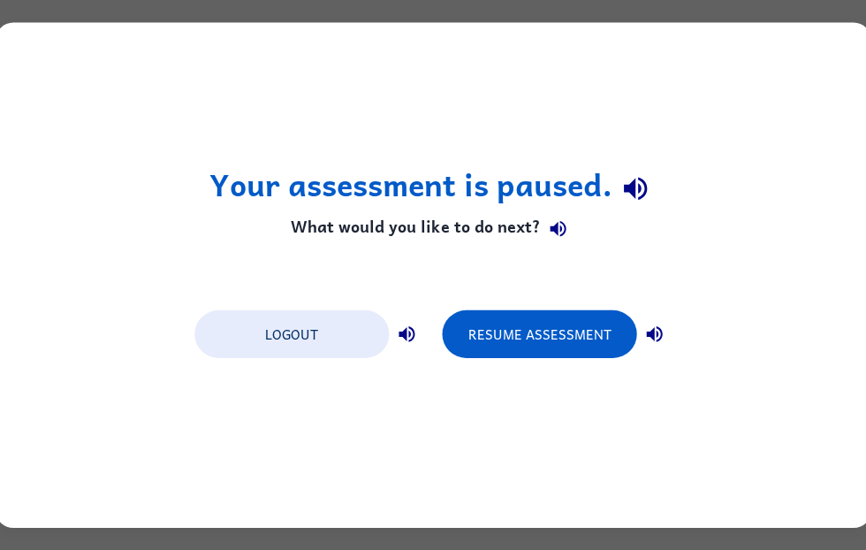
click at [596, 339] on button "Resume Assessment" at bounding box center [539, 334] width 194 height 48
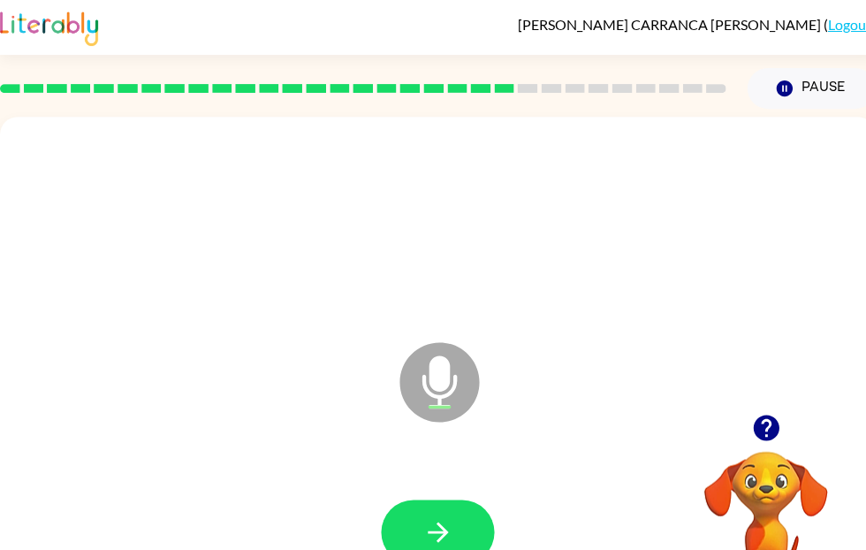
click at [780, 421] on icon "button" at bounding box center [765, 427] width 31 height 31
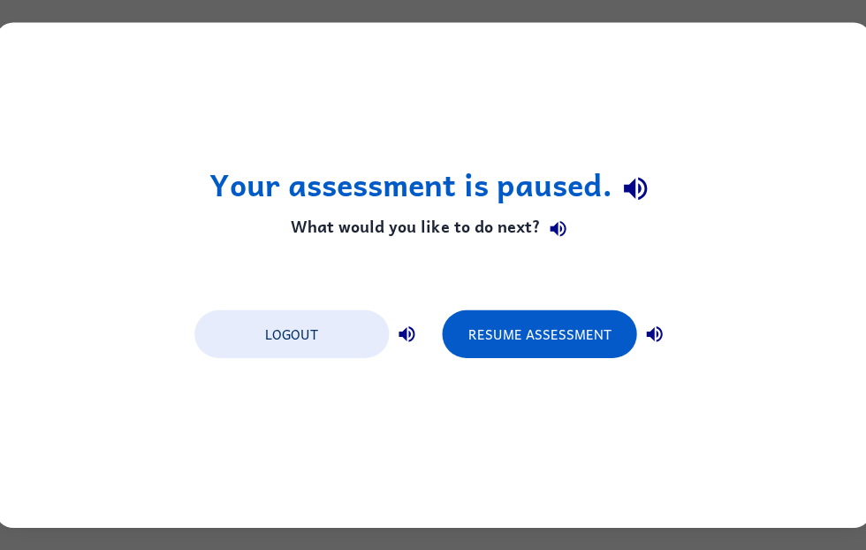
click at [597, 335] on button "Resume Assessment" at bounding box center [539, 334] width 194 height 48
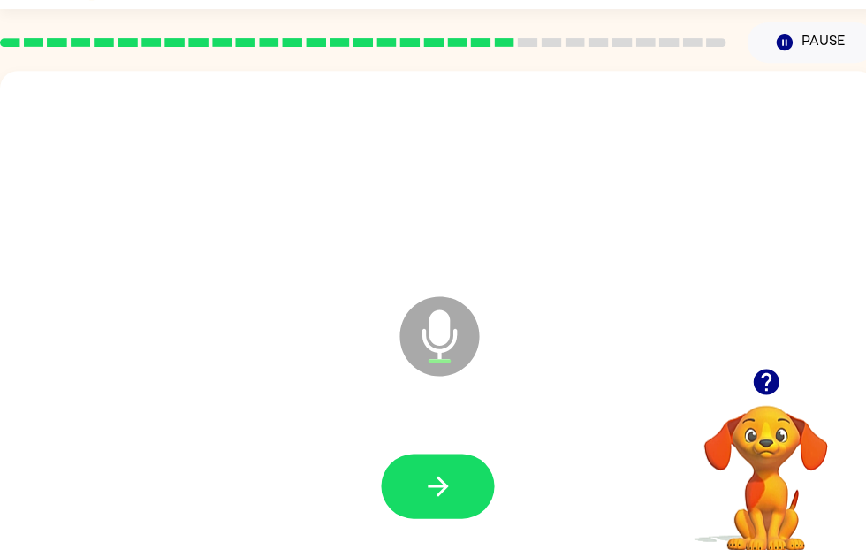
scroll to position [72, 0]
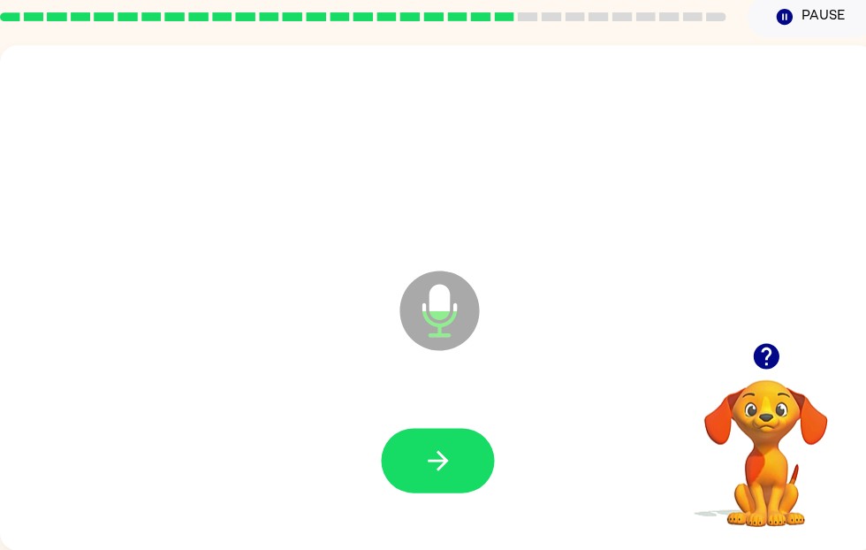
click at [470, 466] on button "button" at bounding box center [437, 460] width 113 height 65
click at [794, 348] on div at bounding box center [765, 355] width 177 height 45
click at [771, 363] on icon "button" at bounding box center [765, 356] width 26 height 26
click at [780, 356] on icon "button" at bounding box center [765, 355] width 31 height 31
click at [782, 342] on button "button" at bounding box center [765, 355] width 45 height 45
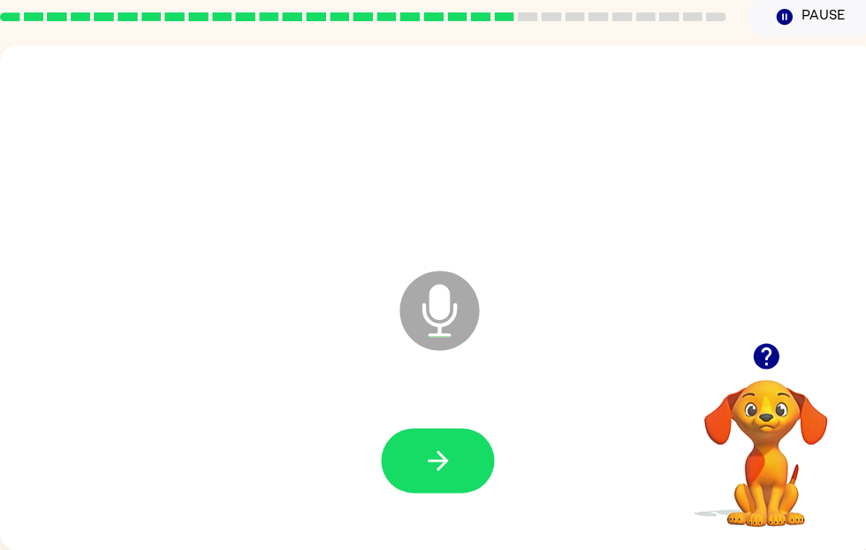
click at [432, 448] on icon "button" at bounding box center [437, 460] width 31 height 31
click at [437, 469] on icon "button" at bounding box center [437, 460] width 31 height 31
click at [435, 456] on icon "button" at bounding box center [437, 460] width 31 height 31
click at [761, 357] on icon "button" at bounding box center [765, 356] width 26 height 26
click at [448, 462] on icon "button" at bounding box center [437, 460] width 31 height 31
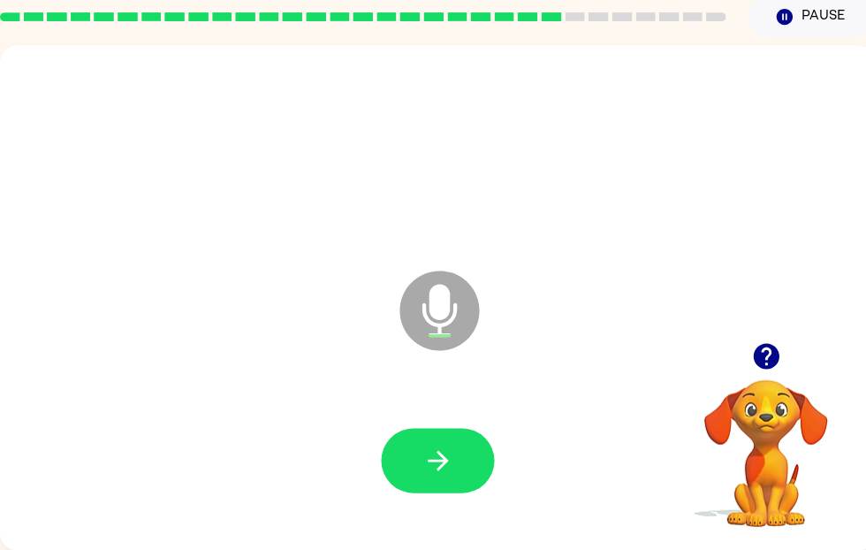
click at [441, 456] on icon "button" at bounding box center [437, 460] width 20 height 20
click at [443, 459] on icon "button" at bounding box center [437, 460] width 20 height 20
click at [773, 352] on icon "button" at bounding box center [765, 356] width 26 height 26
click at [476, 462] on button "button" at bounding box center [437, 460] width 113 height 65
click at [417, 450] on button "button" at bounding box center [437, 460] width 113 height 65
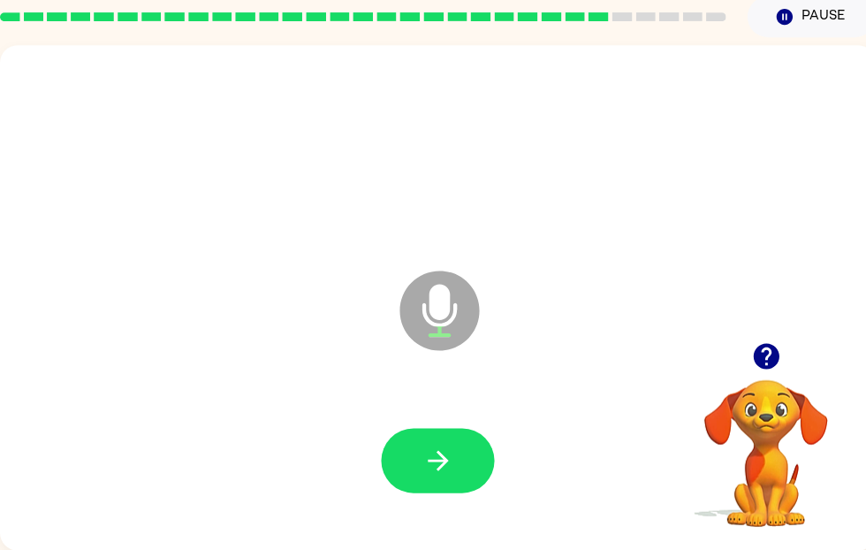
click at [766, 361] on icon "button" at bounding box center [765, 356] width 26 height 26
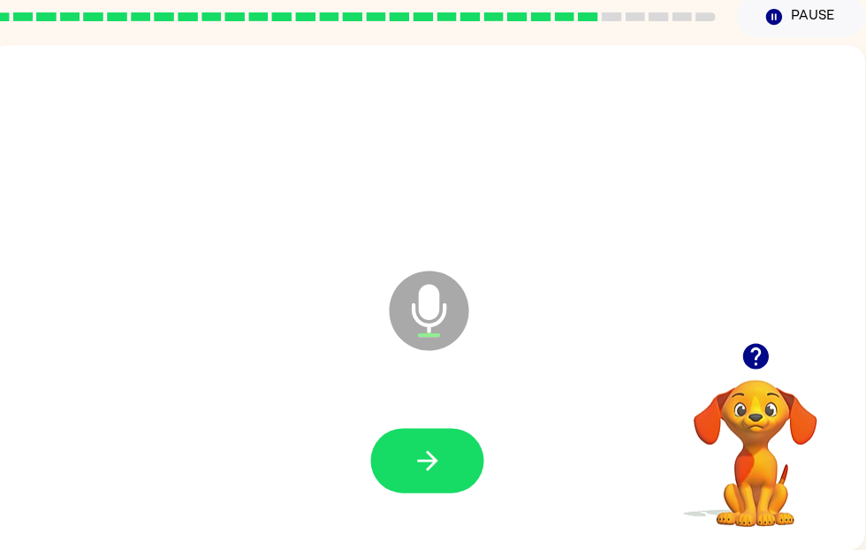
scroll to position [0, 11]
click at [764, 346] on icon "button" at bounding box center [755, 355] width 31 height 31
click at [759, 362] on icon "button" at bounding box center [755, 356] width 26 height 26
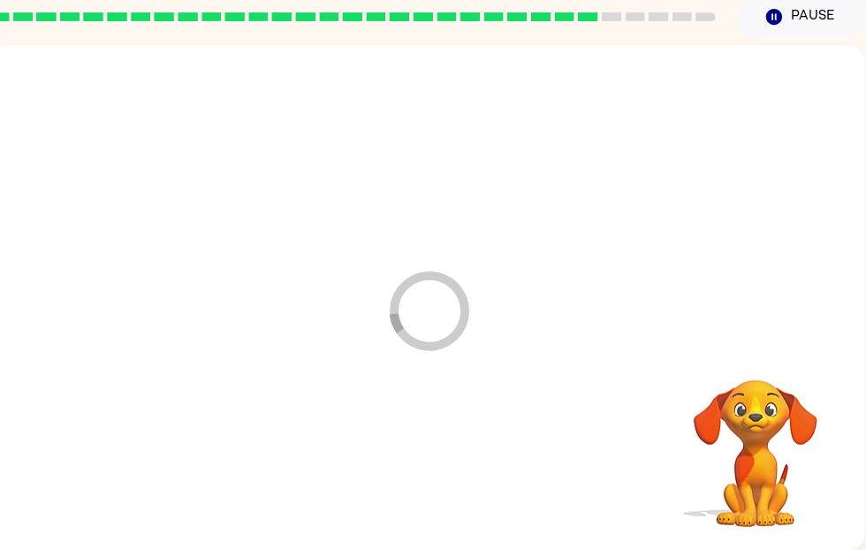
click at [442, 448] on div at bounding box center [427, 460] width 840 height 145
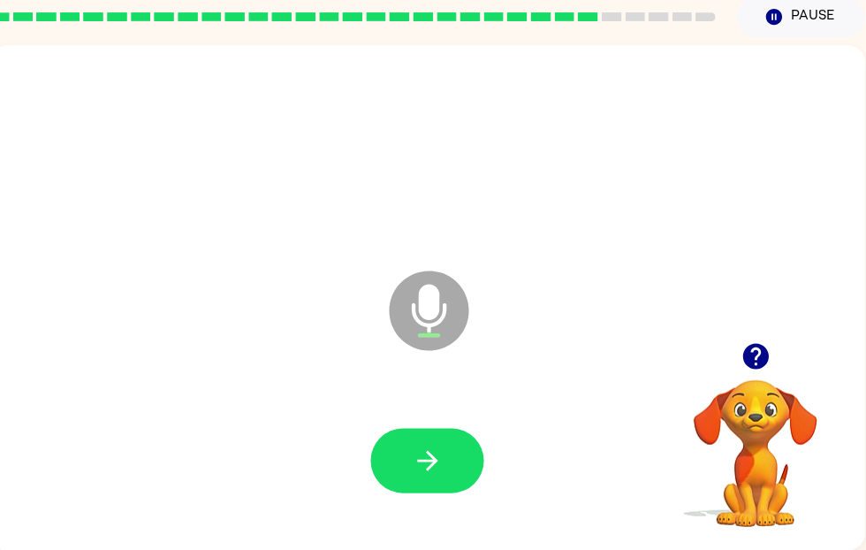
click at [437, 456] on icon "button" at bounding box center [427, 460] width 31 height 31
click at [772, 346] on button "button" at bounding box center [755, 355] width 45 height 45
click at [446, 460] on button "button" at bounding box center [426, 460] width 113 height 65
click at [436, 456] on icon "button" at bounding box center [427, 460] width 31 height 31
click at [750, 352] on icon "button" at bounding box center [755, 356] width 26 height 26
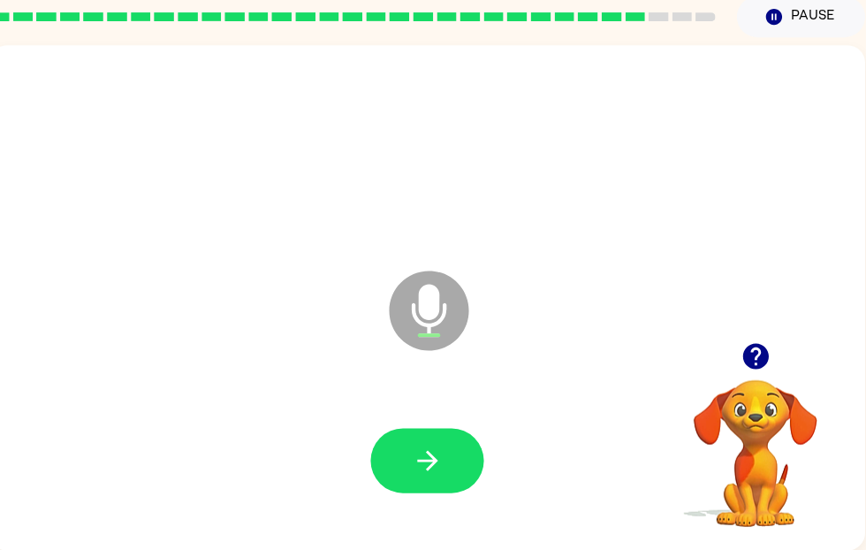
click at [765, 347] on icon "button" at bounding box center [755, 355] width 31 height 31
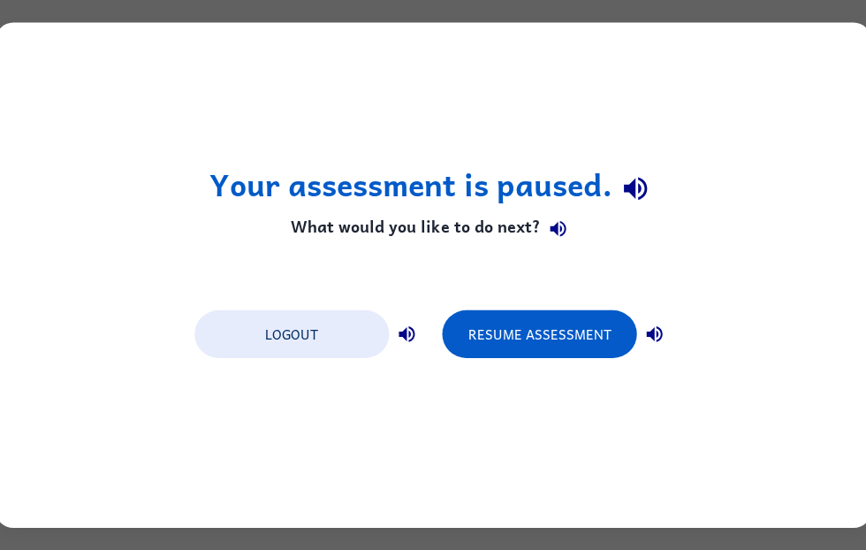
scroll to position [0, 0]
click at [567, 343] on button "Resume Assessment" at bounding box center [539, 334] width 194 height 48
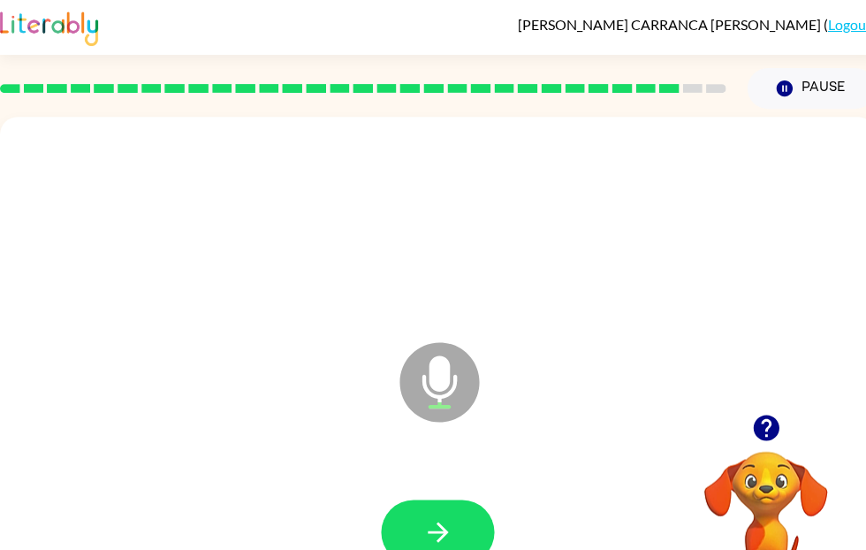
click at [772, 408] on div "Microphone The Microphone is here when it is your turn to talk" at bounding box center [437, 369] width 875 height 505
click at [406, 540] on button "button" at bounding box center [437, 531] width 113 height 65
click at [770, 408] on button "button" at bounding box center [765, 427] width 45 height 45
click at [447, 544] on icon "button" at bounding box center [437, 531] width 31 height 31
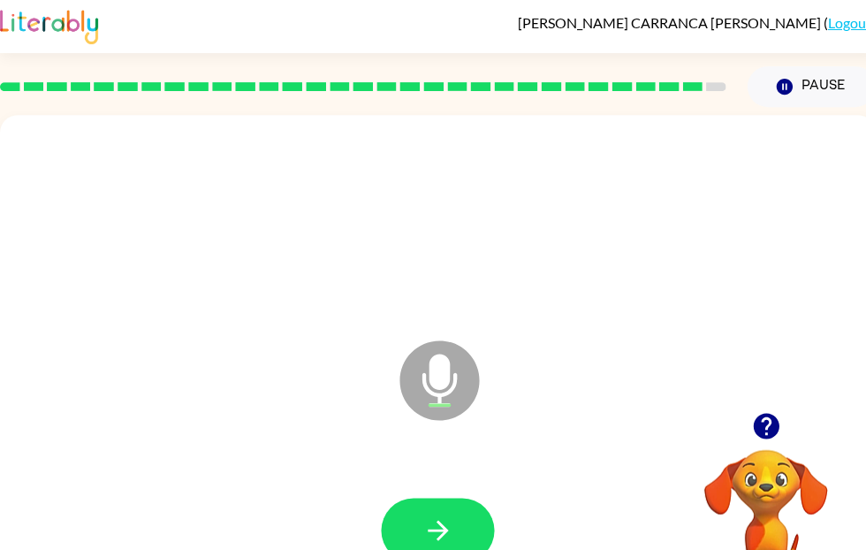
click at [440, 510] on button "button" at bounding box center [437, 530] width 113 height 65
click at [447, 517] on icon "button" at bounding box center [437, 529] width 31 height 31
